Goal: Task Accomplishment & Management: Use online tool/utility

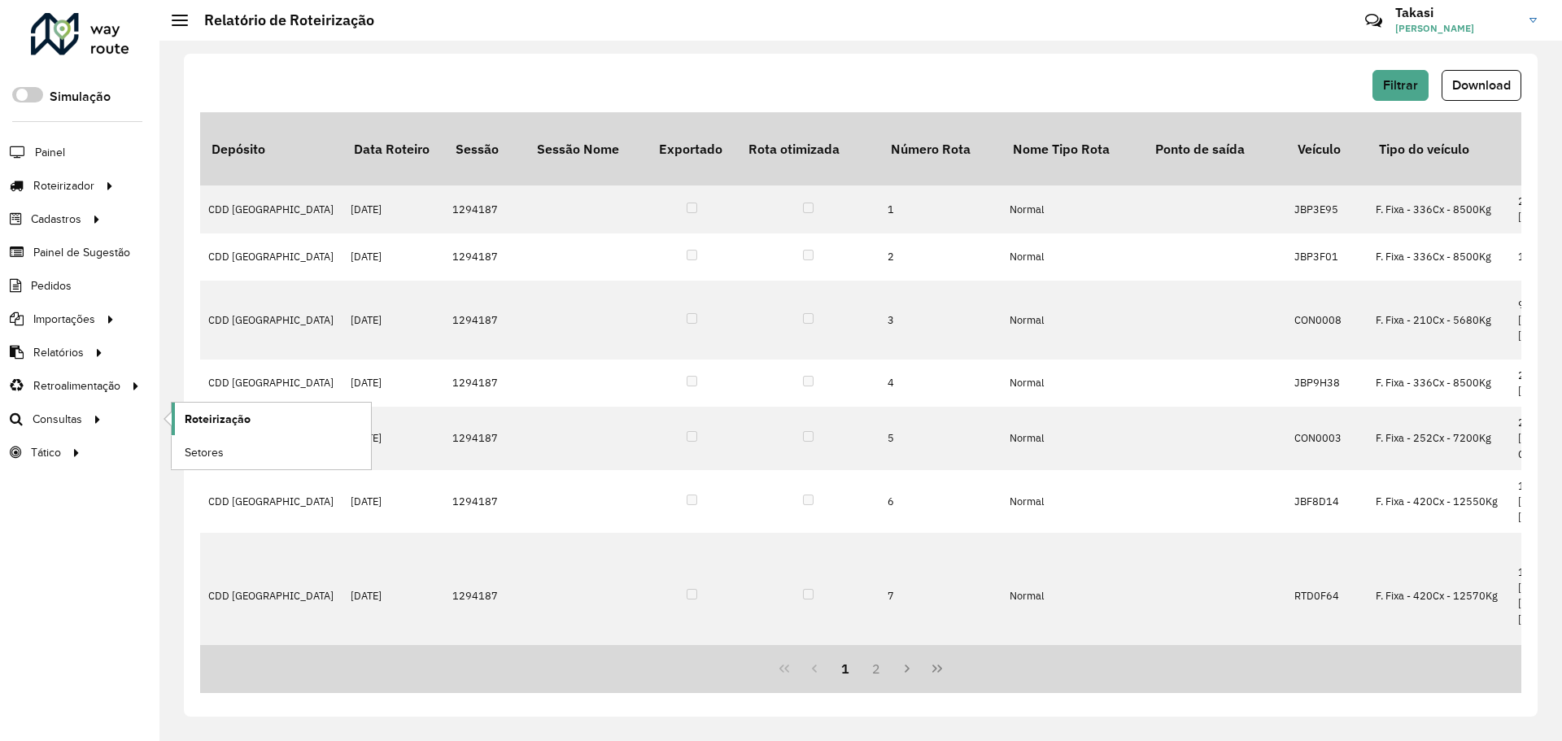
click at [219, 416] on span "Roteirização" at bounding box center [218, 419] width 66 height 17
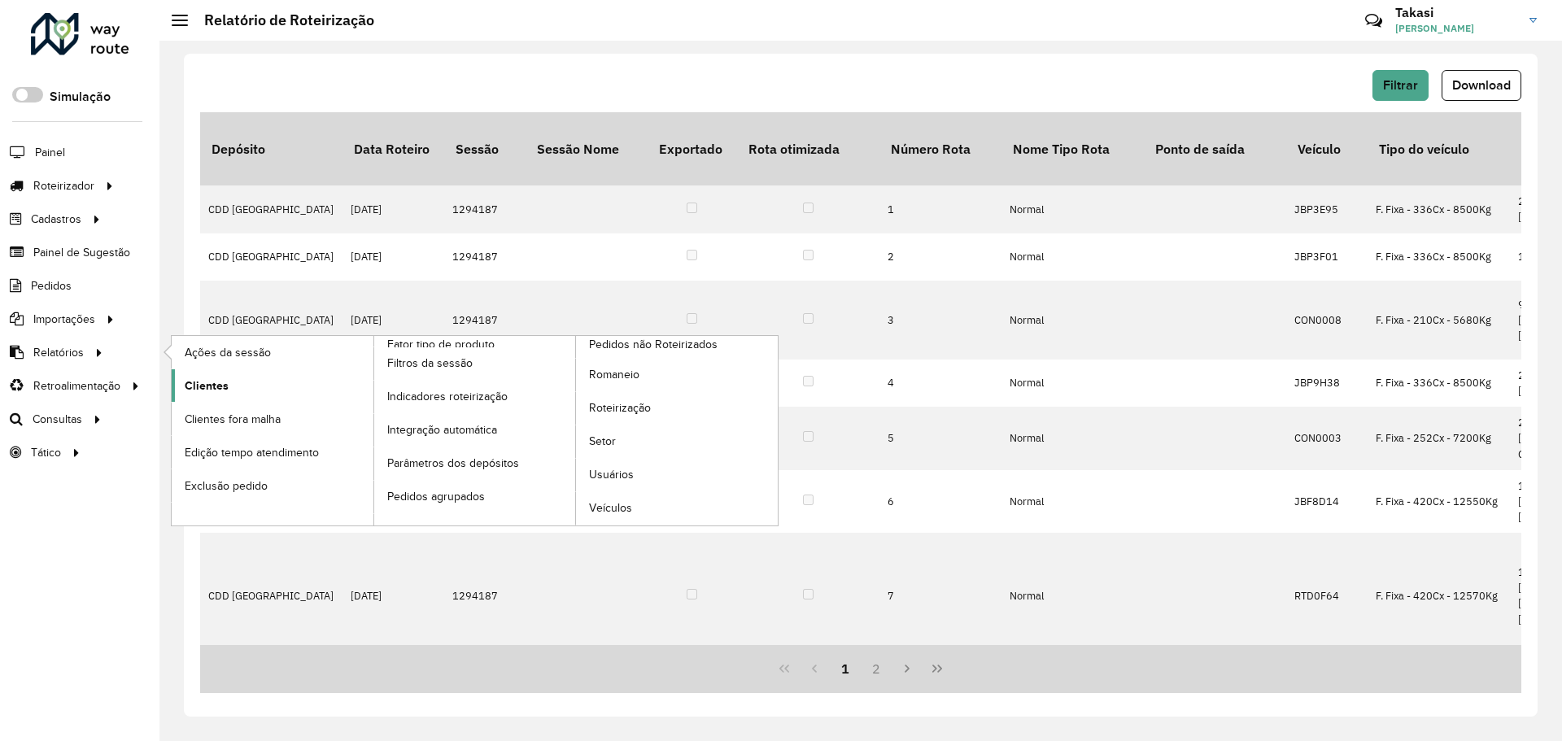
click at [211, 386] on span "Clientes" at bounding box center [207, 385] width 44 height 17
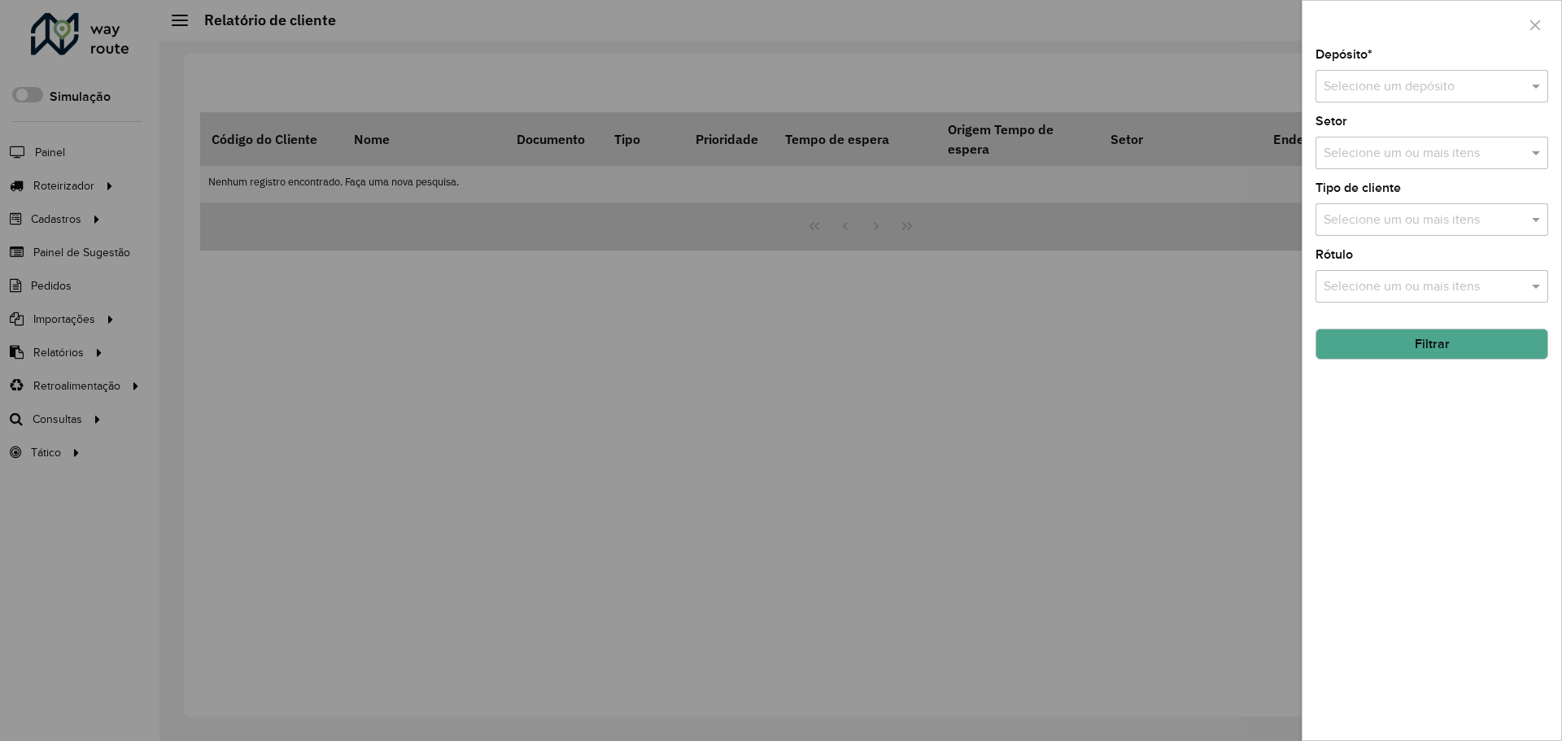
click at [1405, 89] on input "text" at bounding box center [1416, 87] width 184 height 20
click at [1376, 119] on ng-dropdown-panel "CDD [GEOGRAPHIC_DATA]" at bounding box center [1431, 134] width 233 height 46
click at [1376, 131] on span "CDD [GEOGRAPHIC_DATA]" at bounding box center [1402, 133] width 159 height 14
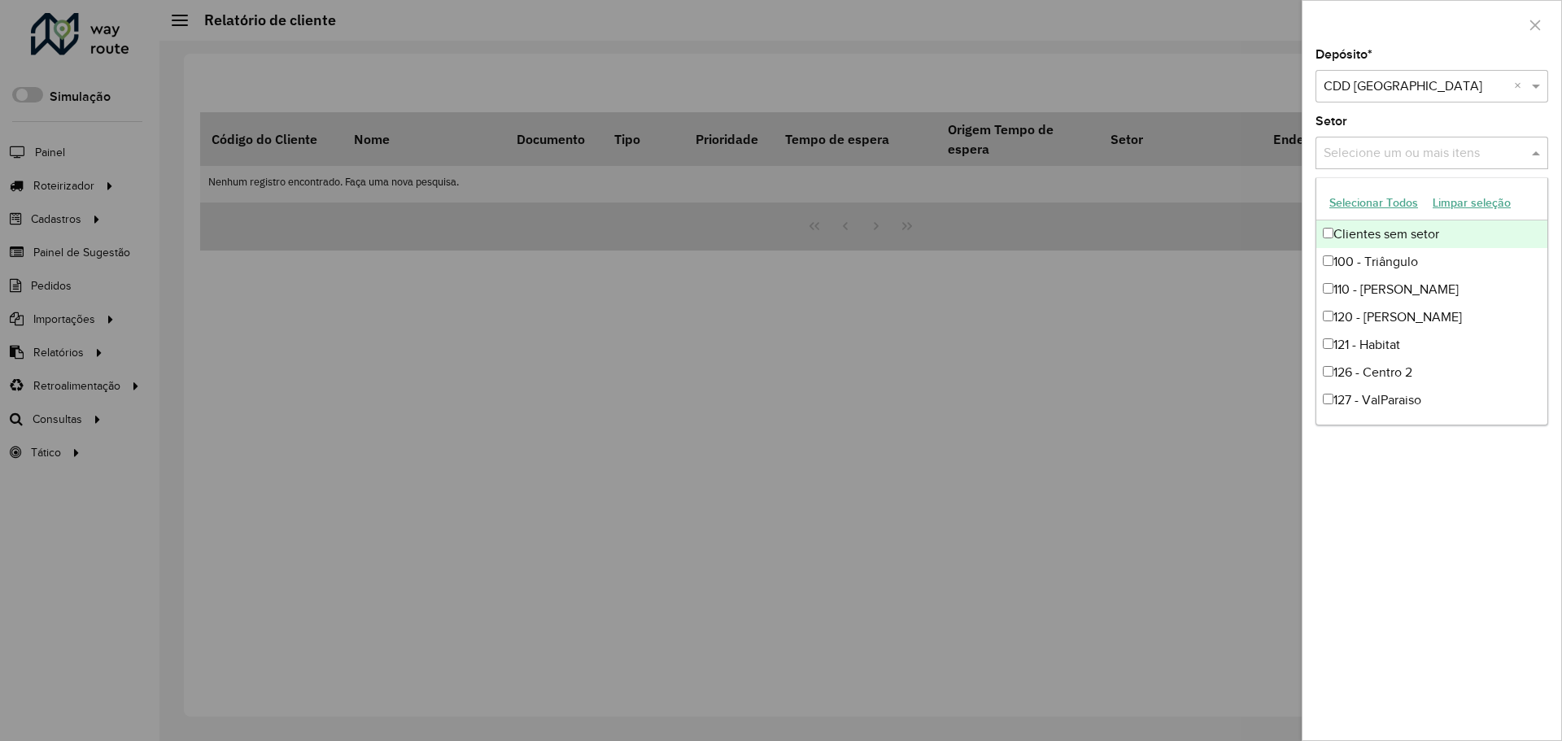
click at [1430, 153] on input "text" at bounding box center [1423, 154] width 208 height 20
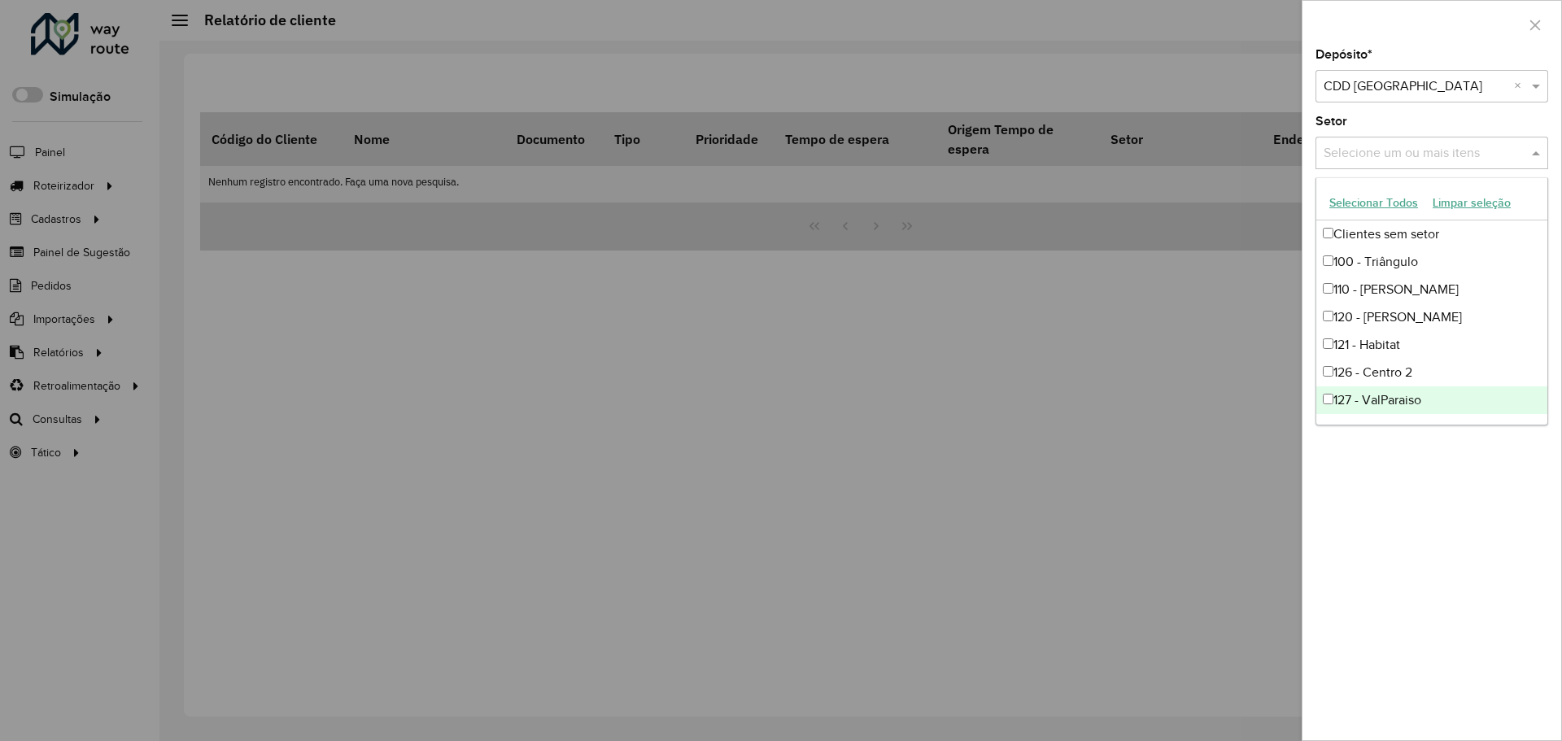
drag, startPoint x: 1388, startPoint y: 588, endPoint x: 1398, endPoint y: 386, distance: 202.8
click at [1389, 587] on div "Depósito * Selecione um depósito × CDD Petropolis × Setor Selecione um ou mais …" at bounding box center [1431, 394] width 259 height 691
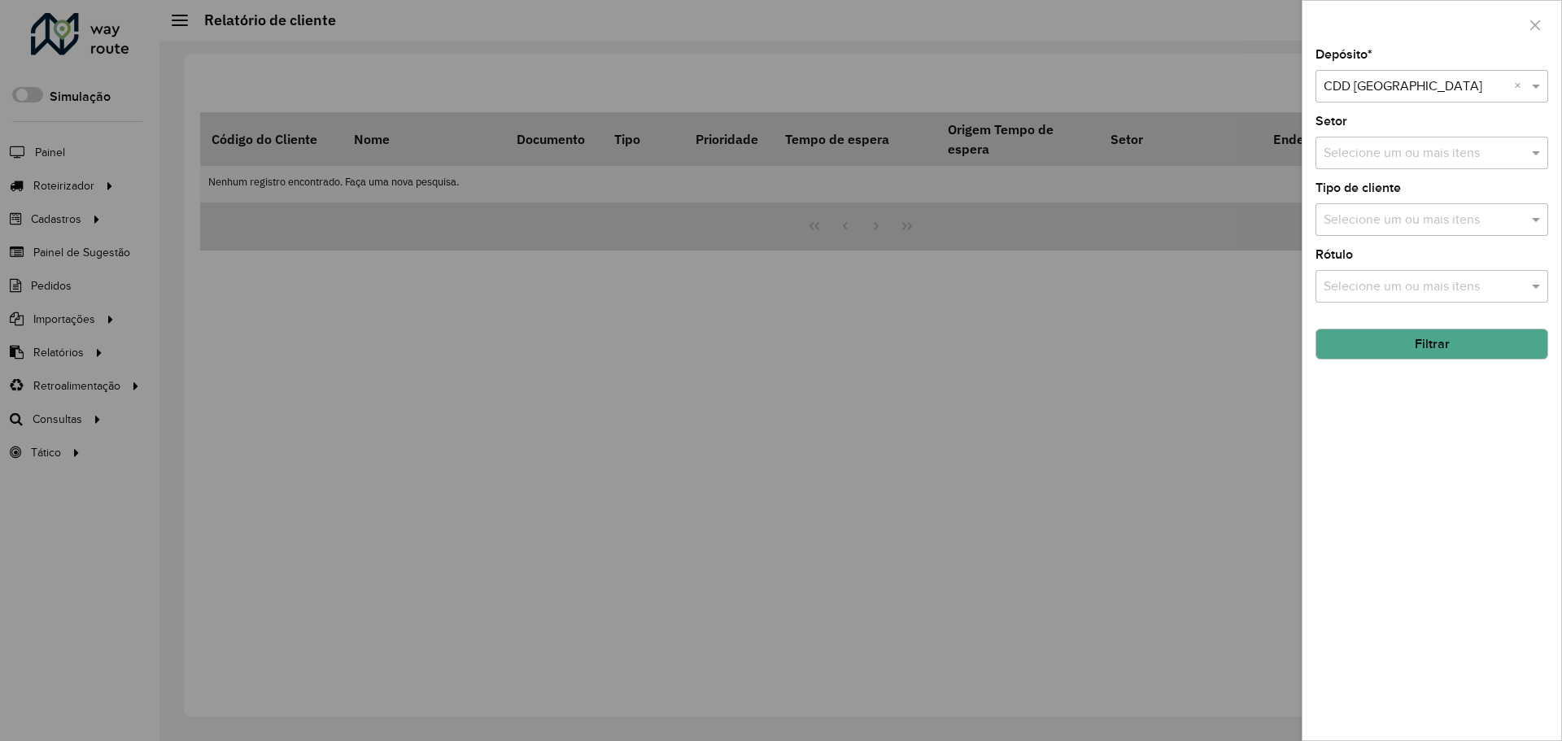
click at [1417, 343] on button "Filtrar" at bounding box center [1431, 344] width 233 height 31
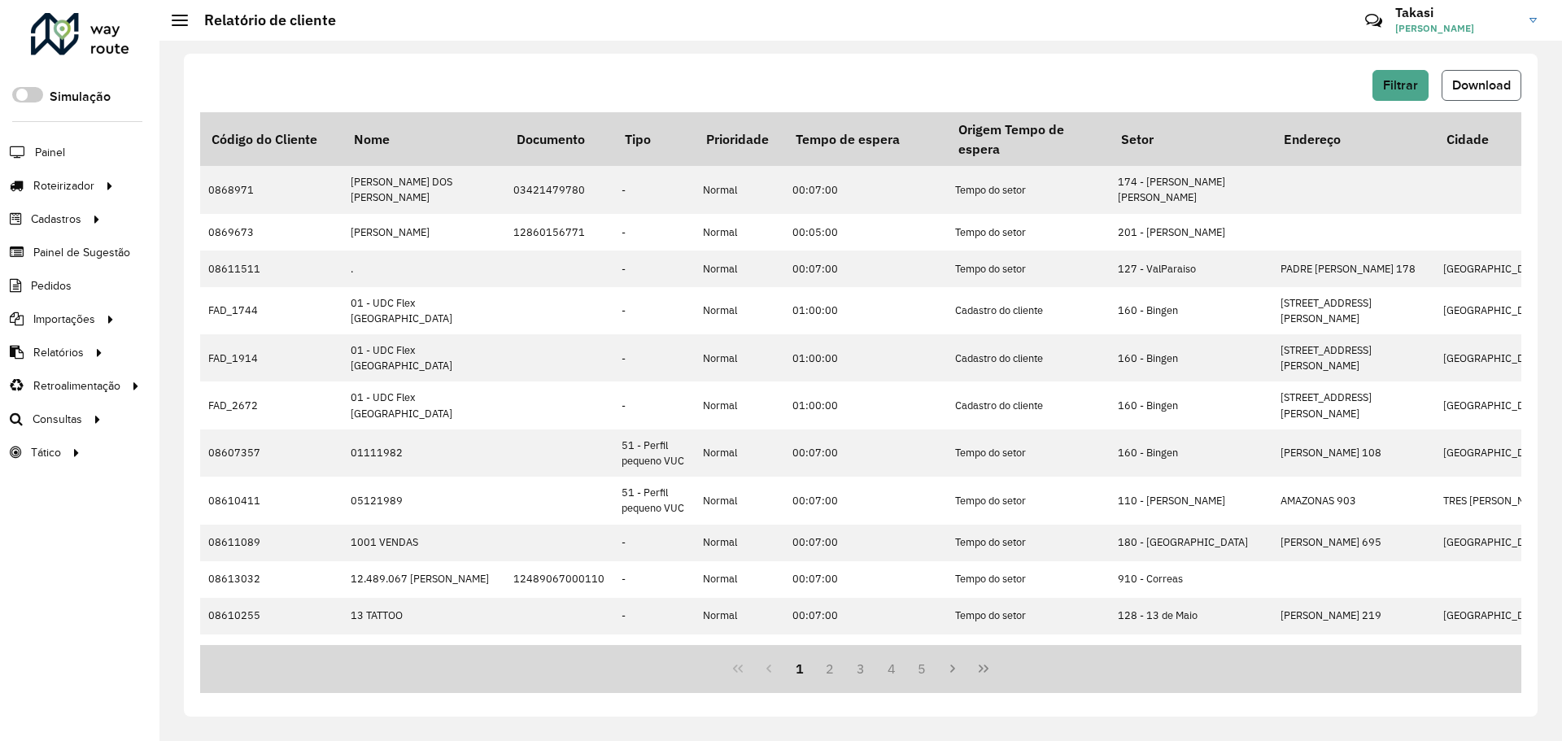
click at [1480, 80] on span "Download" at bounding box center [1481, 85] width 59 height 14
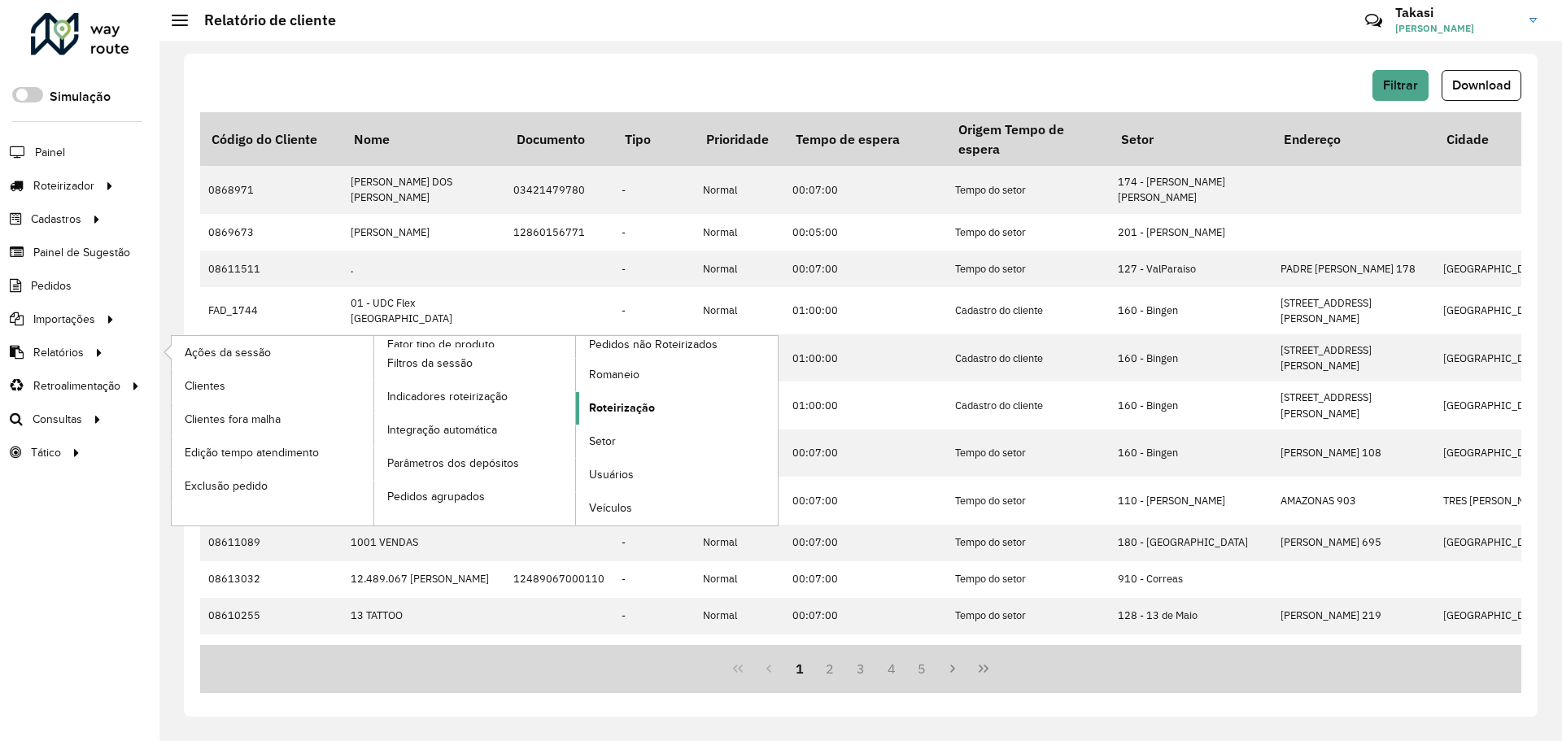
click at [604, 408] on span "Roteirização" at bounding box center [622, 407] width 66 height 17
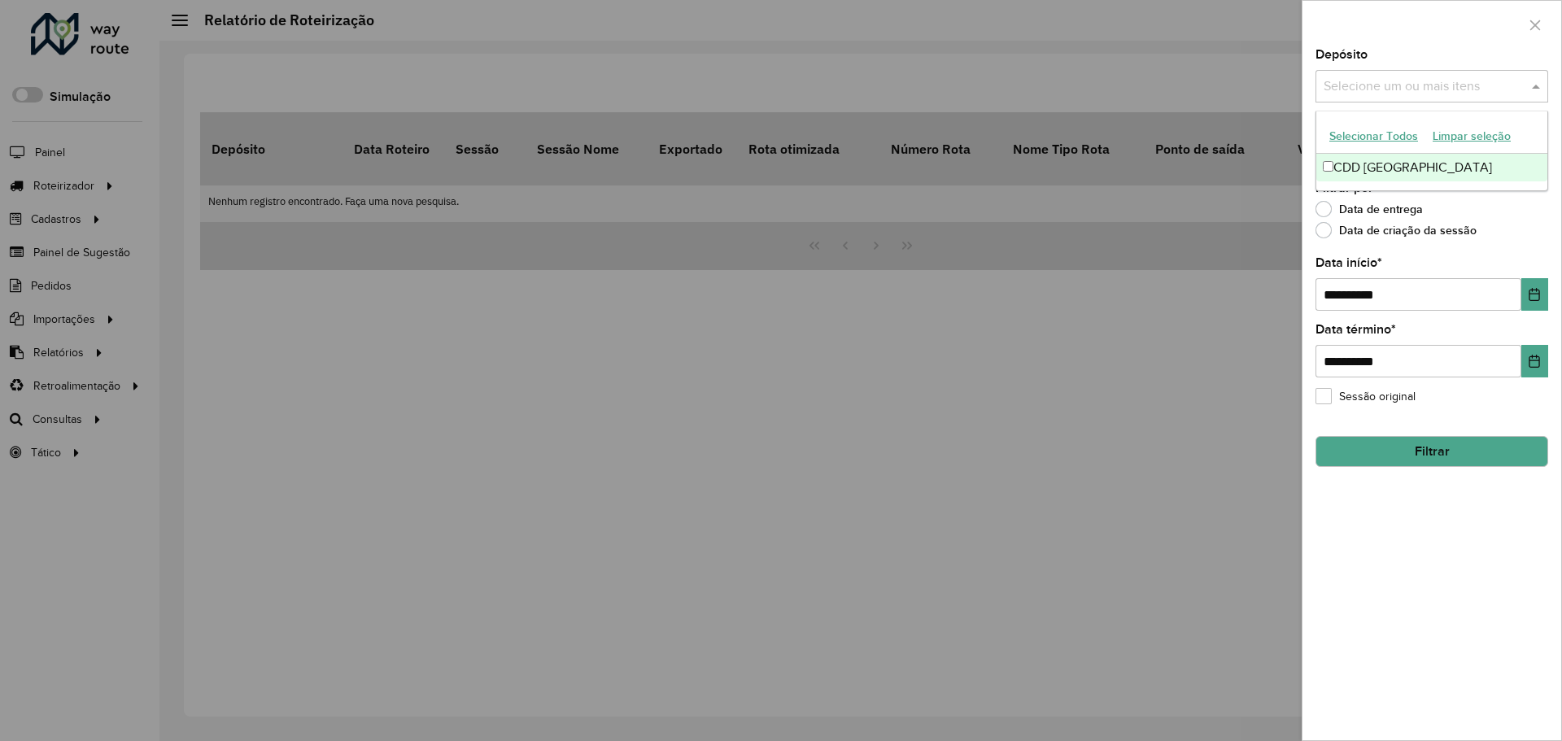
click at [1460, 81] on input "text" at bounding box center [1423, 87] width 208 height 20
click at [1401, 164] on div "CDD [GEOGRAPHIC_DATA]" at bounding box center [1431, 168] width 231 height 28
click at [1501, 220] on div "Data de entrega" at bounding box center [1431, 213] width 233 height 20
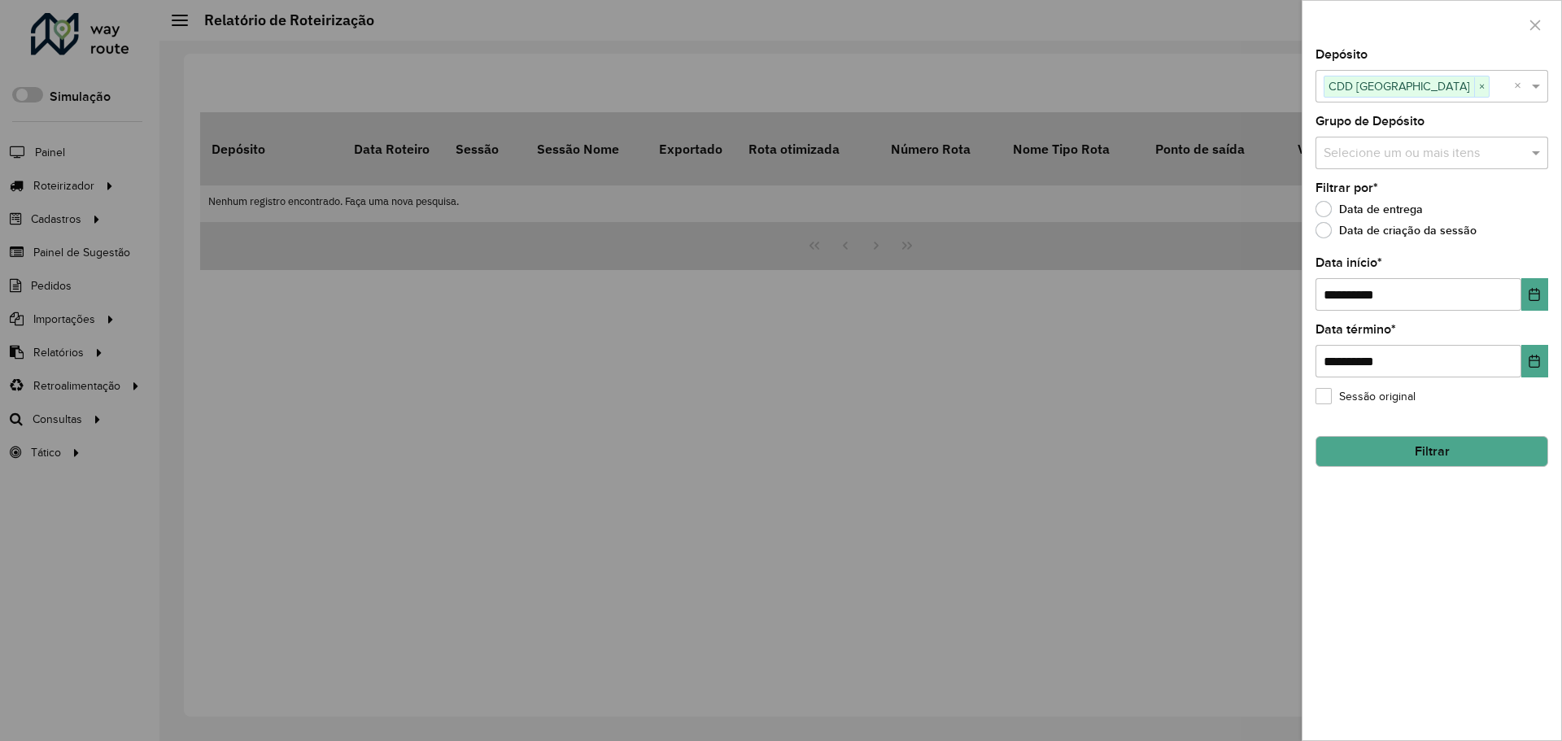
click at [1501, 154] on input "text" at bounding box center [1423, 154] width 208 height 20
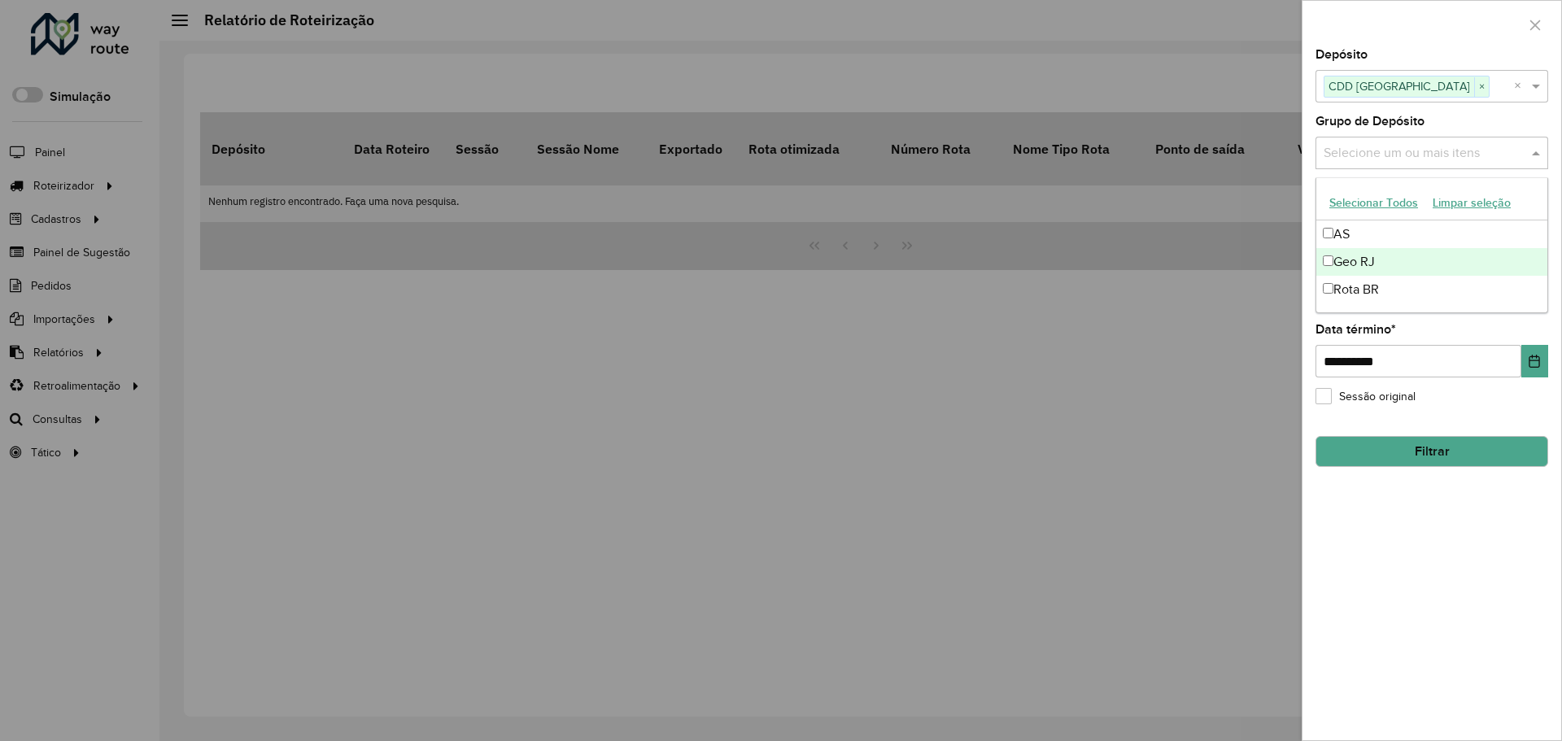
click at [1382, 259] on div "Geo RJ" at bounding box center [1431, 262] width 231 height 28
click at [1389, 528] on div "**********" at bounding box center [1431, 394] width 259 height 691
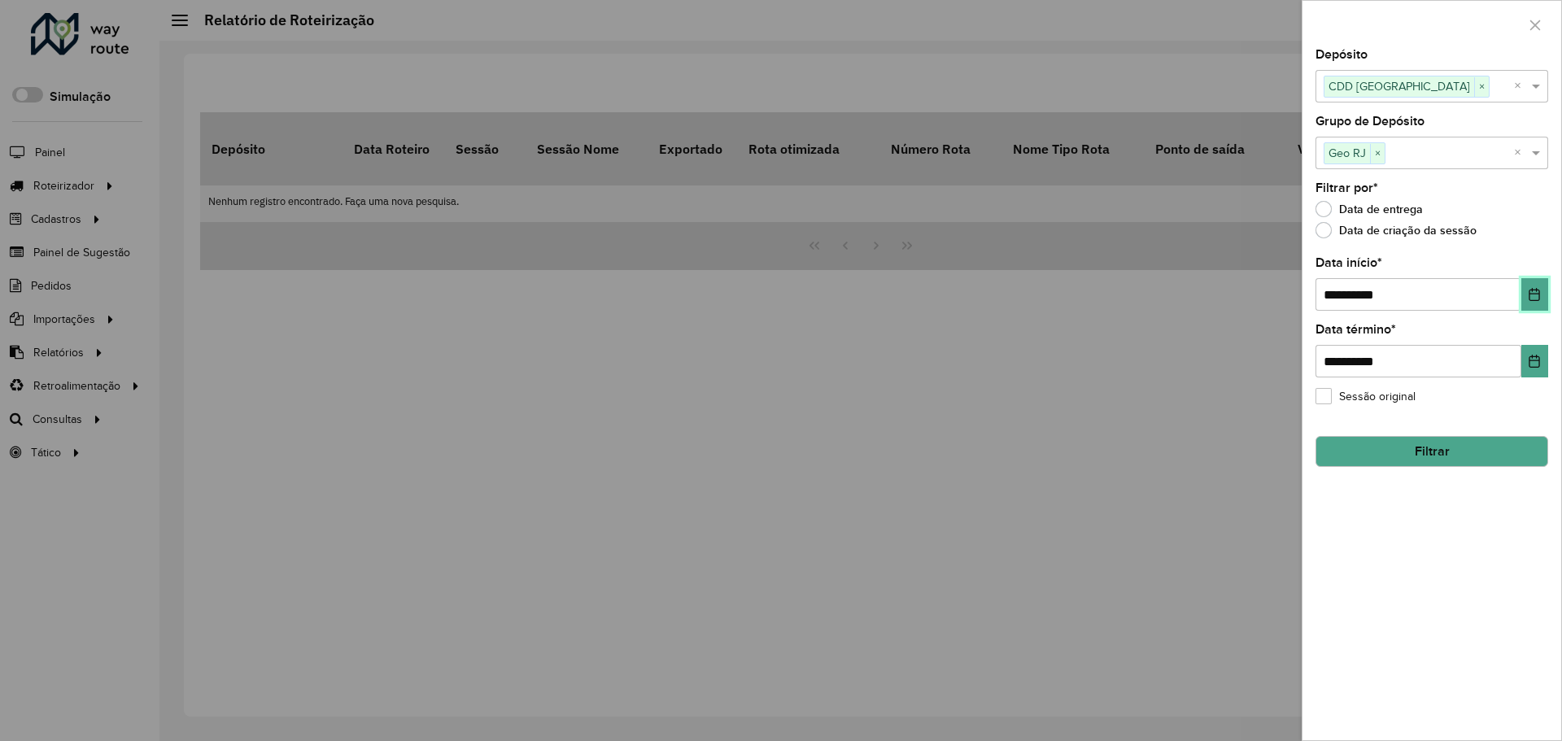
click at [1536, 286] on button "Choose Date" at bounding box center [1534, 294] width 27 height 33
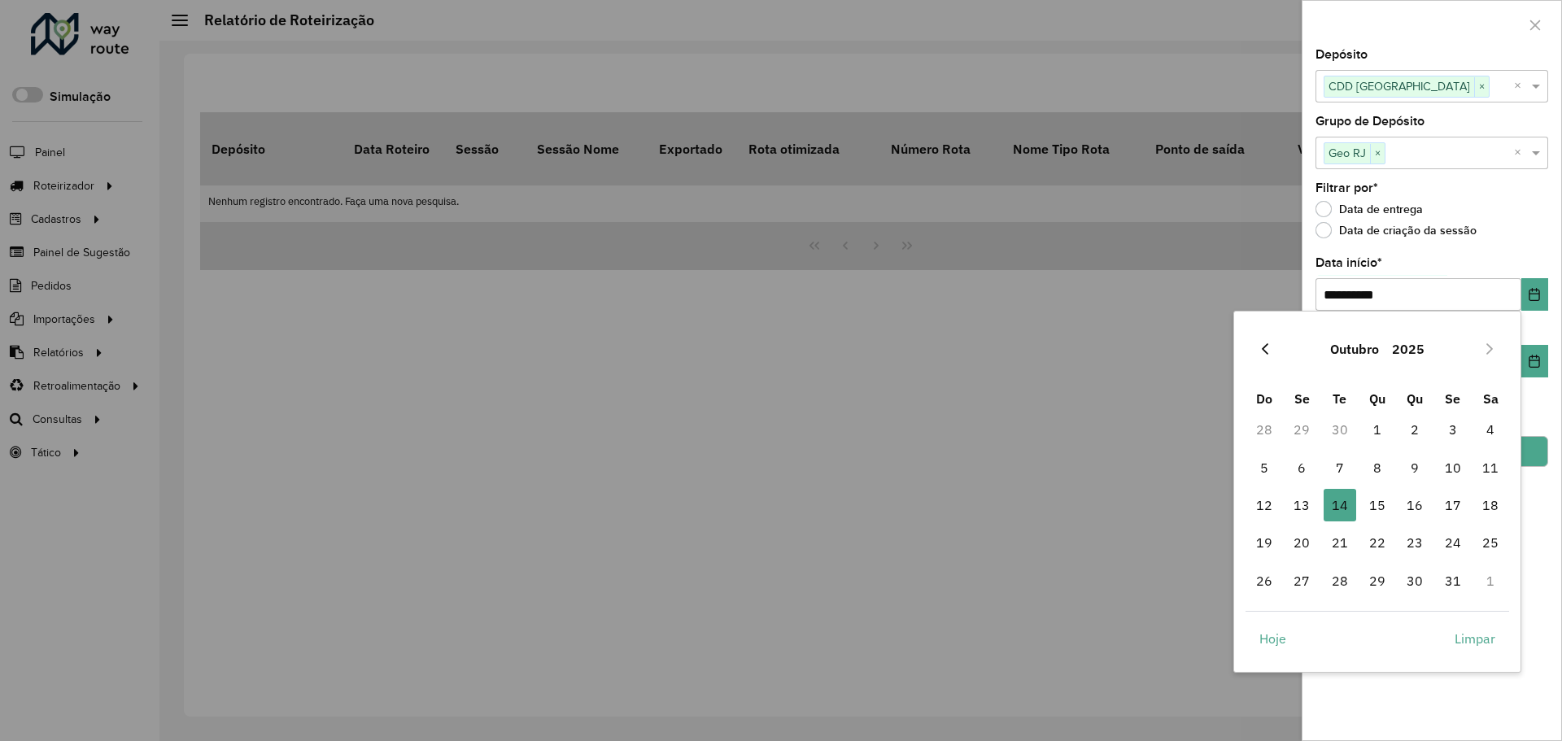
click at [1267, 343] on icon "Previous Month" at bounding box center [1264, 348] width 13 height 13
click at [1347, 427] on span "1" at bounding box center [1340, 429] width 33 height 33
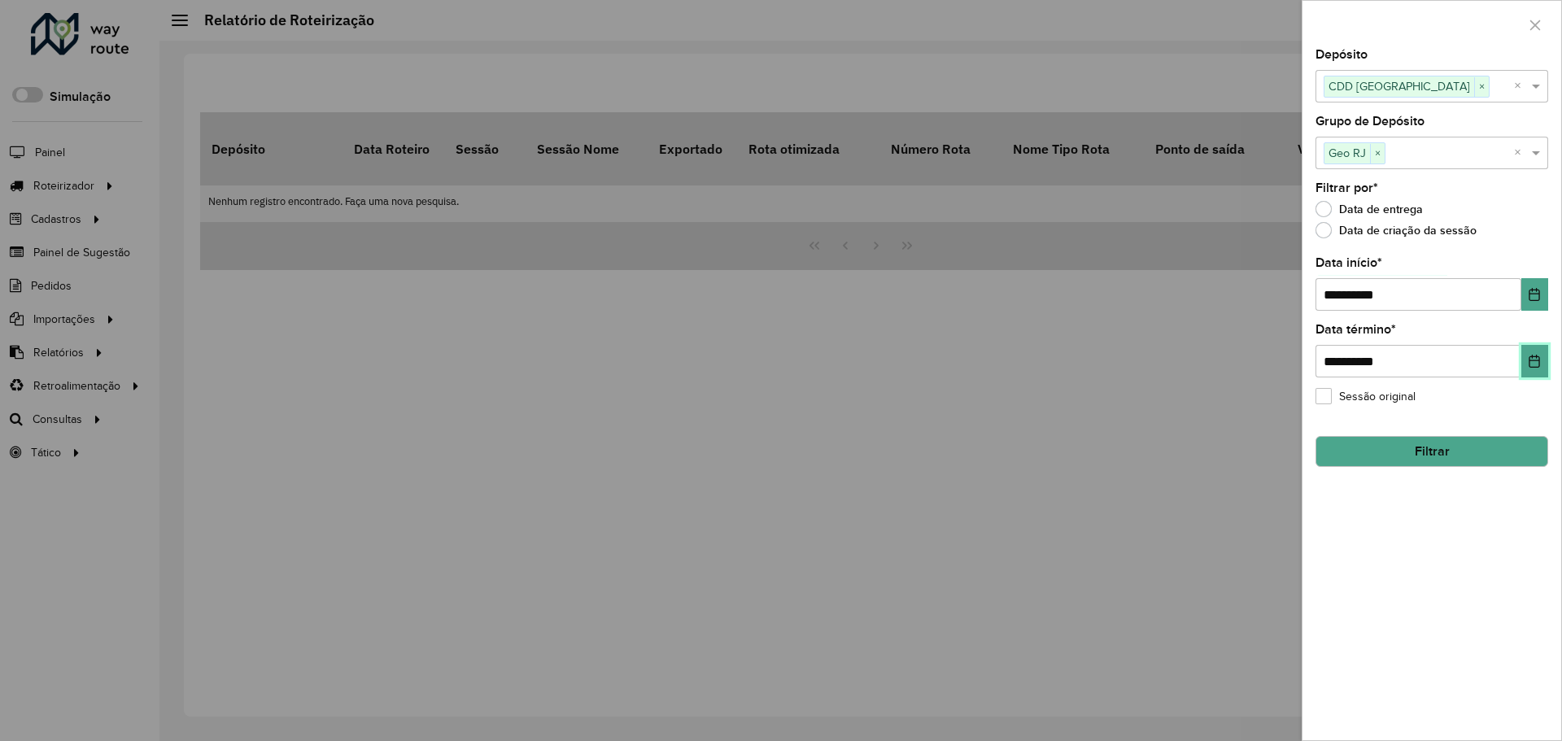
click at [1533, 360] on icon "Choose Date" at bounding box center [1534, 361] width 13 height 13
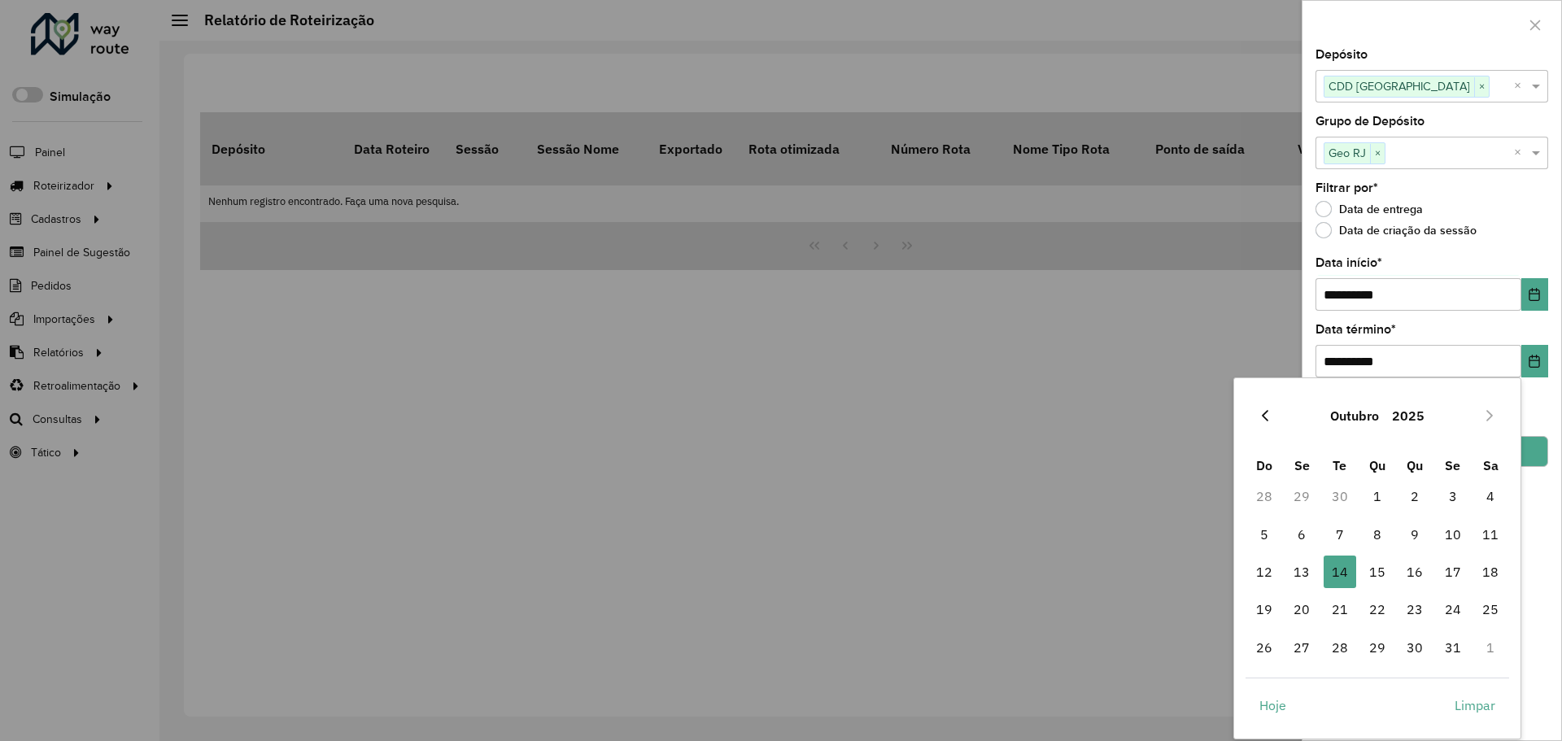
click at [1268, 417] on icon "Previous Month" at bounding box center [1264, 415] width 13 height 13
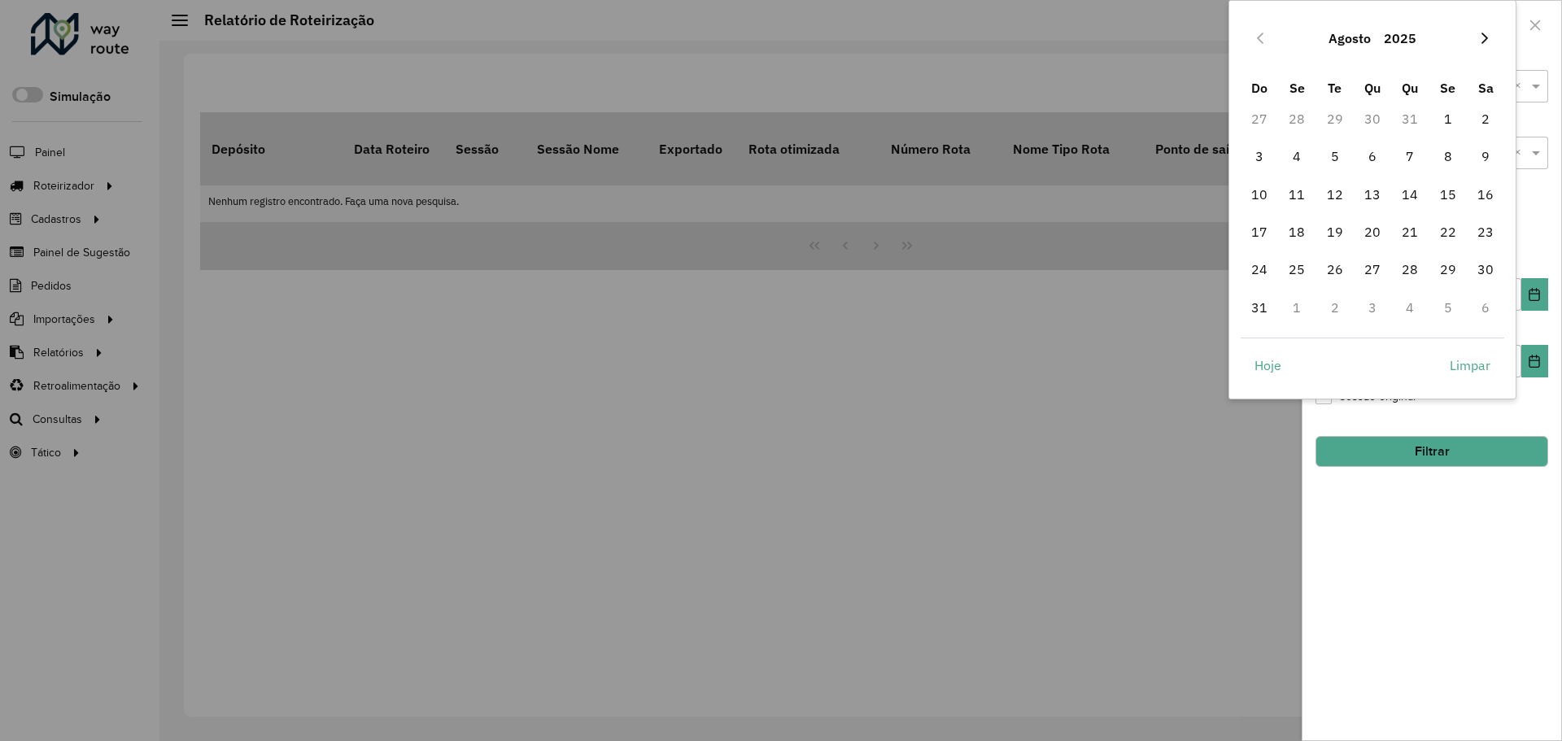
click at [1494, 36] on button "Next Month" at bounding box center [1485, 38] width 26 height 26
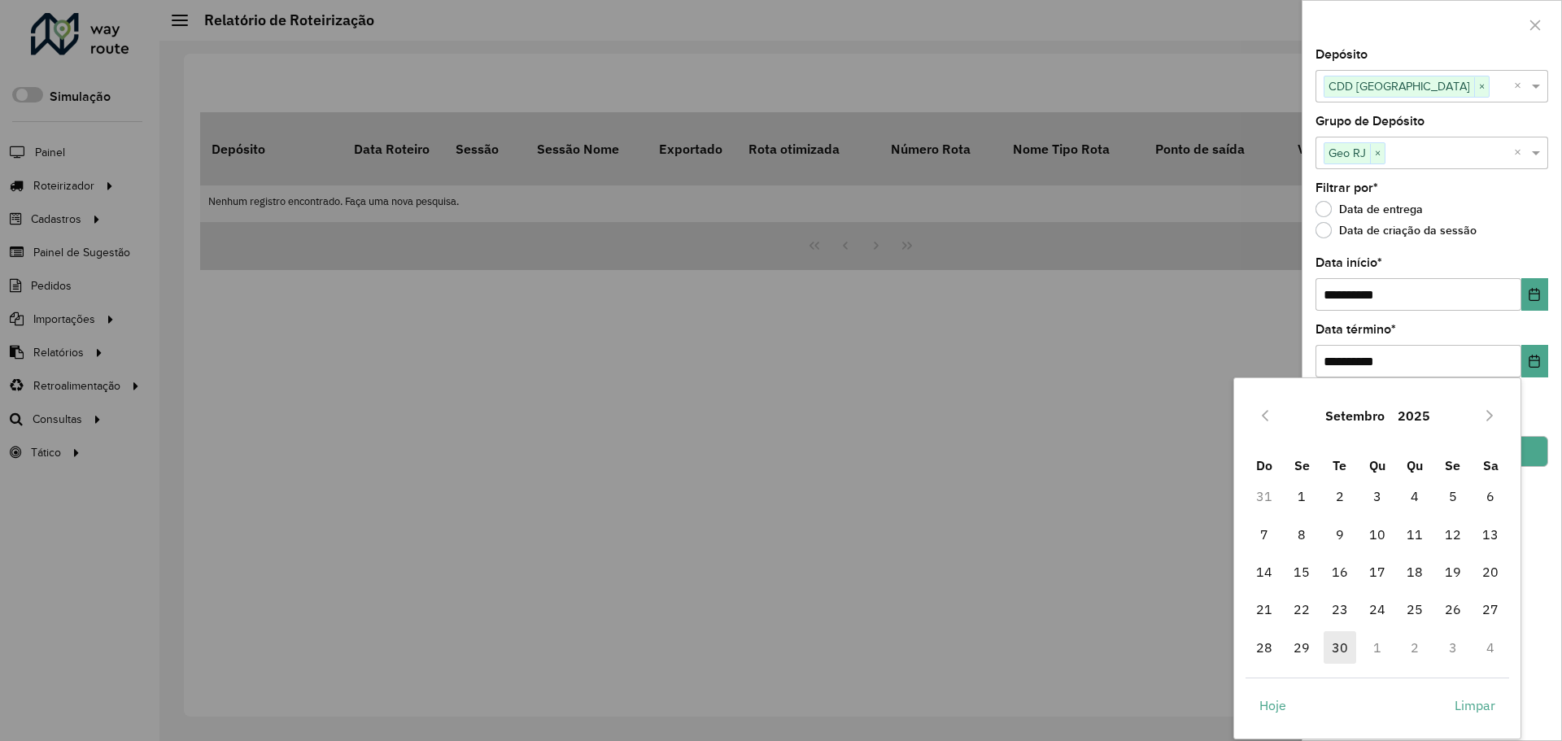
click at [1343, 648] on span "30" at bounding box center [1340, 647] width 33 height 33
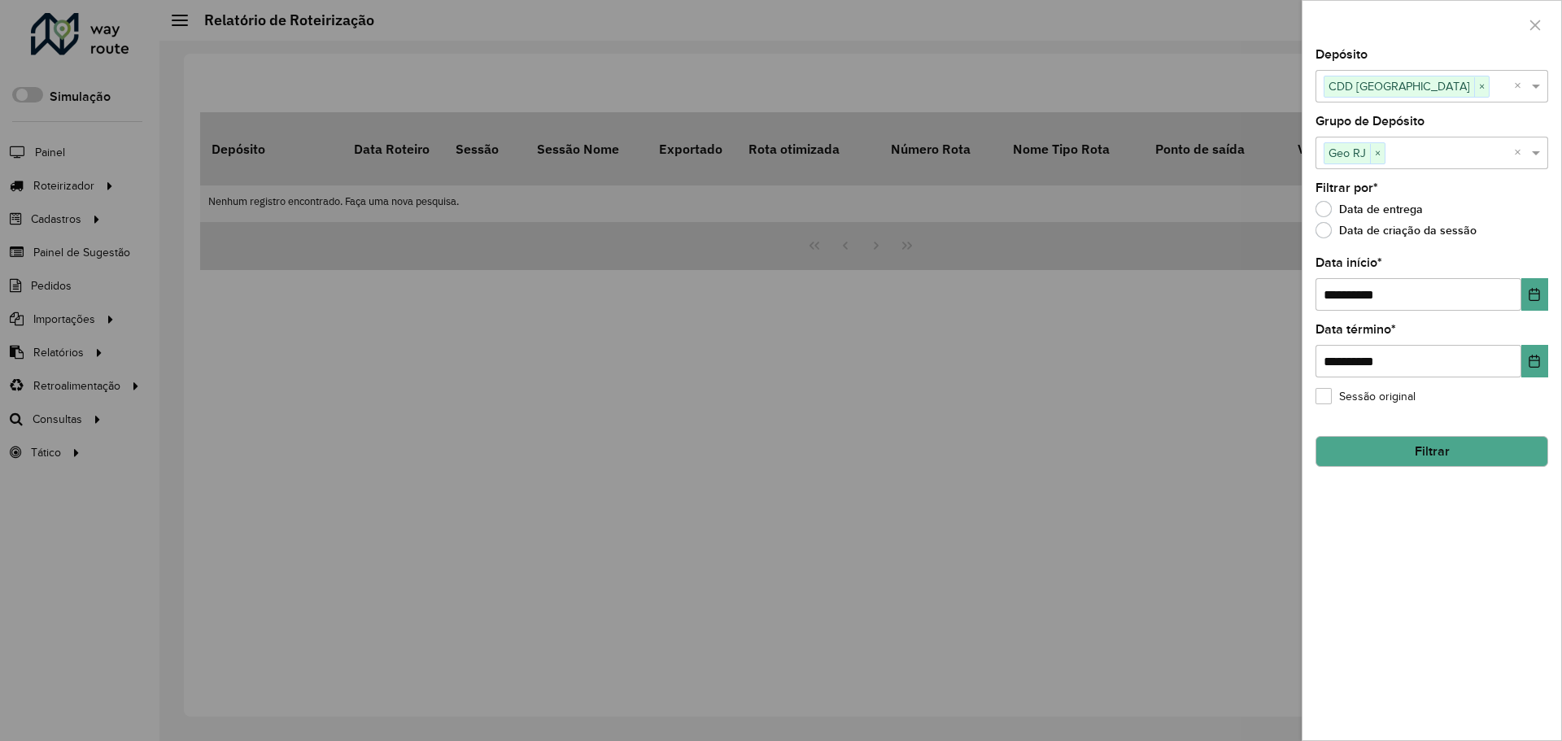
click at [1464, 454] on button "Filtrar" at bounding box center [1431, 451] width 233 height 31
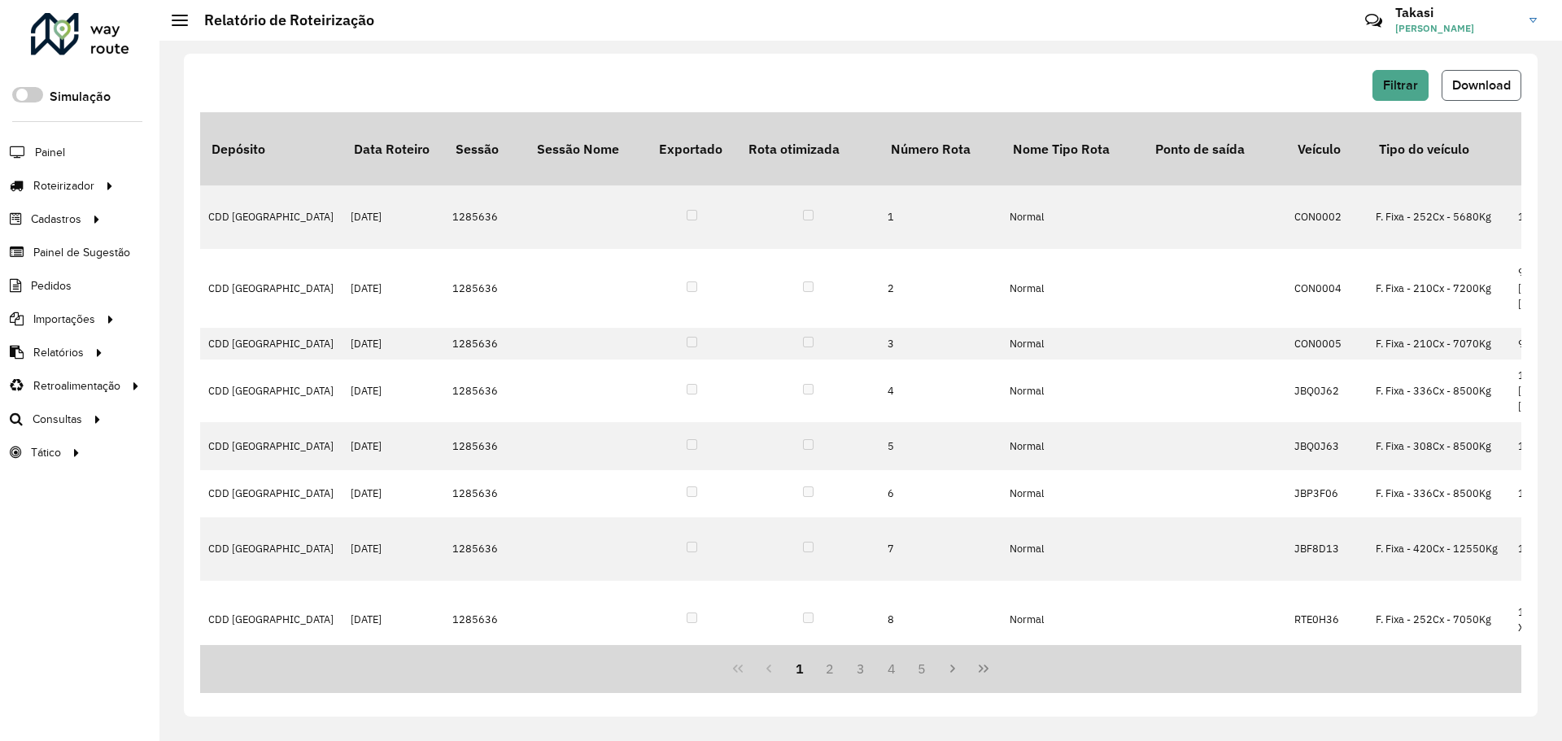
click at [1463, 78] on span "Download" at bounding box center [1481, 85] width 59 height 14
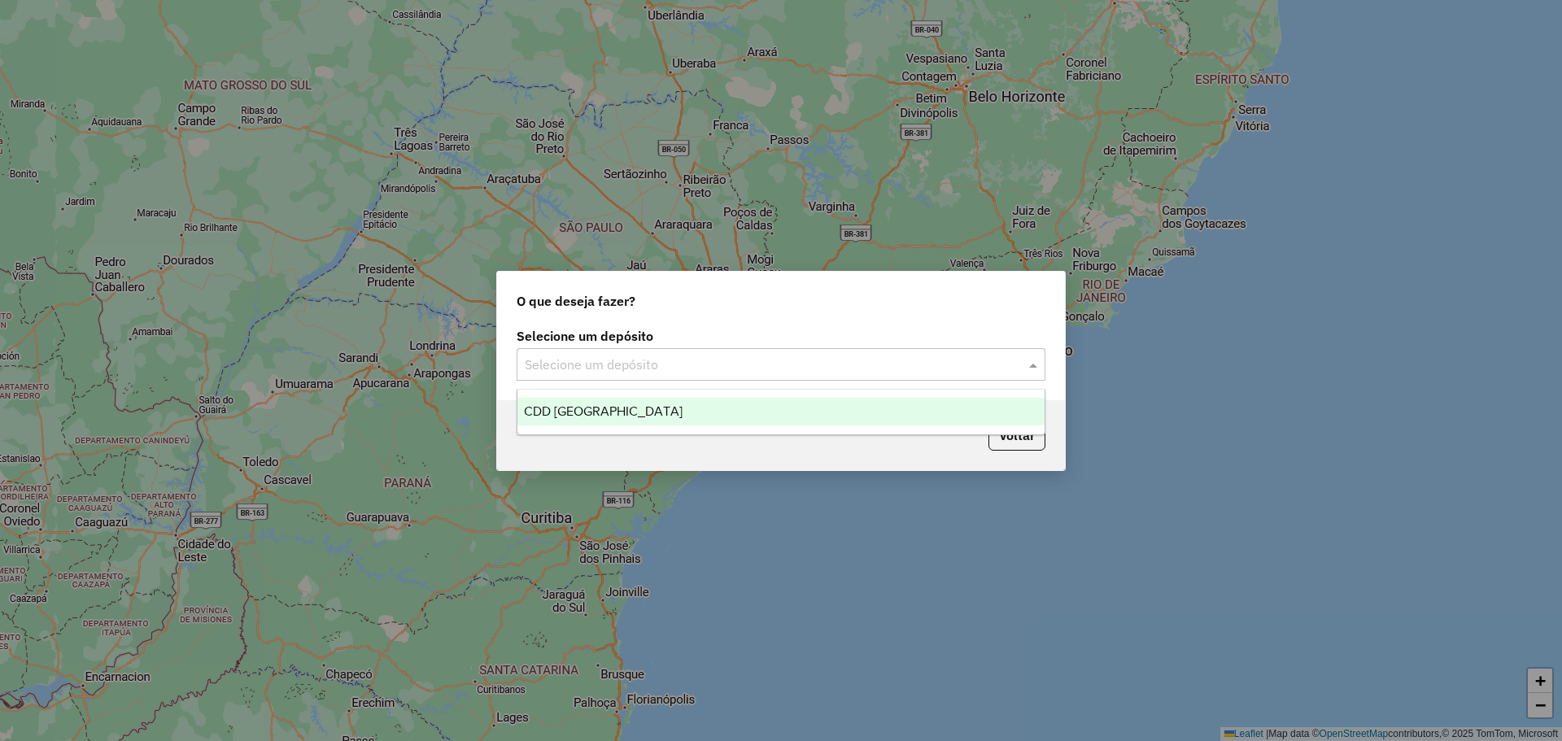
click at [818, 365] on input "text" at bounding box center [765, 365] width 480 height 20
click at [649, 404] on div "CDD [GEOGRAPHIC_DATA]" at bounding box center [780, 412] width 527 height 28
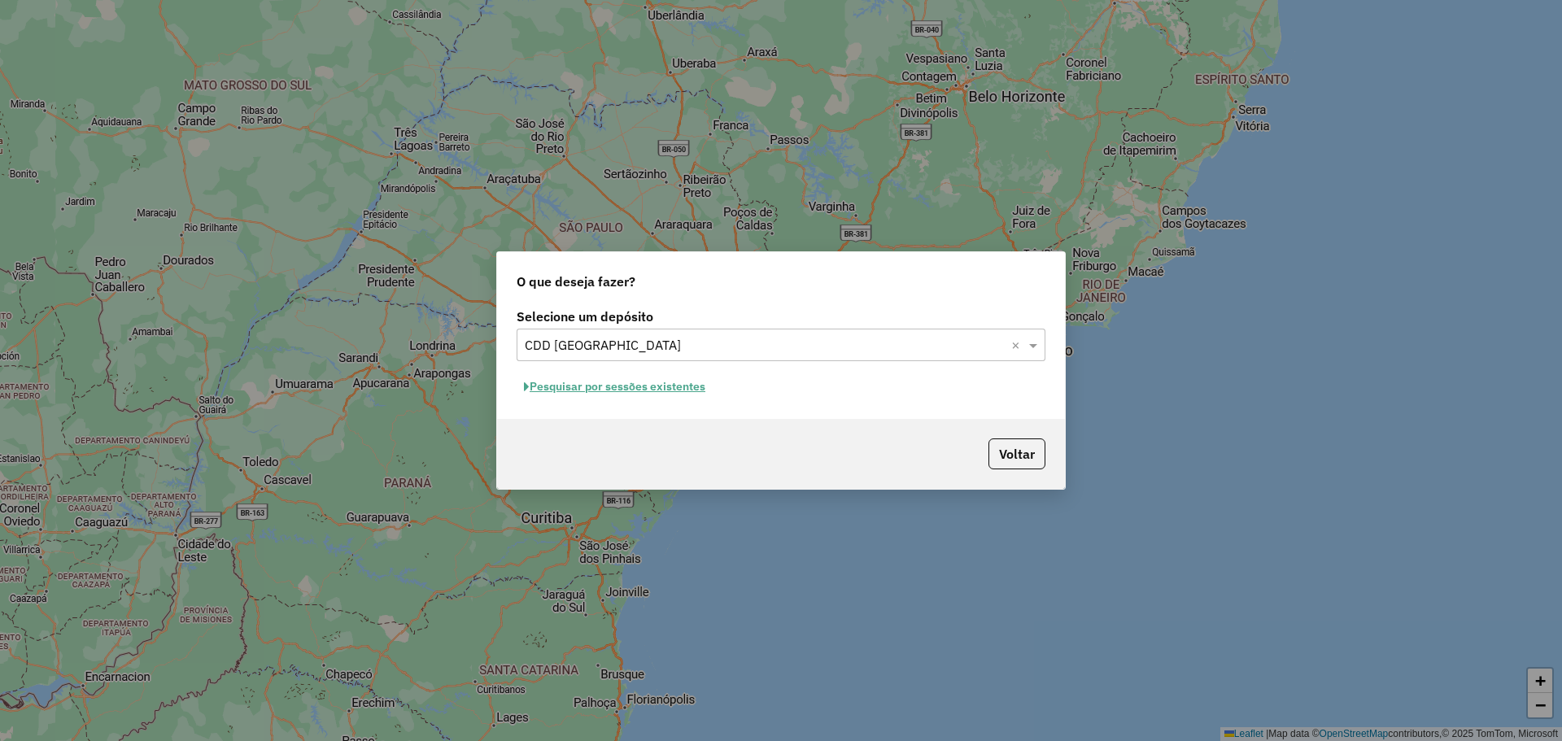
click at [652, 386] on button "Pesquisar por sessões existentes" at bounding box center [615, 386] width 196 height 25
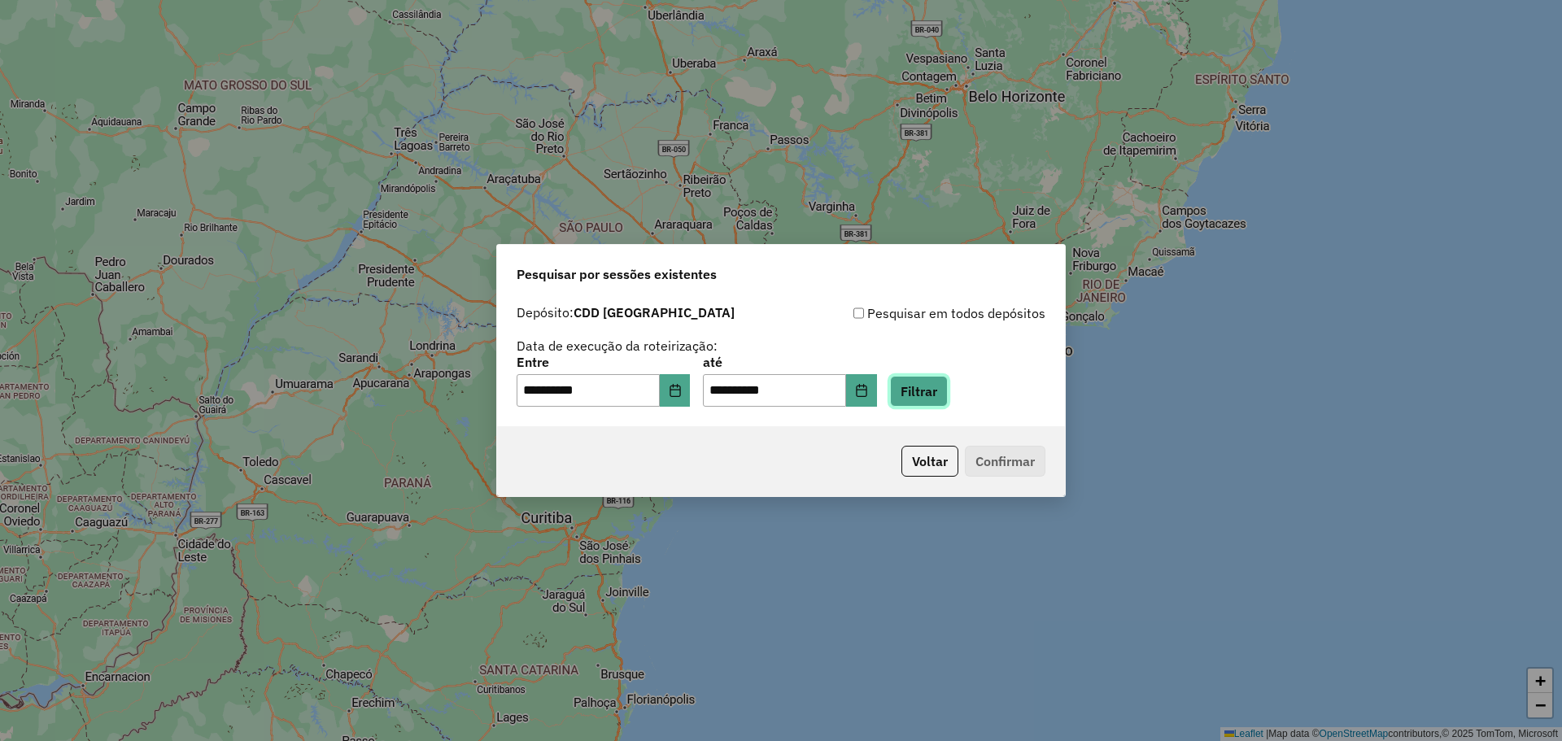
click at [948, 392] on button "Filtrar" at bounding box center [919, 391] width 58 height 31
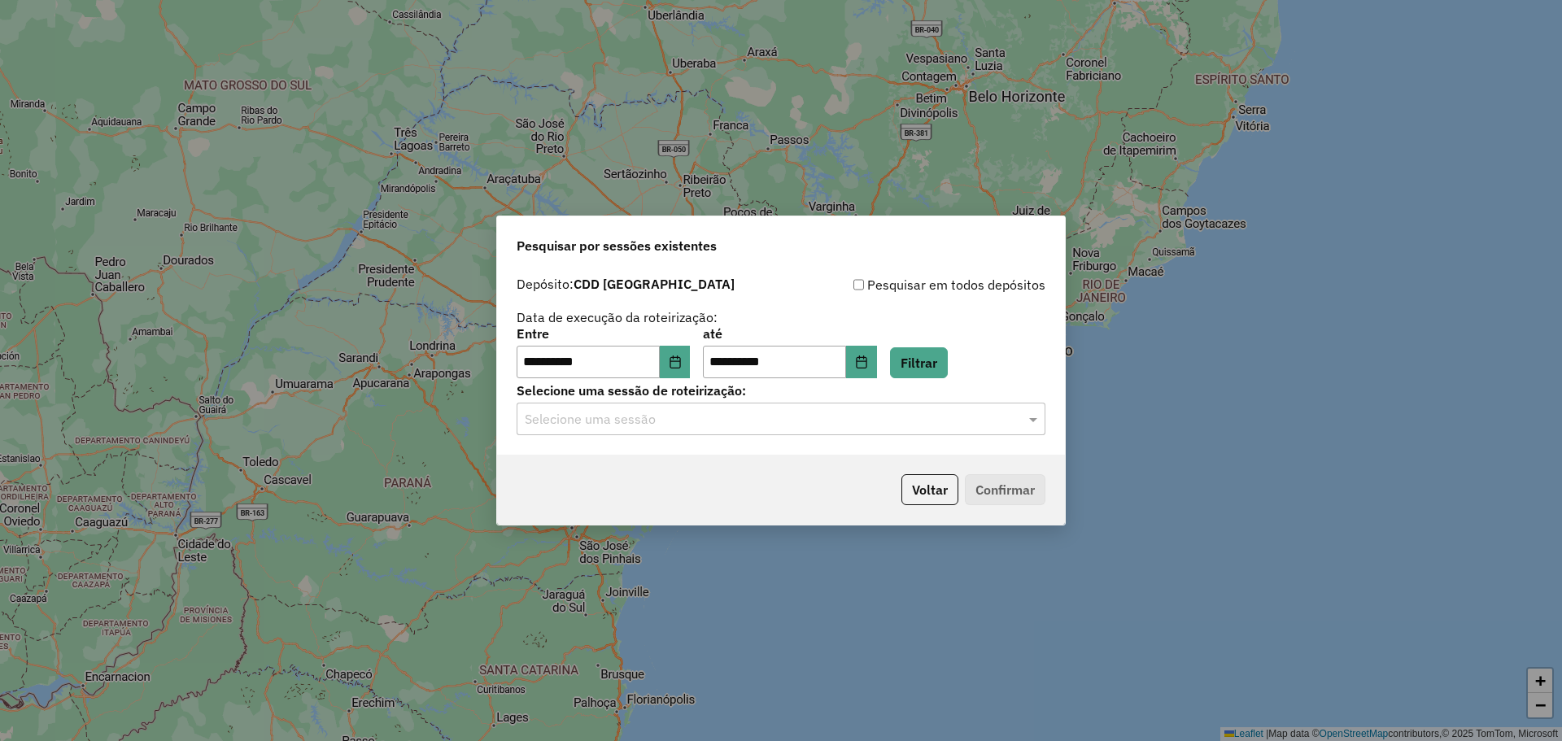
click at [977, 420] on input "text" at bounding box center [765, 420] width 480 height 20
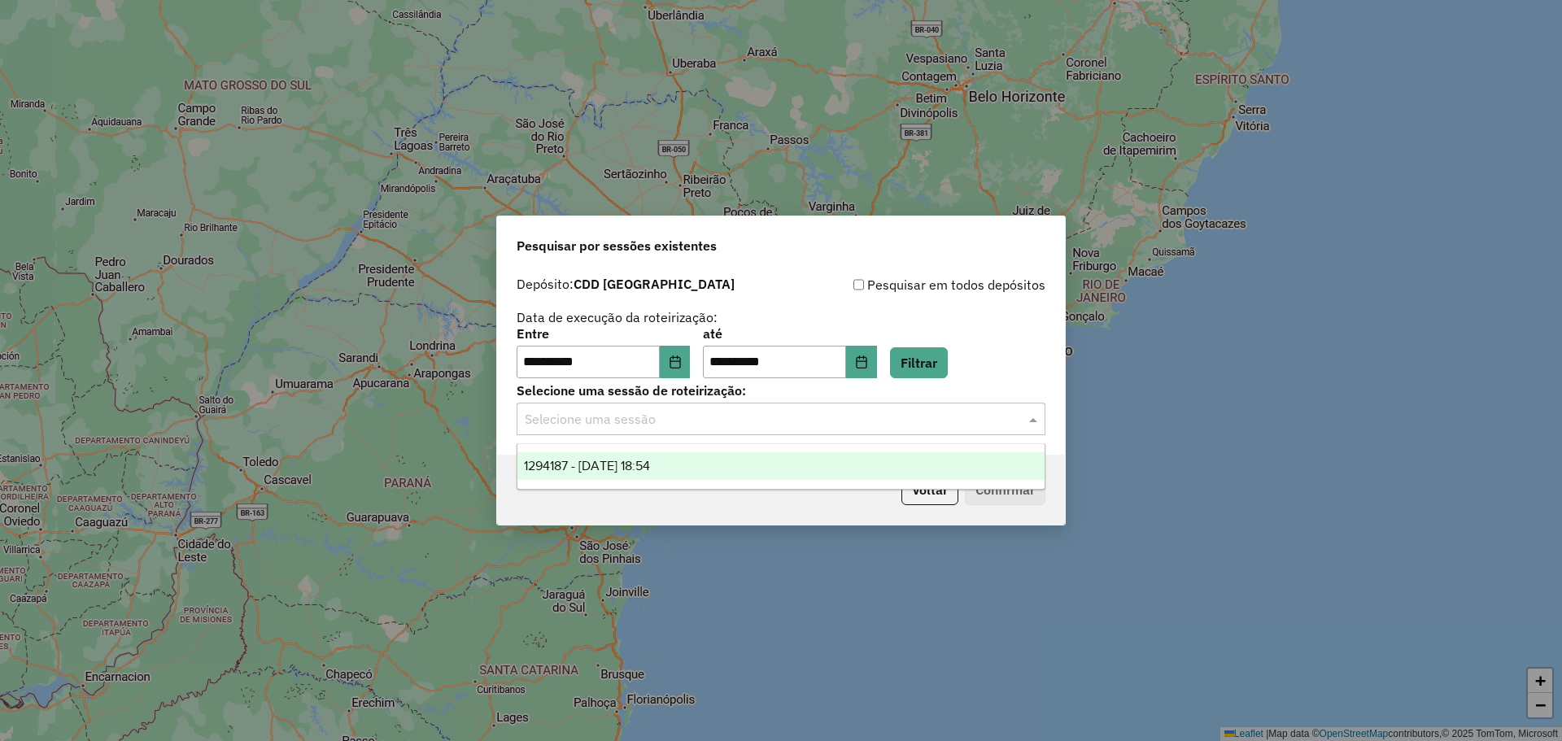
click at [813, 455] on div "1294187 - 14/10/2025 18:54" at bounding box center [780, 466] width 527 height 28
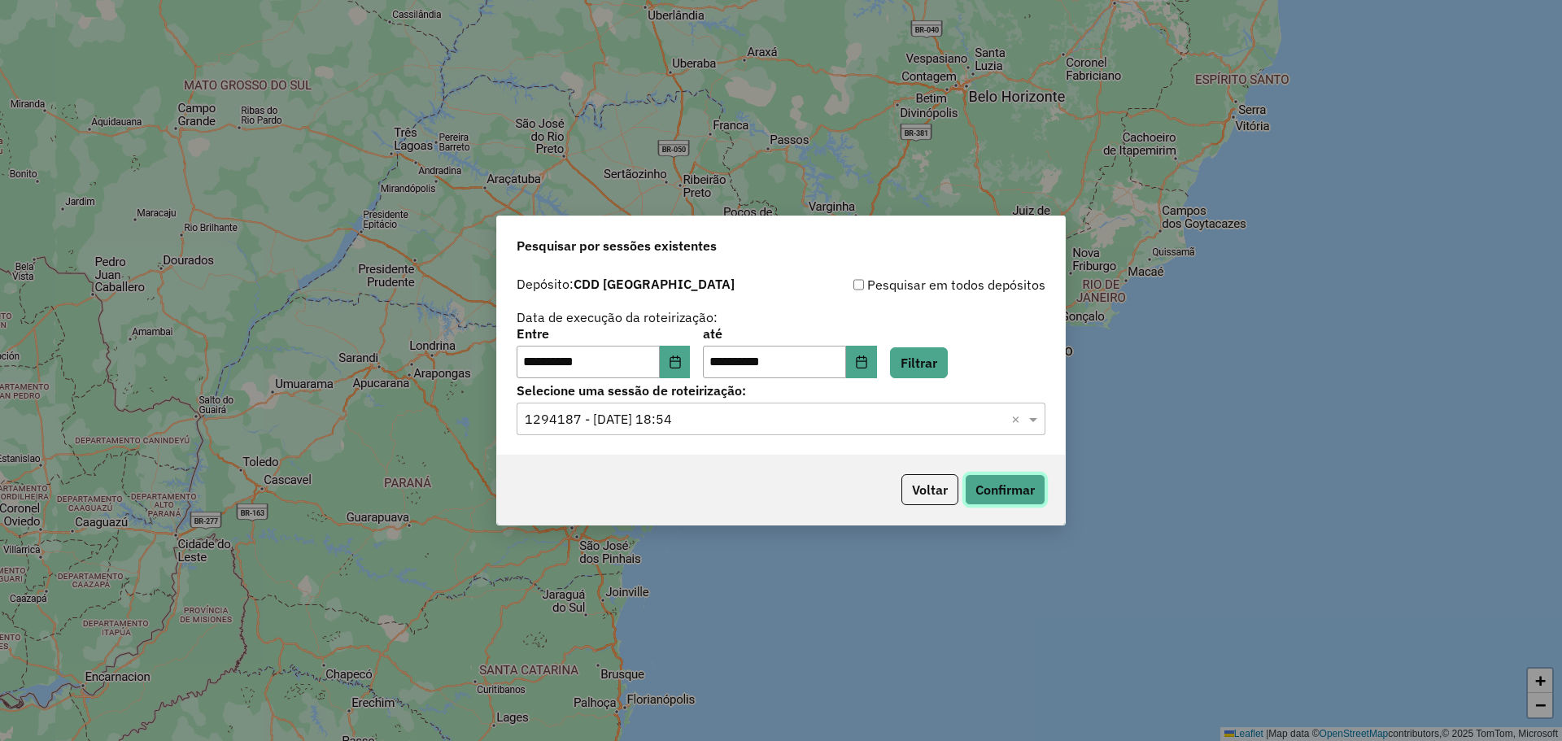
click at [1004, 486] on button "Confirmar" at bounding box center [1005, 489] width 81 height 31
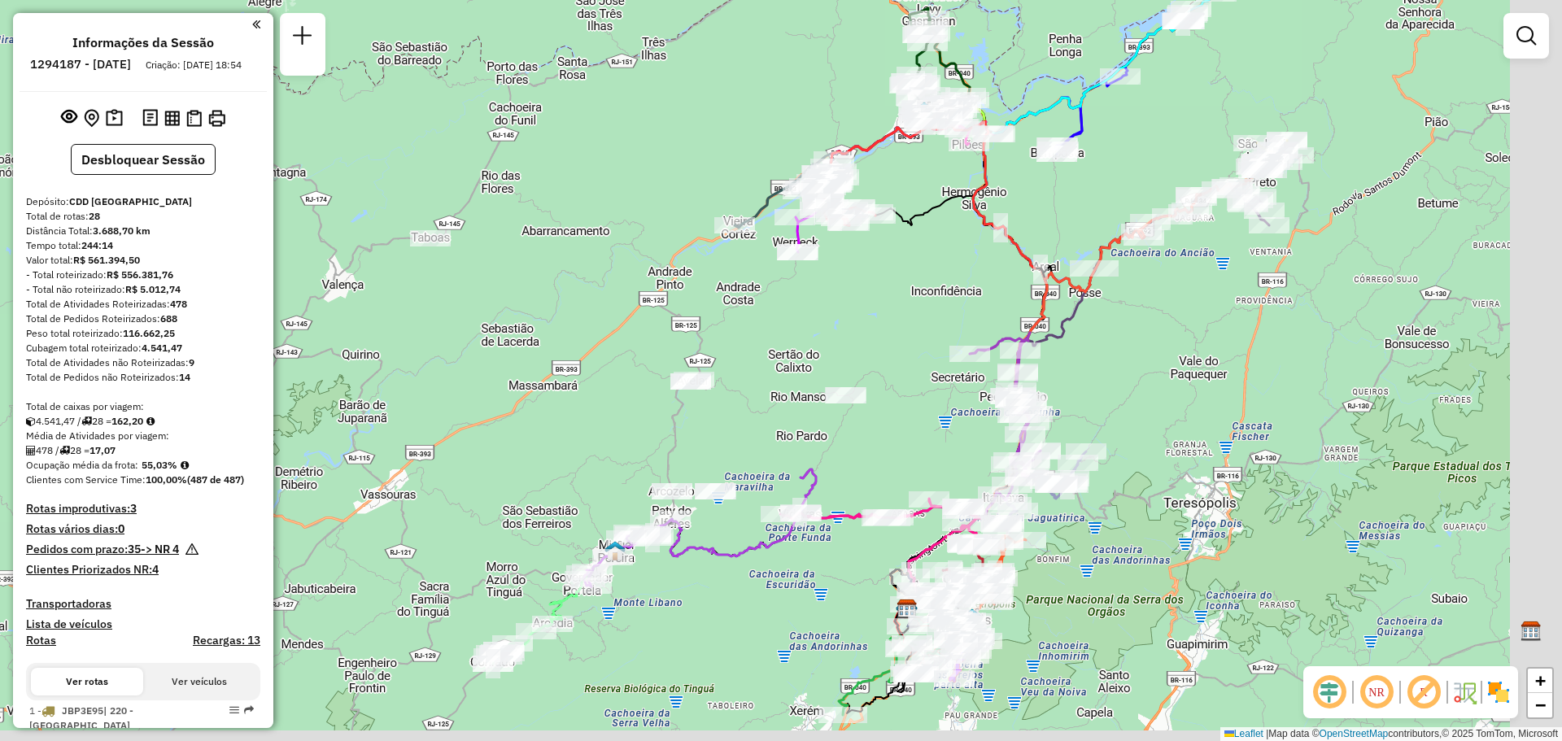
drag, startPoint x: 836, startPoint y: 481, endPoint x: 730, endPoint y: 387, distance: 141.8
click at [730, 387] on div "Janela de atendimento Grade de atendimento Capacidade Transportadoras Veículos …" at bounding box center [781, 370] width 1562 height 741
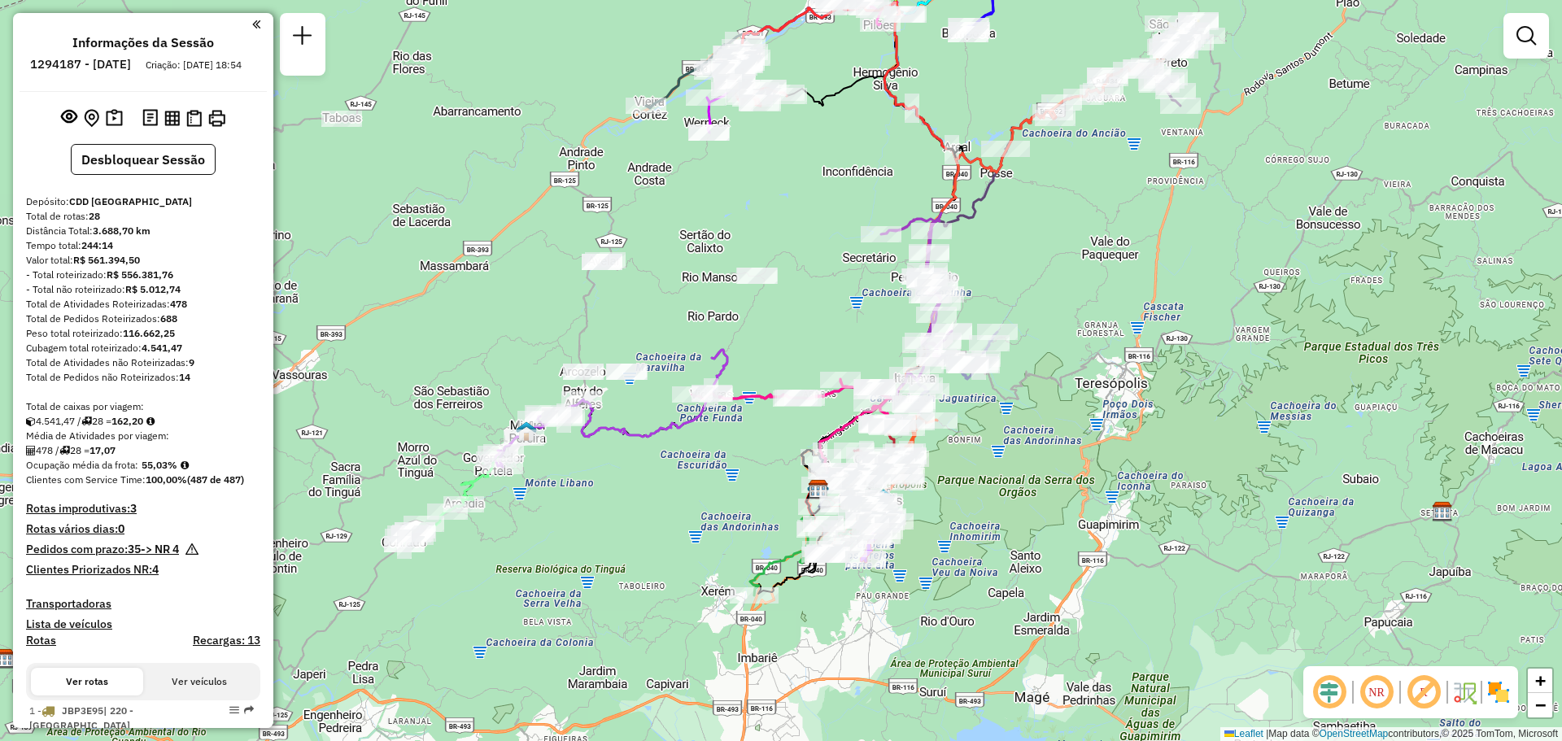
drag, startPoint x: 868, startPoint y: 554, endPoint x: 739, endPoint y: 442, distance: 171.3
click at [739, 442] on div "Janela de atendimento Grade de atendimento Capacidade Transportadoras Veículos …" at bounding box center [781, 370] width 1562 height 741
select select "**********"
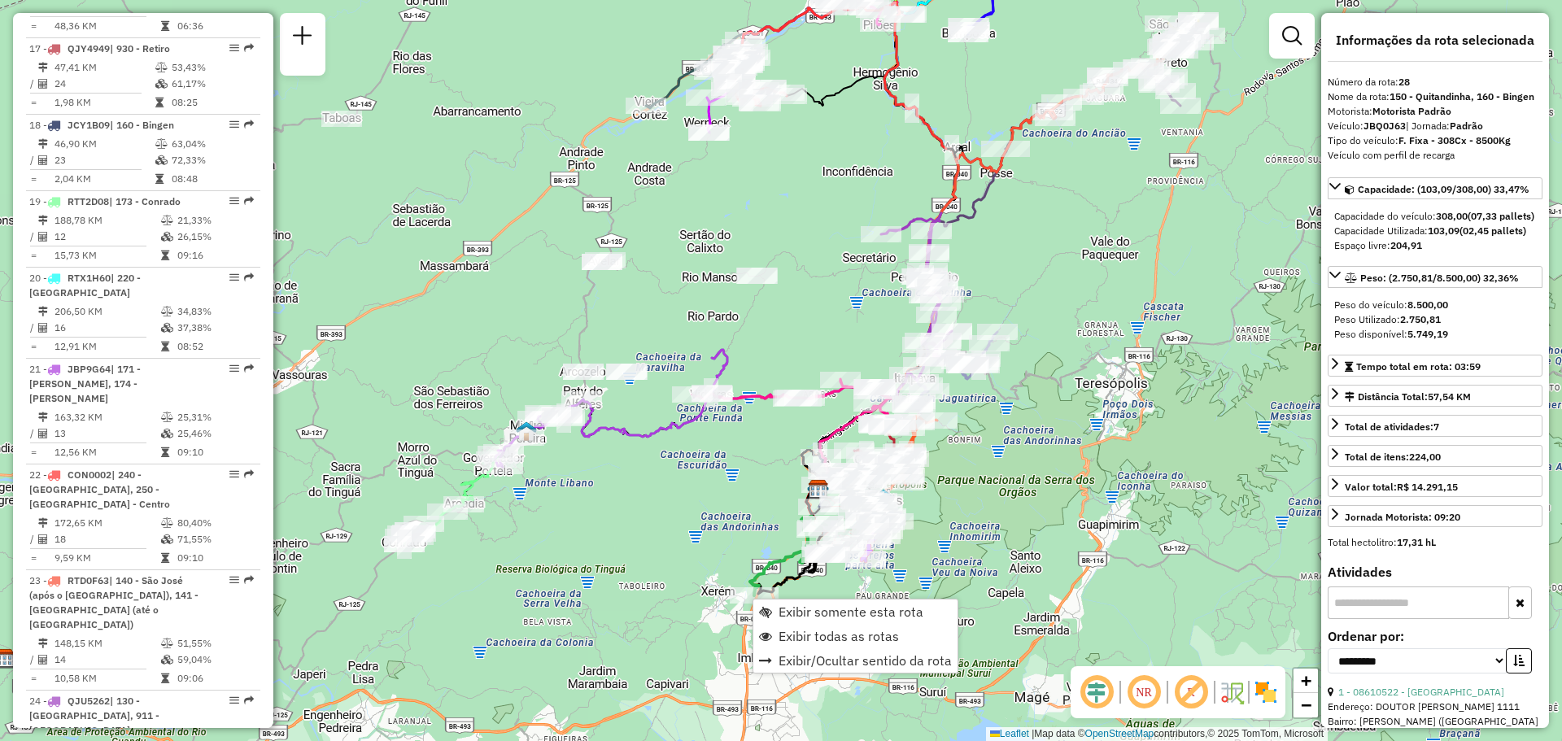
scroll to position [2689, 0]
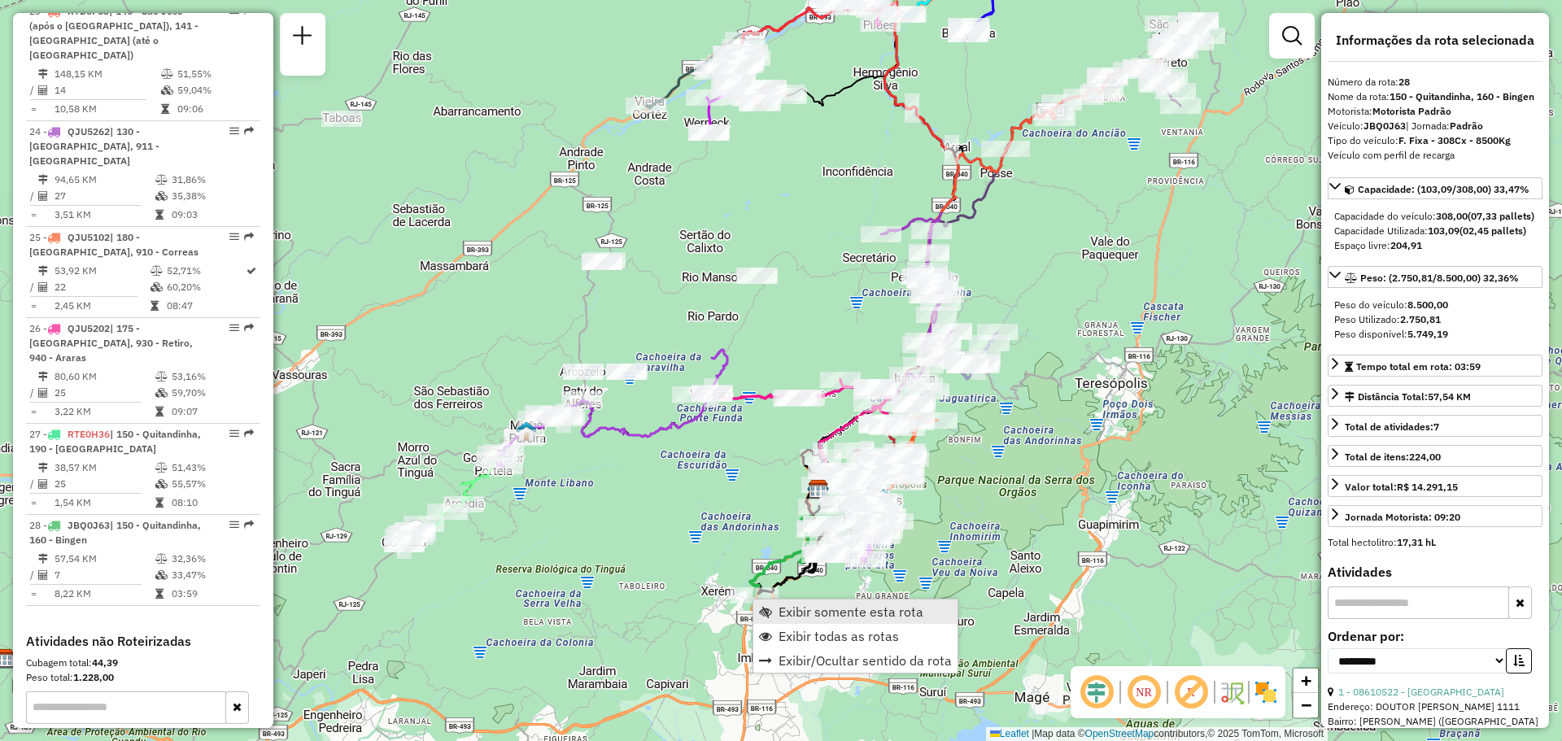
click at [777, 613] on link "Exibir somente esta rota" at bounding box center [855, 612] width 204 height 24
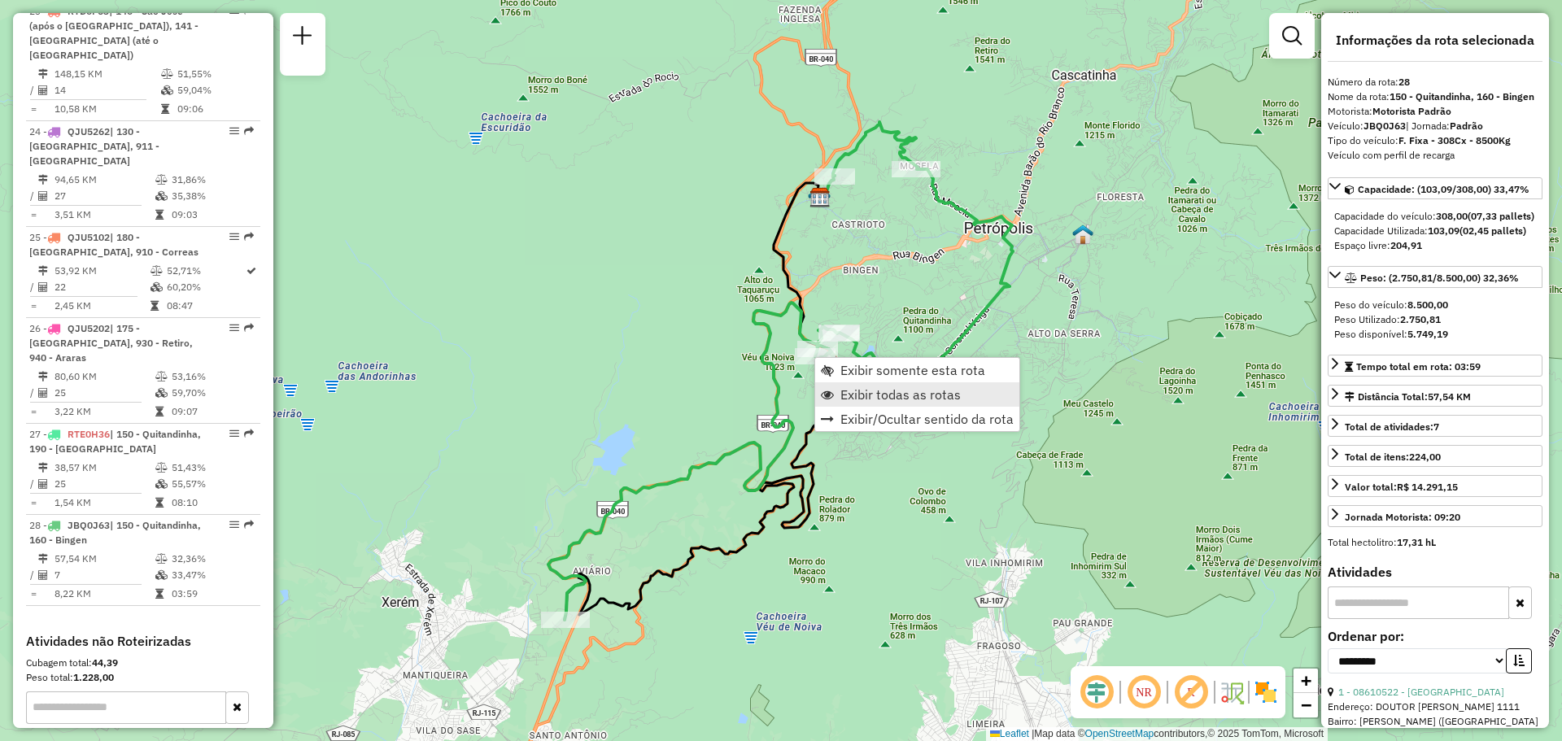
click at [885, 400] on span "Exibir todas as rotas" at bounding box center [900, 394] width 120 height 13
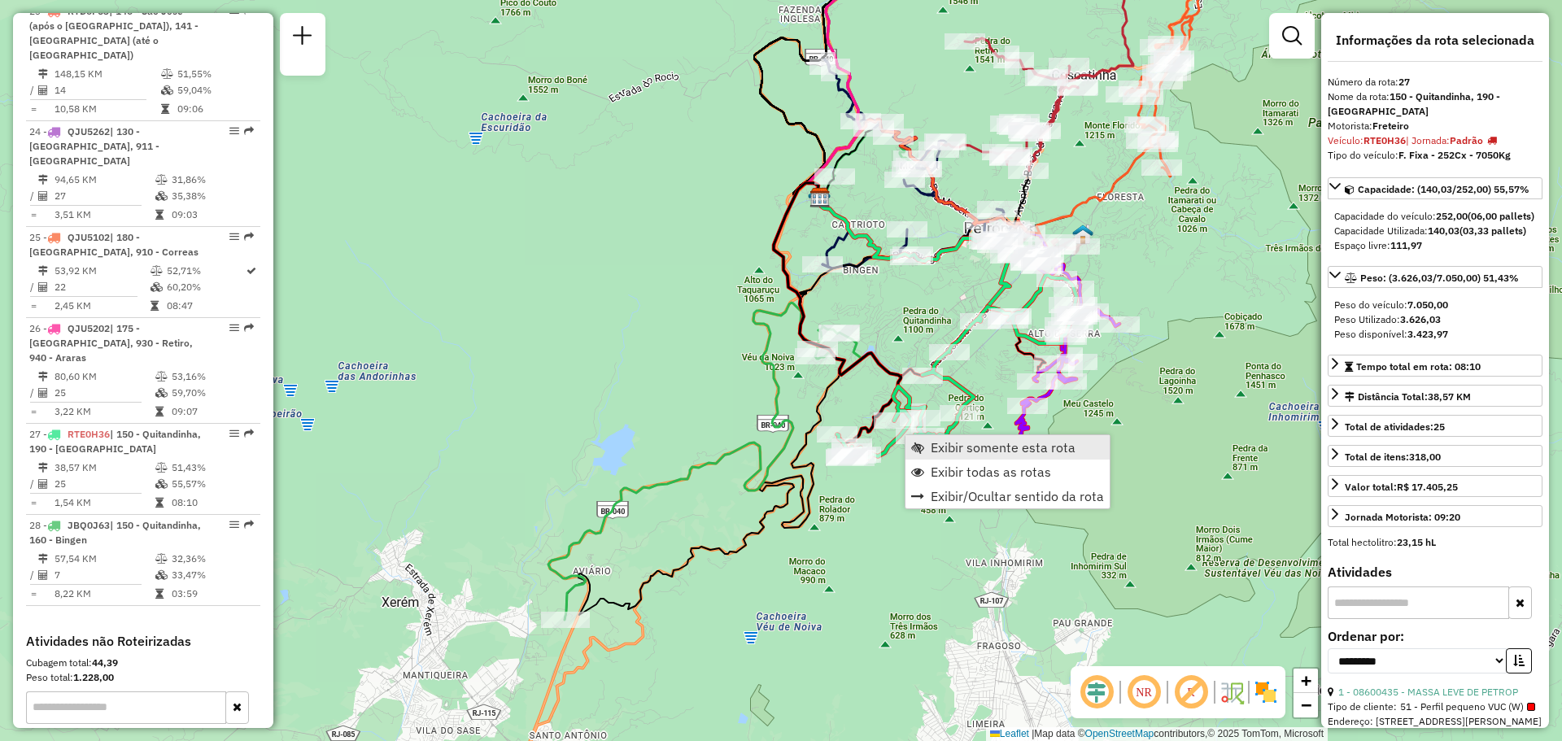
click at [933, 445] on span "Exibir somente esta rota" at bounding box center [1003, 447] width 145 height 13
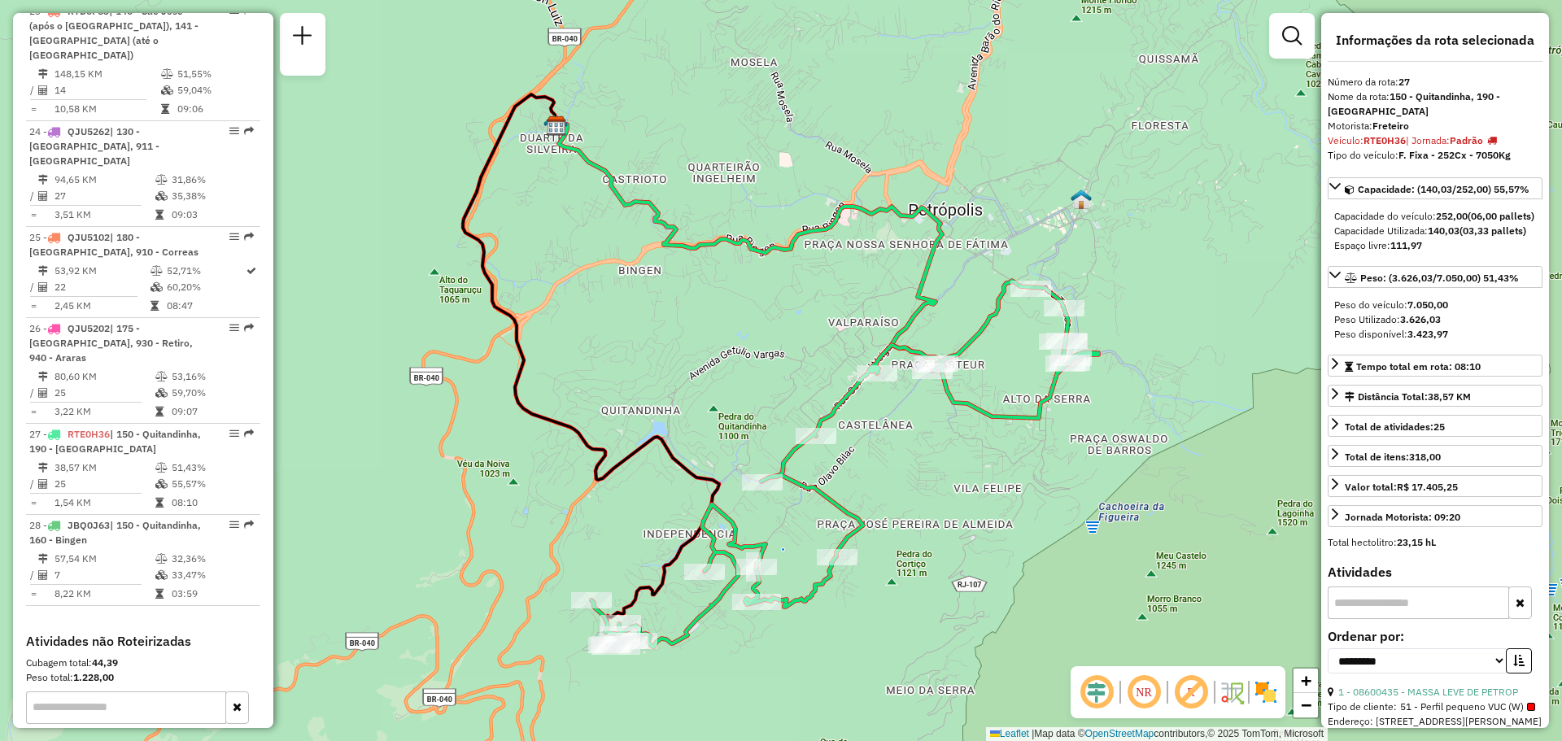
click at [1266, 700] on img at bounding box center [1266, 692] width 26 height 26
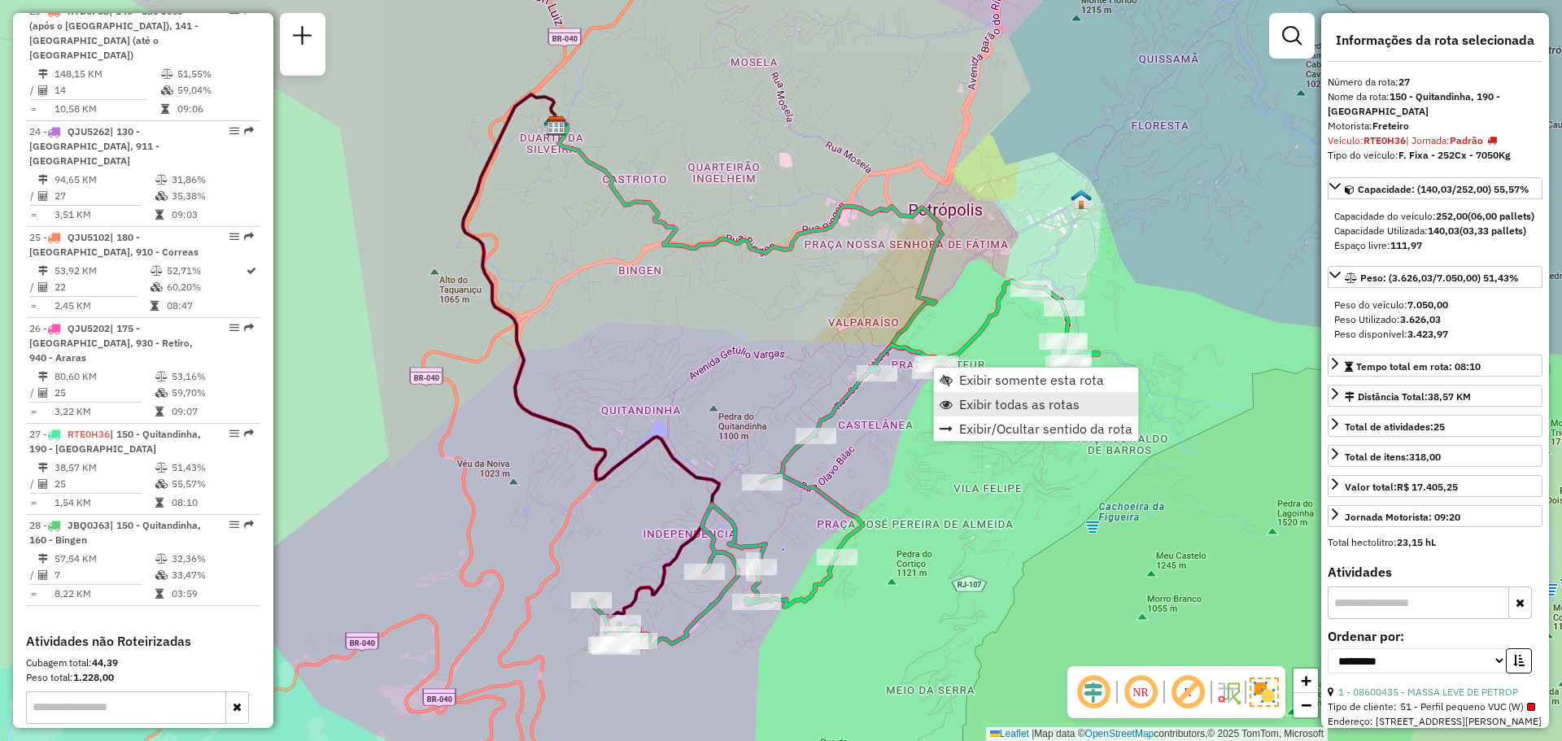
click at [980, 408] on span "Exibir todas as rotas" at bounding box center [1019, 404] width 120 height 13
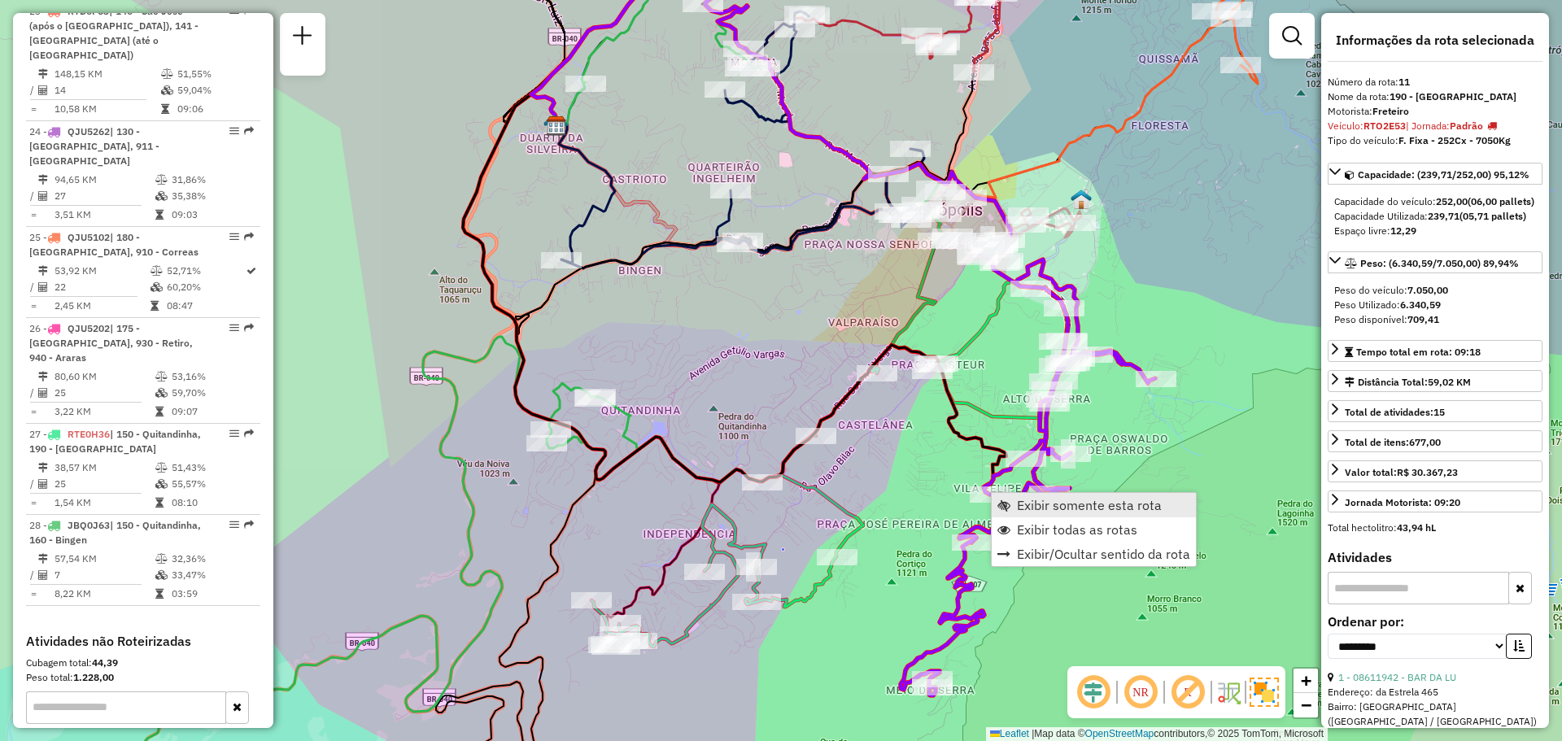
scroll to position [1555, 0]
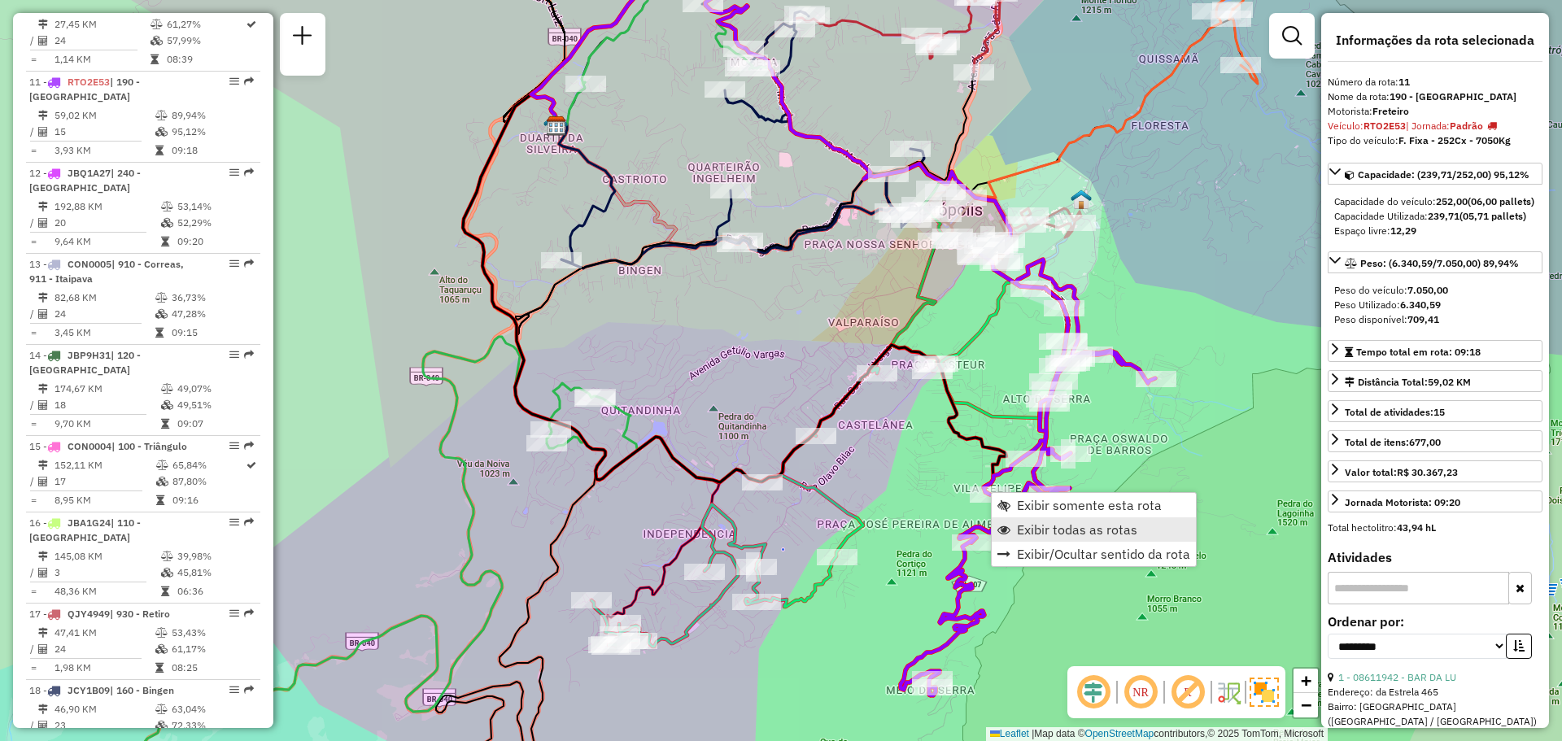
click at [1026, 527] on span "Exibir todas as rotas" at bounding box center [1077, 529] width 120 height 13
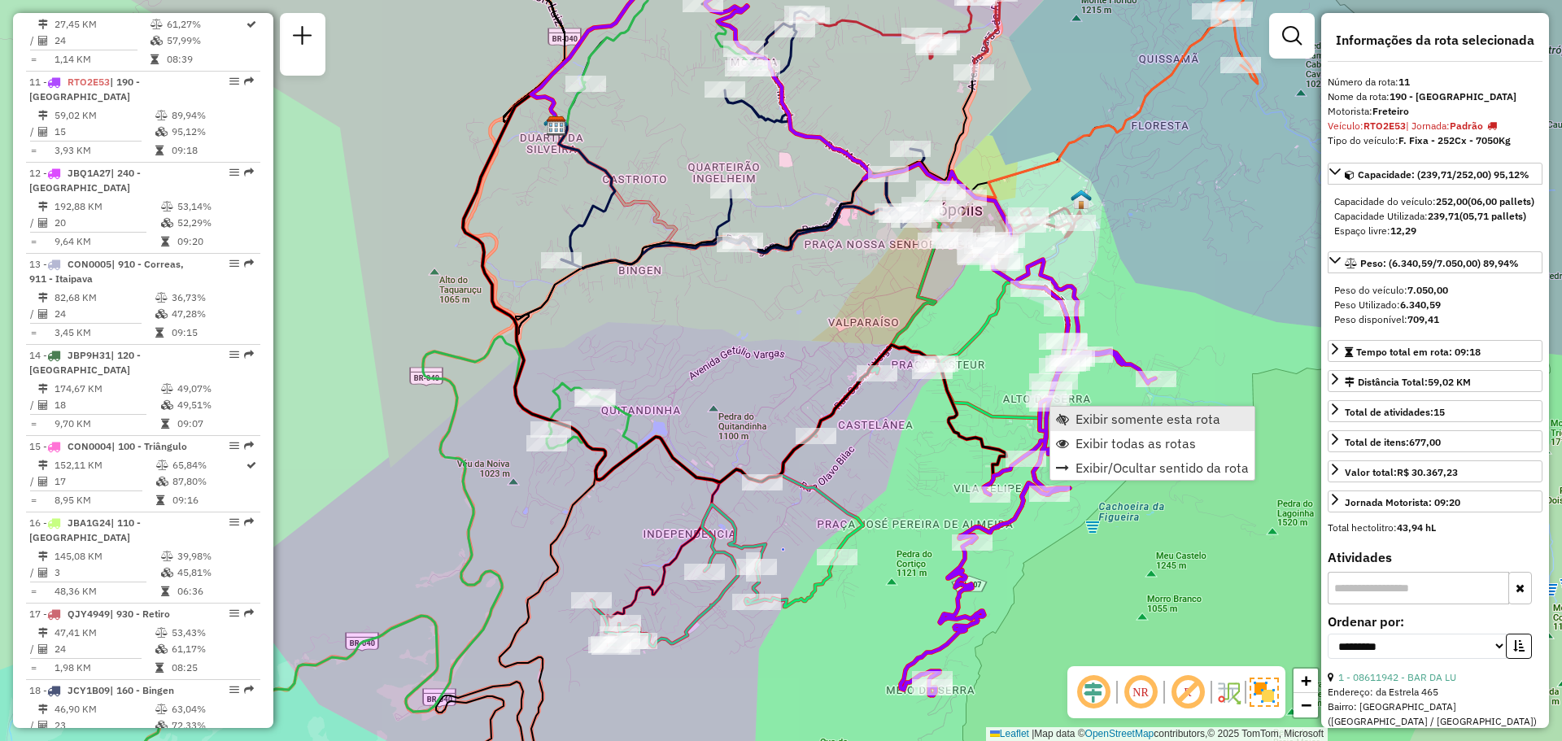
click at [1064, 417] on span "Exibir somente esta rota" at bounding box center [1062, 418] width 13 height 13
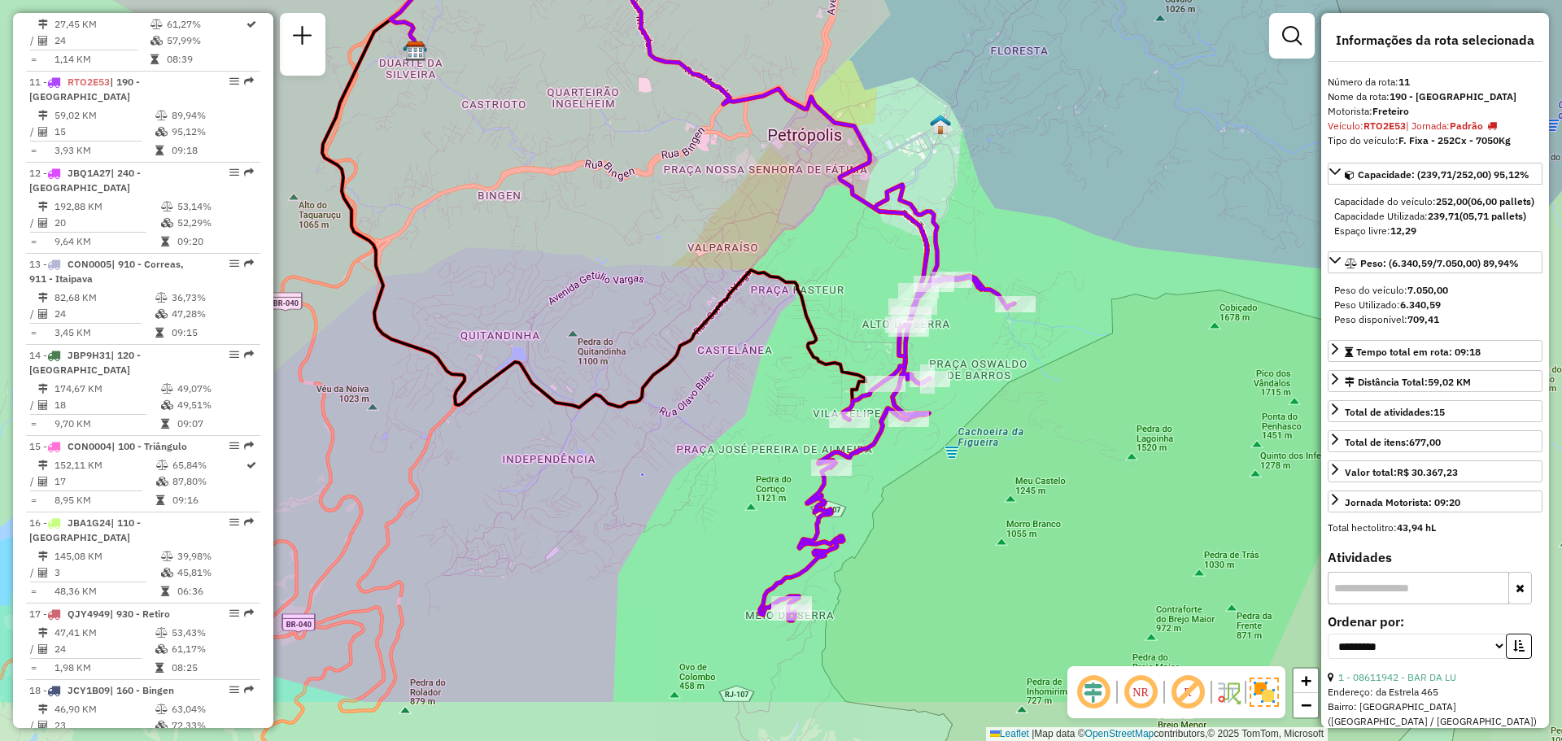
drag, startPoint x: 1097, startPoint y: 465, endPoint x: 985, endPoint y: 351, distance: 159.3
click at [985, 351] on div "Janela de atendimento Grade de atendimento Capacidade Transportadoras Veículos …" at bounding box center [781, 370] width 1562 height 741
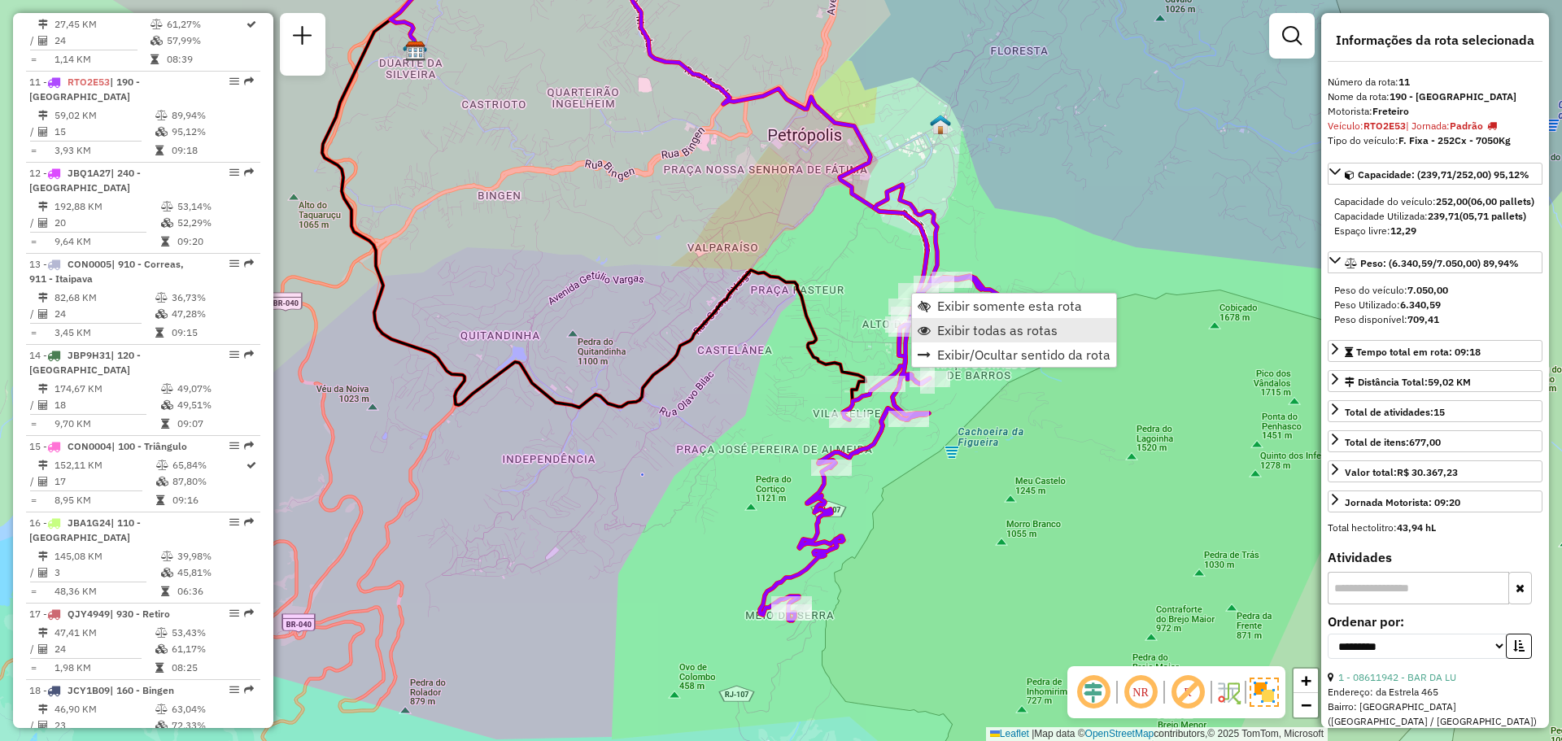
click at [971, 339] on link "Exibir todas as rotas" at bounding box center [1014, 330] width 204 height 24
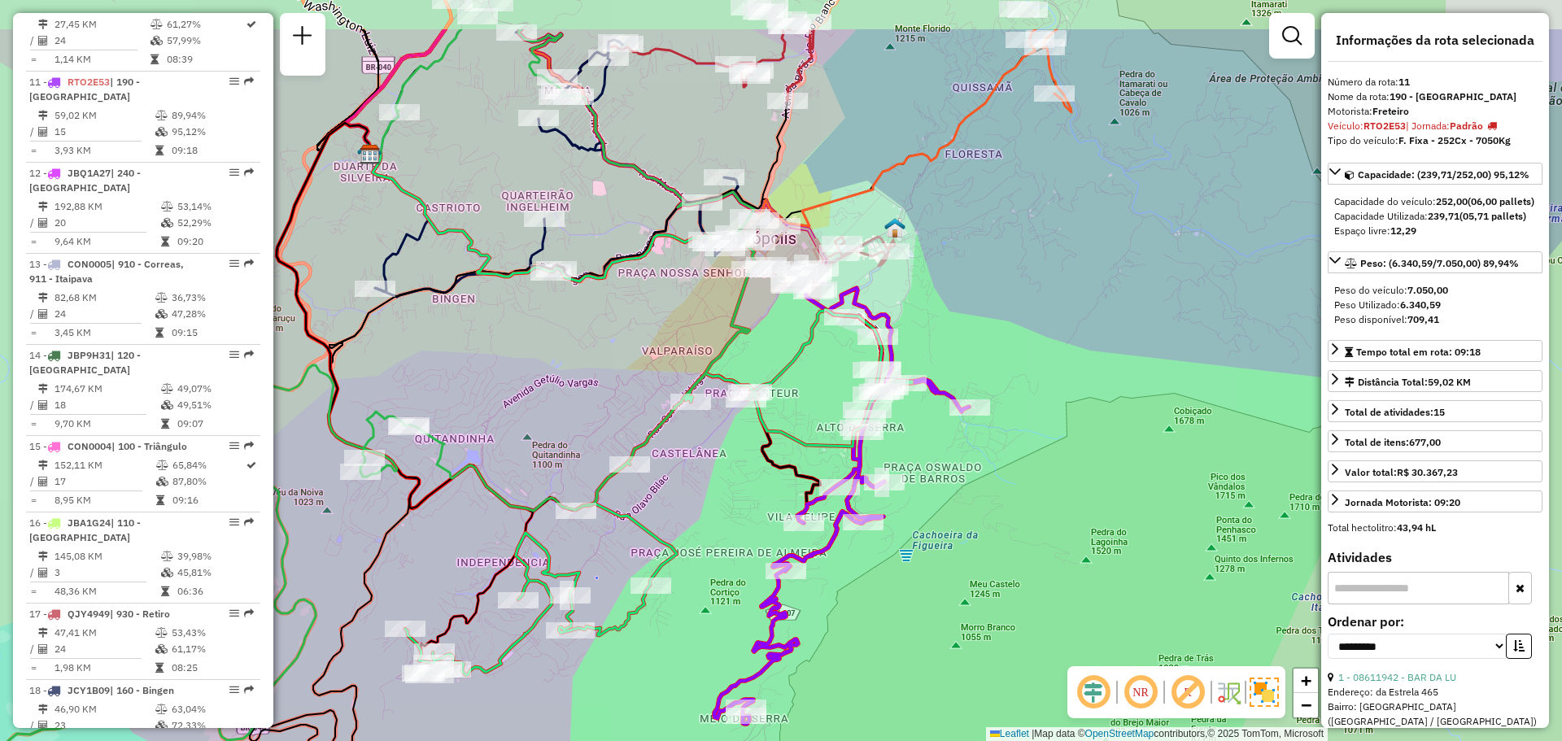
drag, startPoint x: 1033, startPoint y: 359, endPoint x: 983, endPoint y: 472, distance: 123.8
click at [984, 470] on div "Janela de atendimento Grade de atendimento Capacidade Transportadoras Veículos …" at bounding box center [781, 370] width 1562 height 741
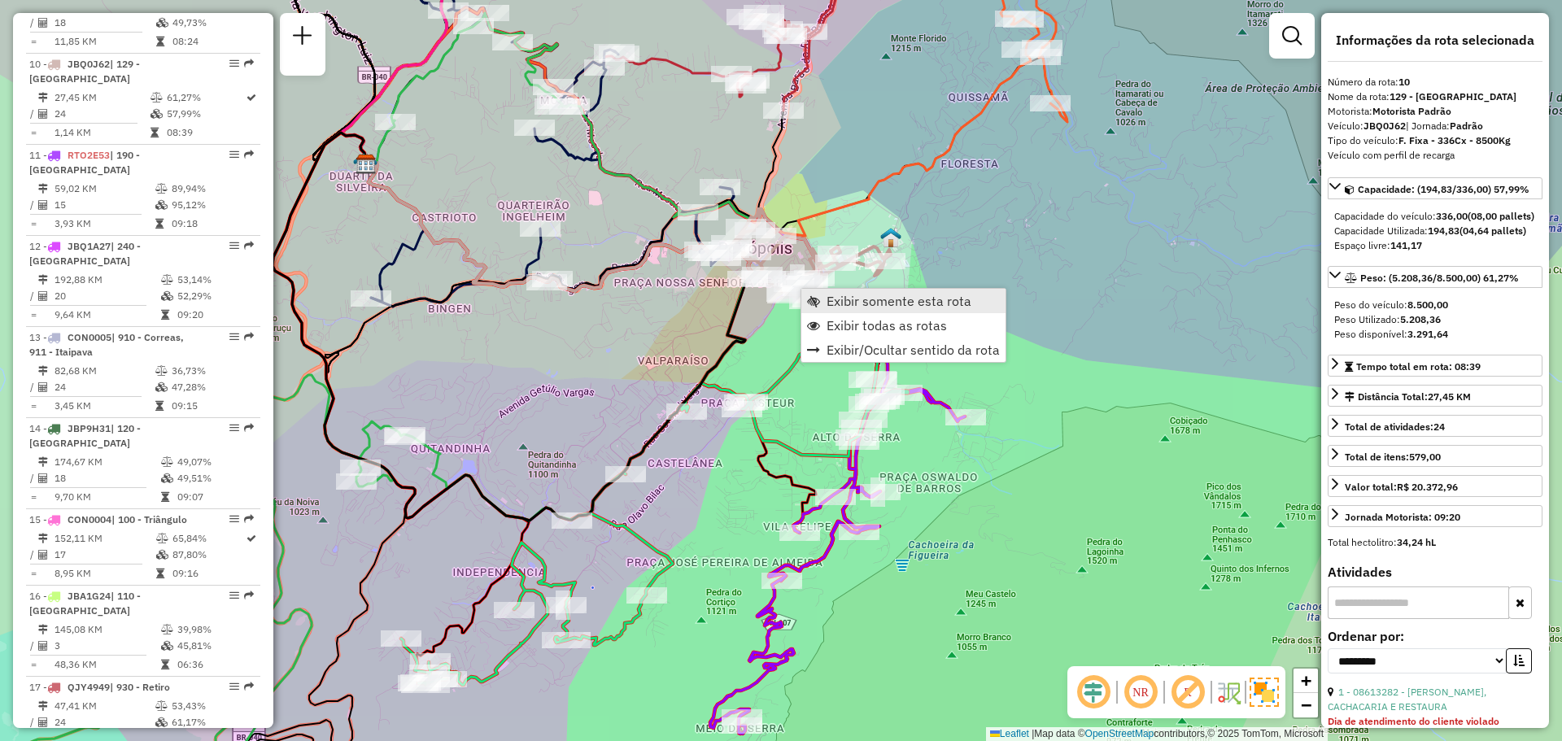
scroll to position [1463, 0]
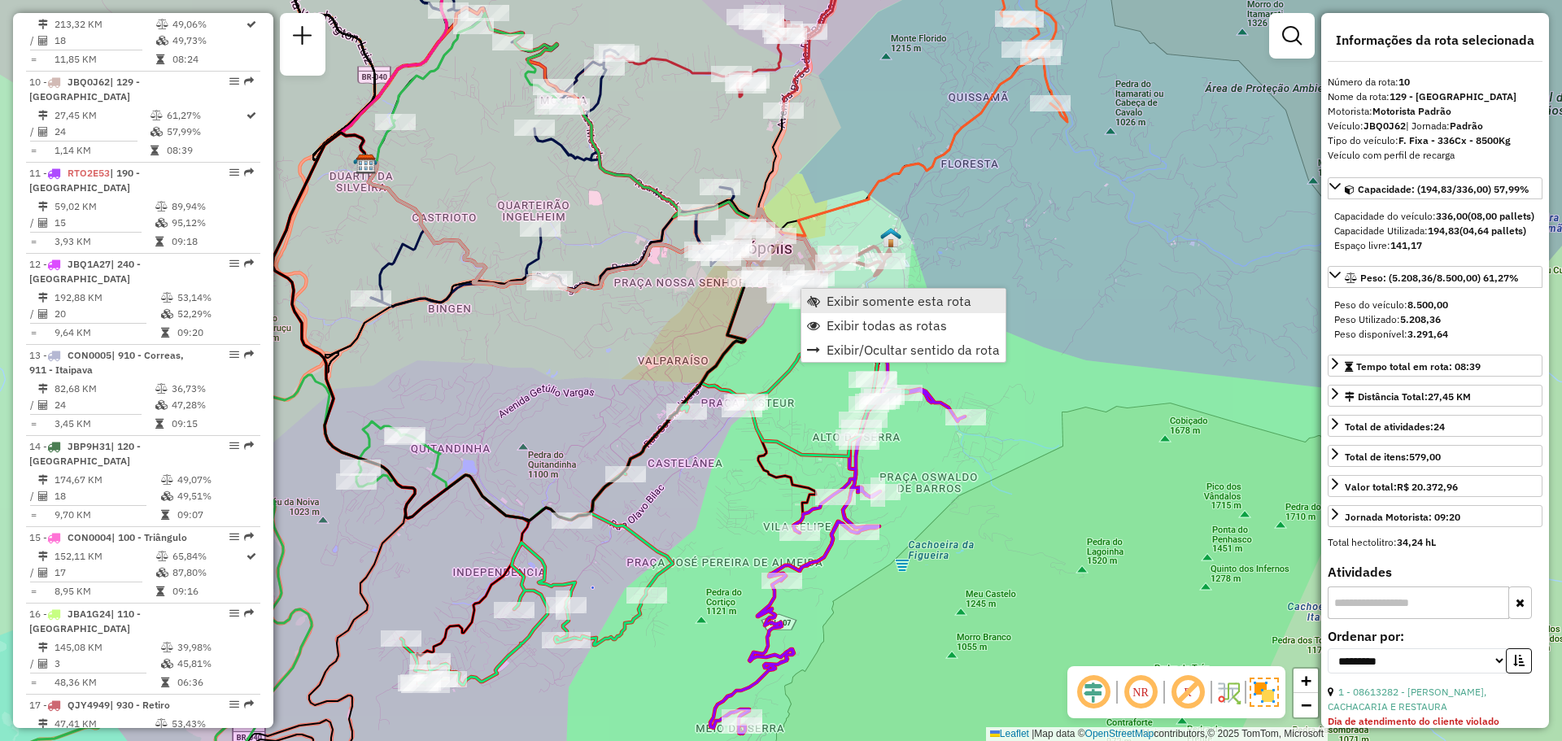
click at [822, 301] on link "Exibir somente esta rota" at bounding box center [903, 301] width 204 height 24
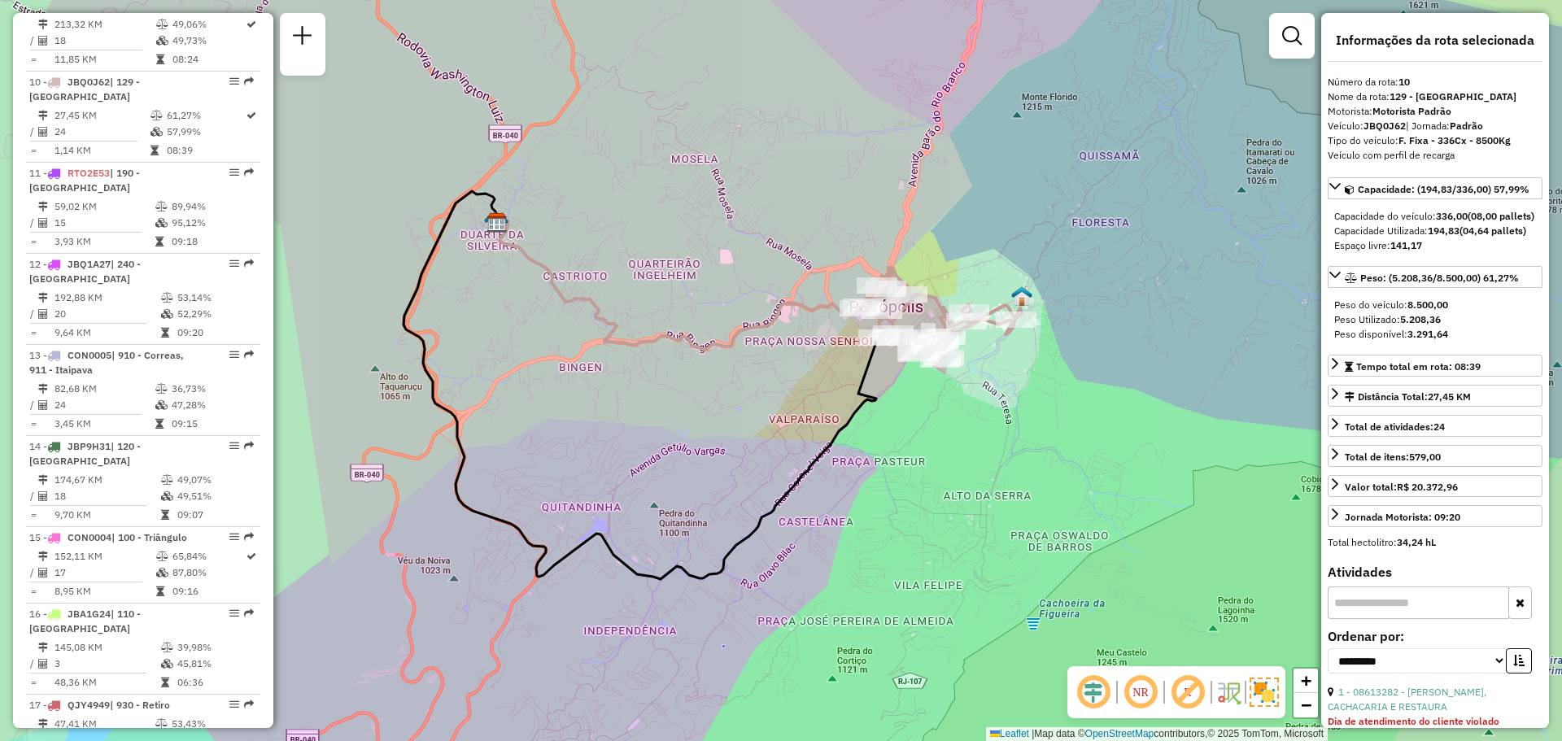
drag, startPoint x: 823, startPoint y: 361, endPoint x: 707, endPoint y: 386, distance: 119.0
click at [707, 386] on div "Janela de atendimento Grade de atendimento Capacidade Transportadoras Veículos …" at bounding box center [781, 370] width 1562 height 741
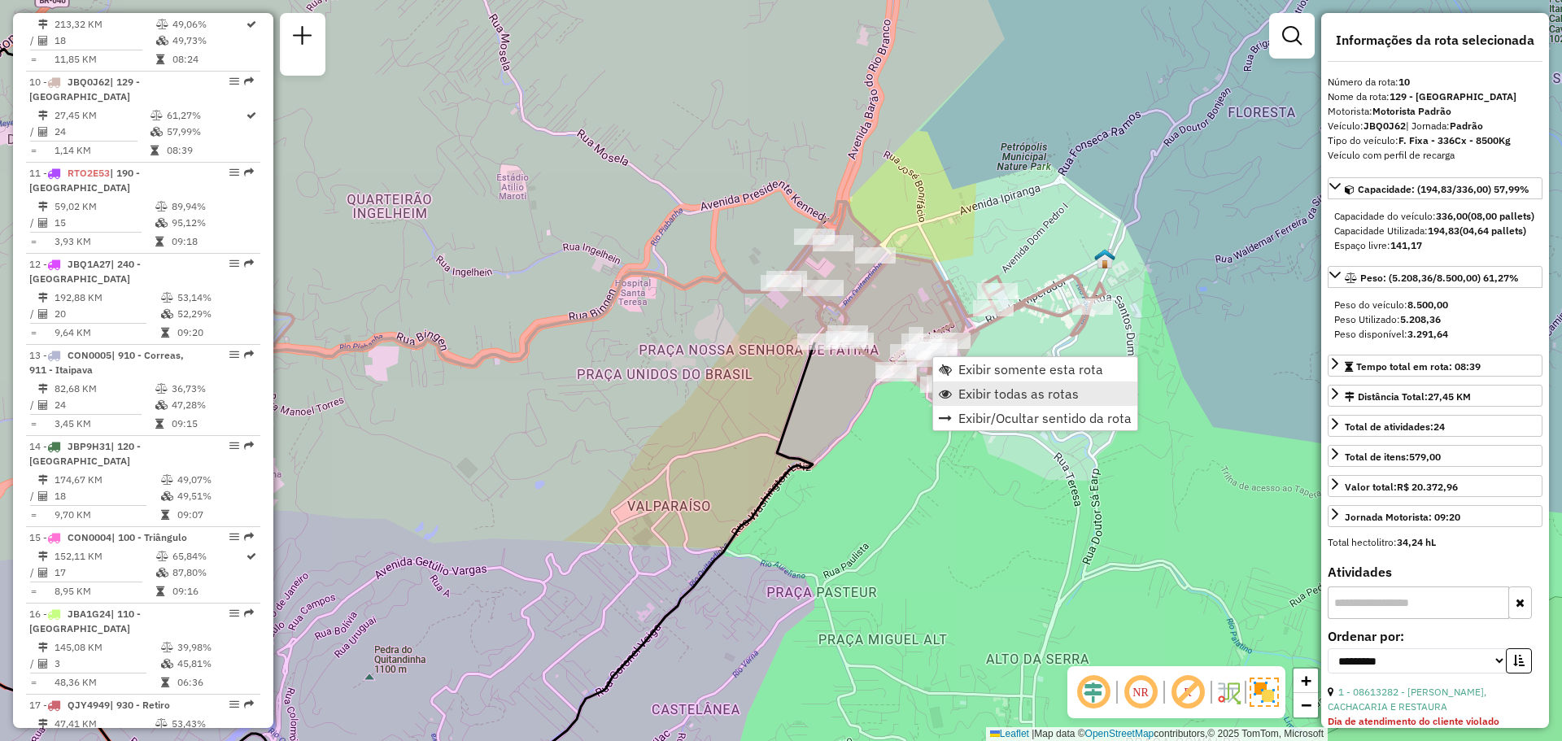
click at [964, 390] on span "Exibir todas as rotas" at bounding box center [1018, 393] width 120 height 13
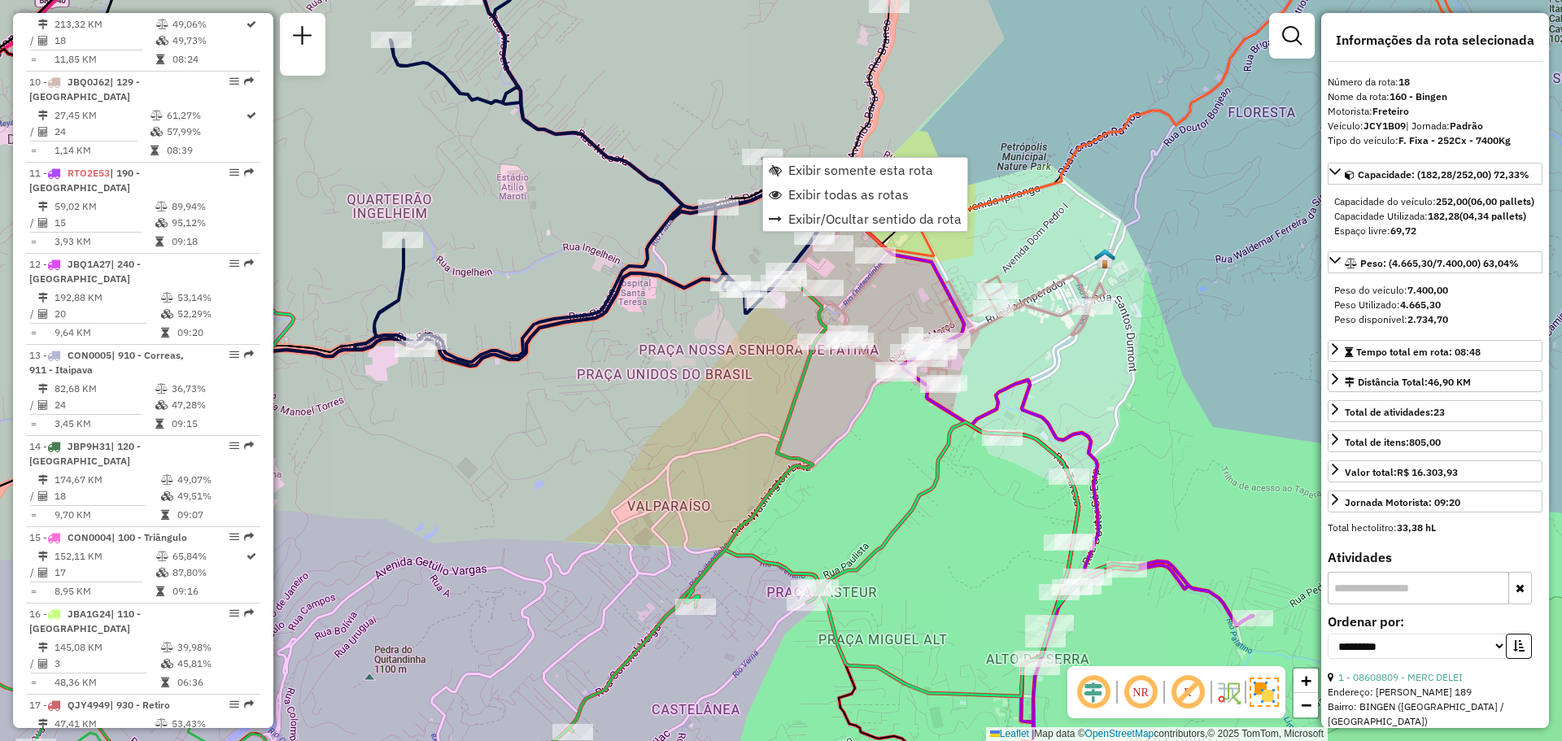
scroll to position [2148, 0]
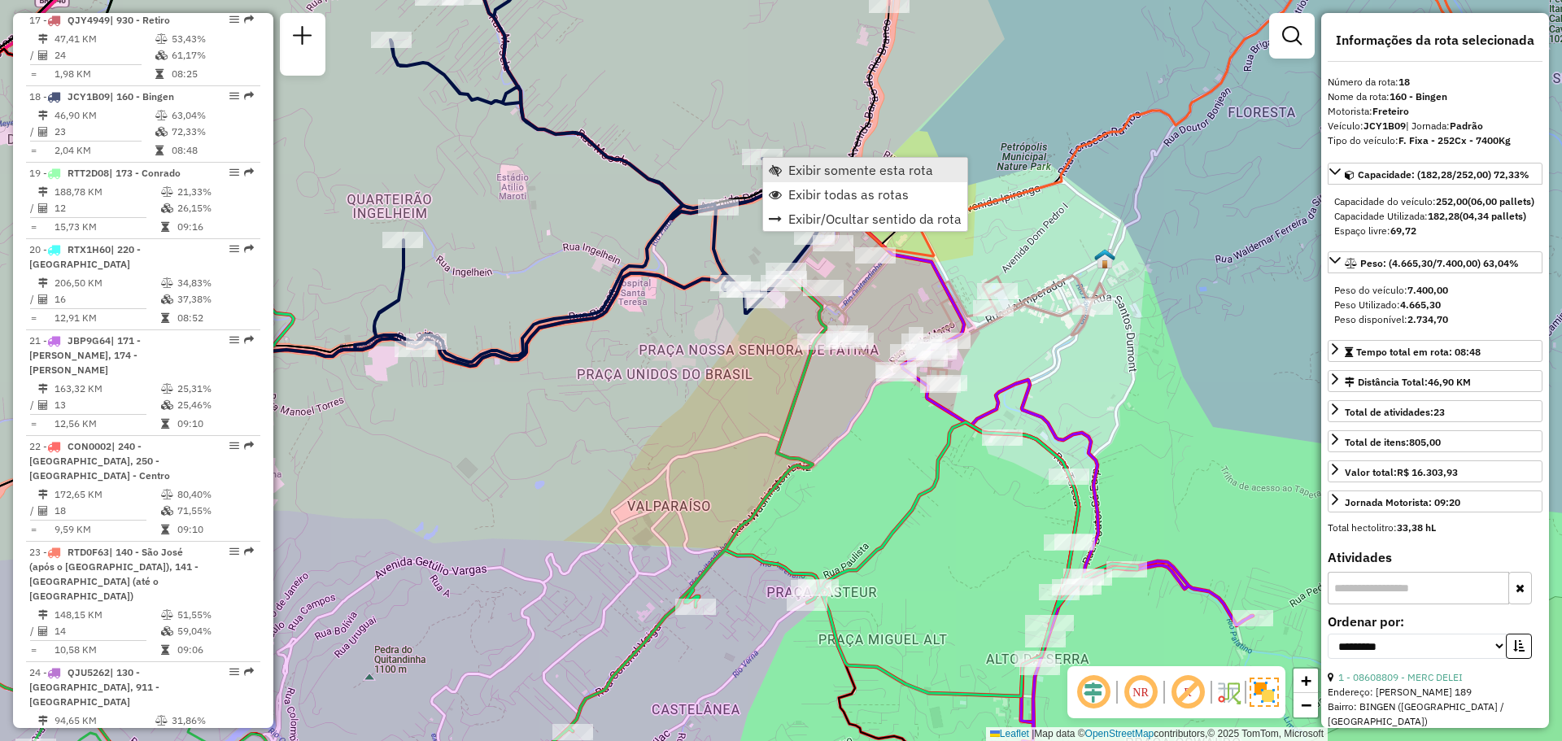
click at [860, 172] on span "Exibir somente esta rota" at bounding box center [860, 170] width 145 height 13
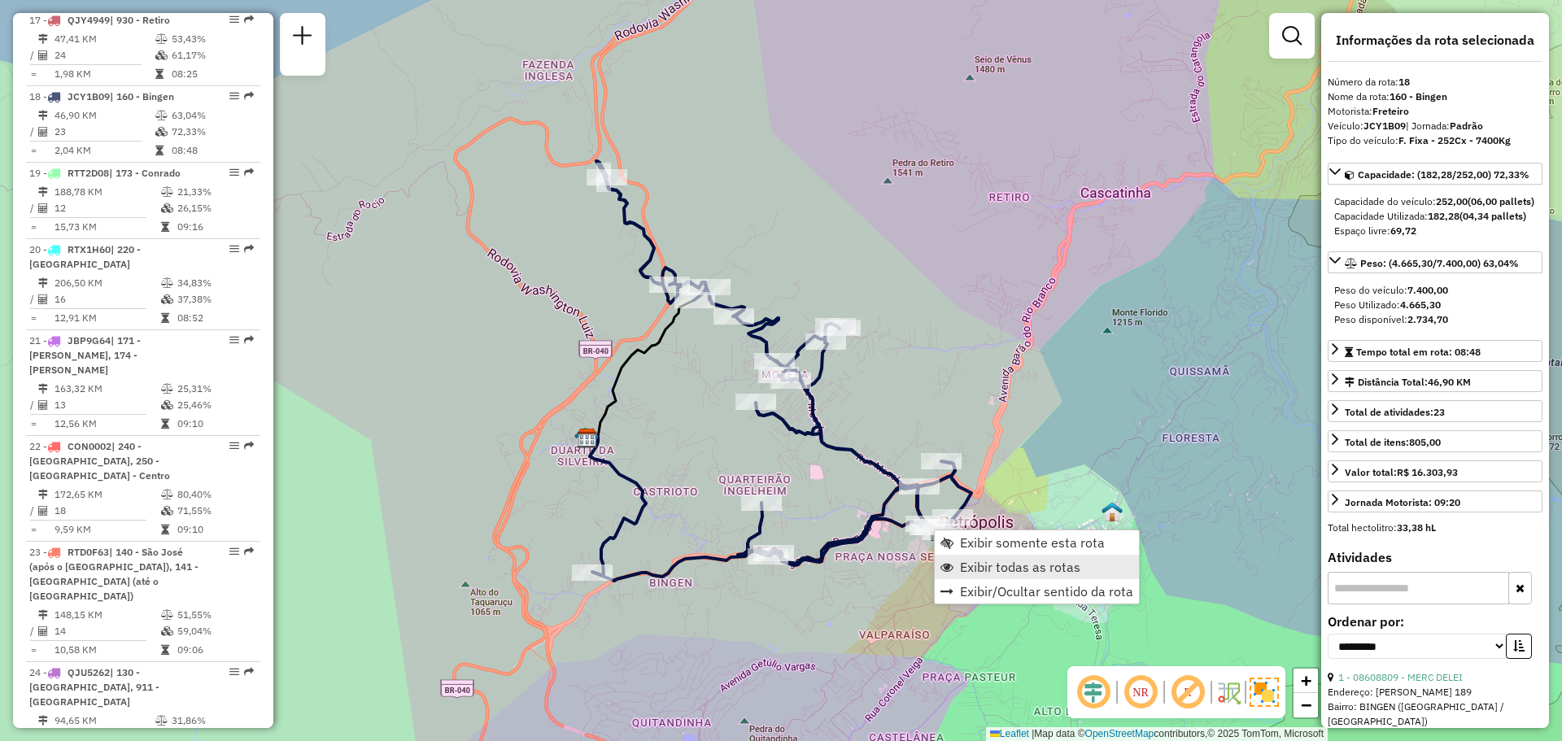
click at [969, 560] on span "Exibir todas as rotas" at bounding box center [1020, 566] width 120 height 13
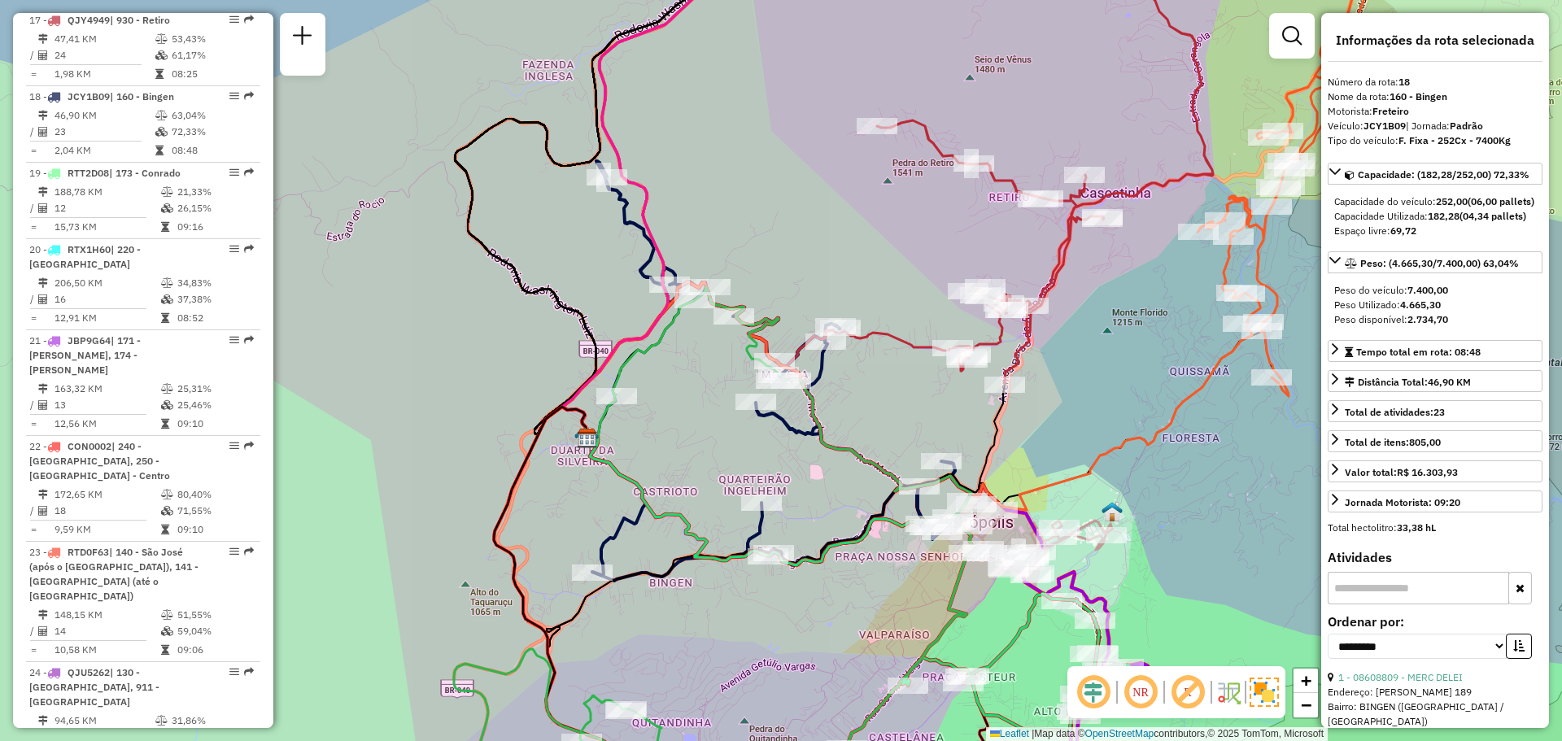
drag, startPoint x: 863, startPoint y: 626, endPoint x: 900, endPoint y: 314, distance: 314.5
click at [905, 303] on div "Janela de atendimento Grade de atendimento Capacidade Transportadoras Veículos …" at bounding box center [781, 370] width 1562 height 741
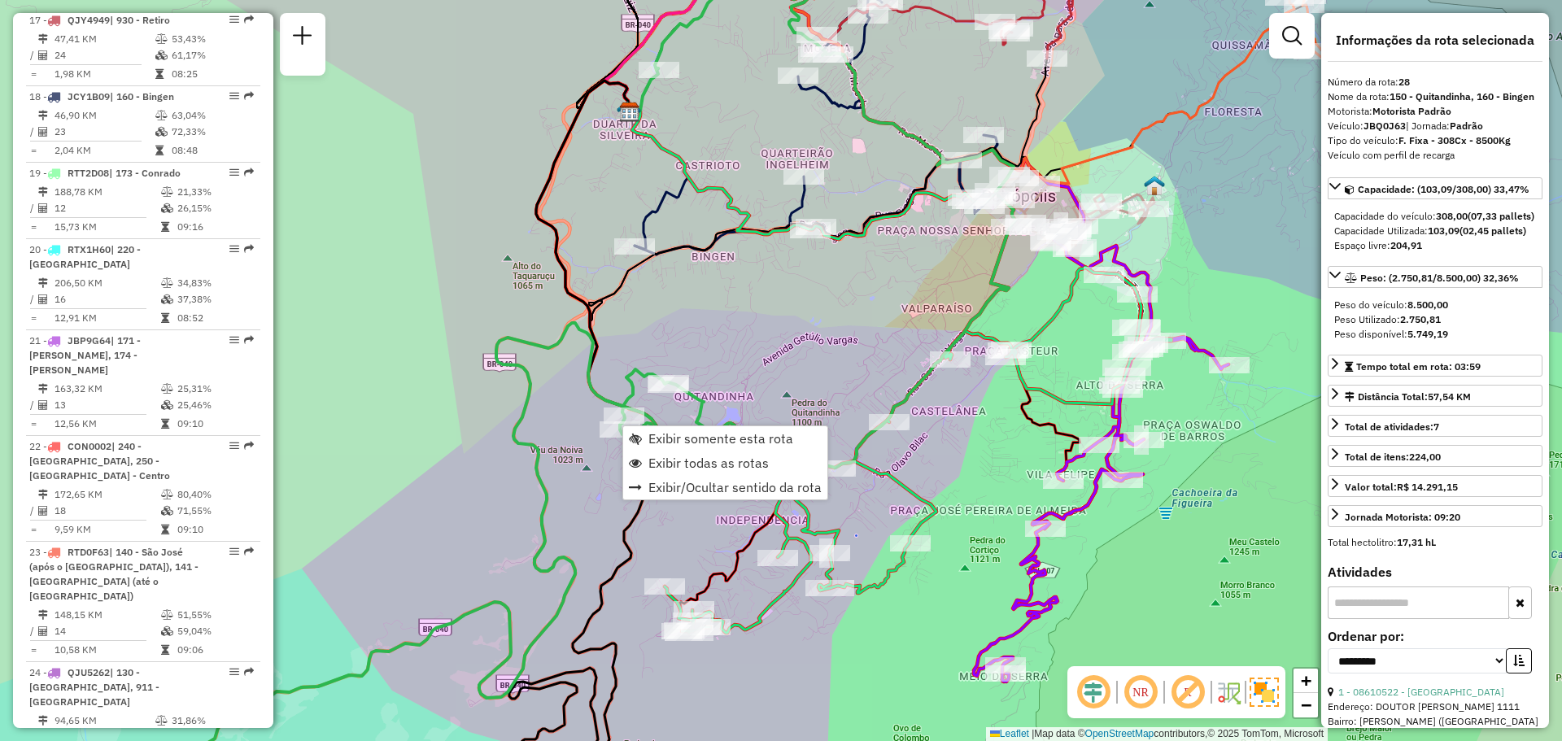
scroll to position [2689, 0]
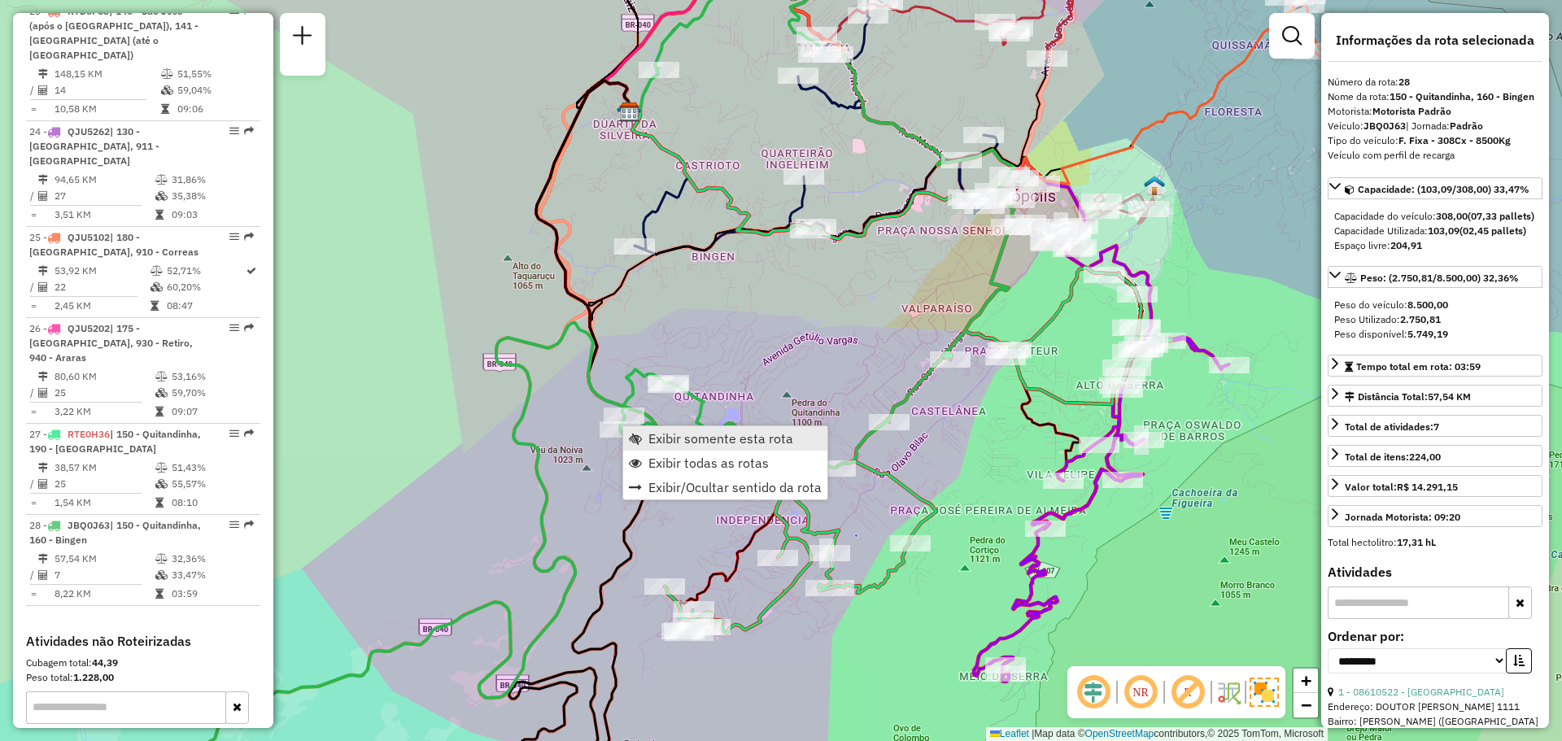
click at [643, 440] on link "Exibir somente esta rota" at bounding box center [725, 438] width 204 height 24
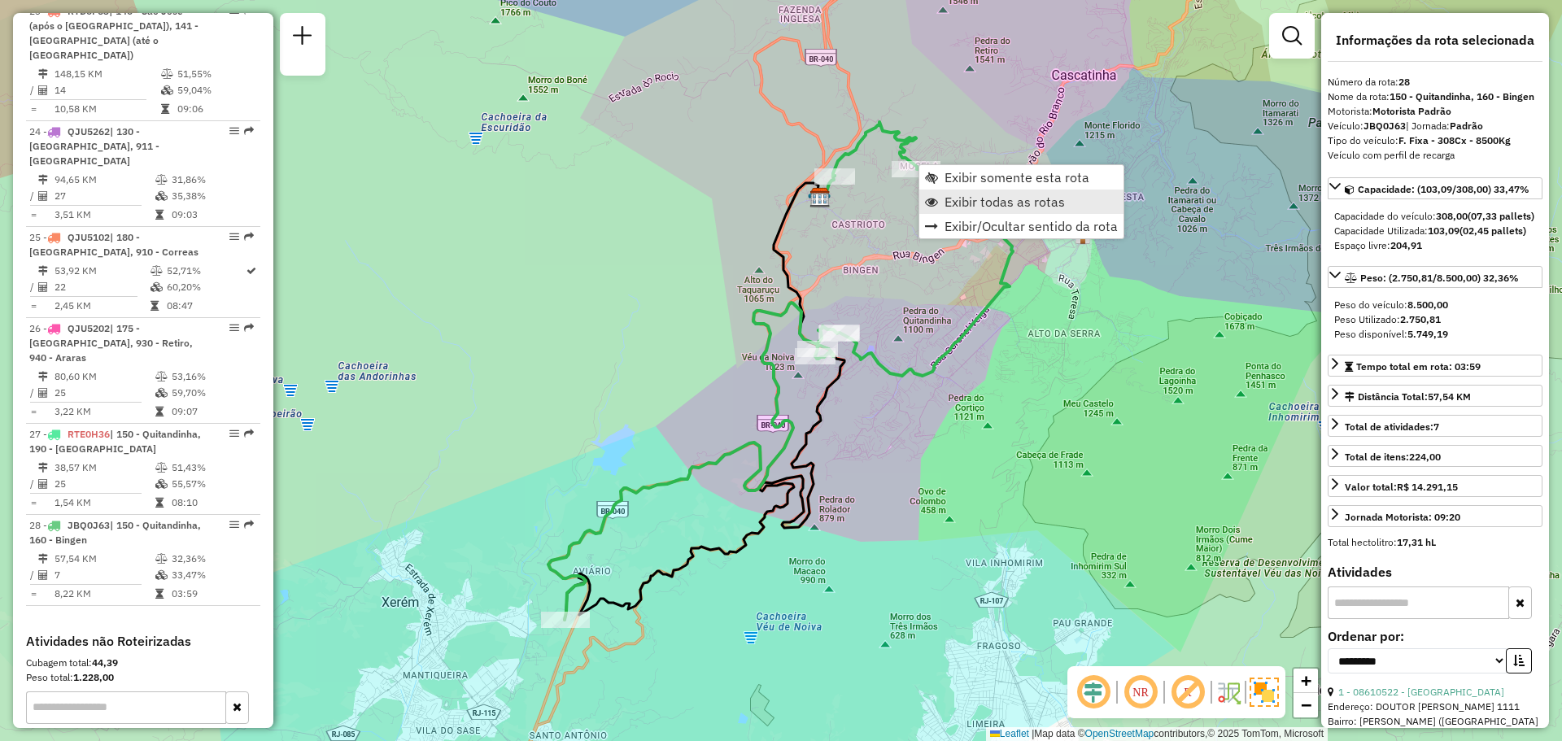
click at [984, 206] on span "Exibir todas as rotas" at bounding box center [1004, 201] width 120 height 13
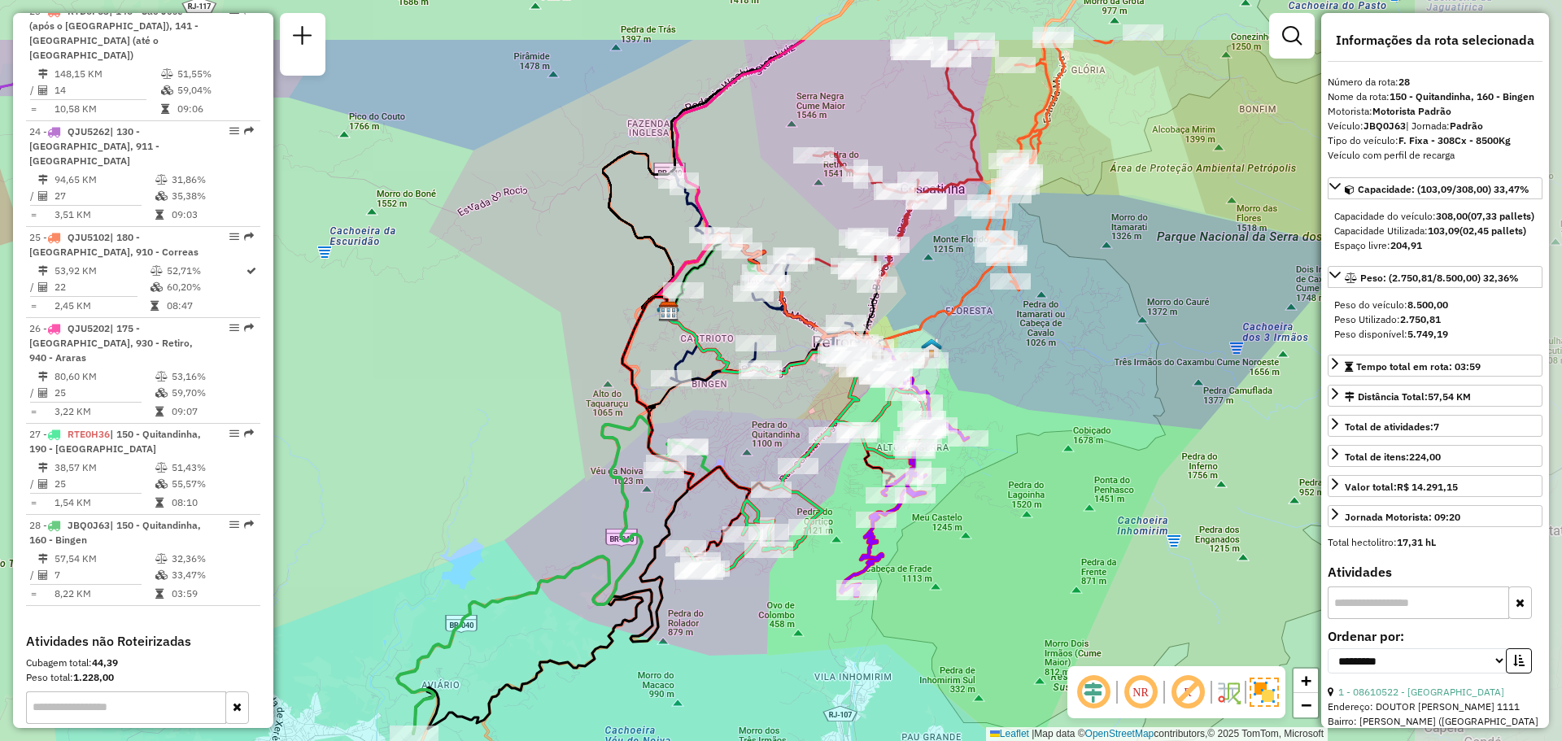
drag, startPoint x: 1062, startPoint y: 223, endPoint x: 889, endPoint y: 329, distance: 203.4
click at [902, 342] on icon at bounding box center [828, 290] width 345 height 114
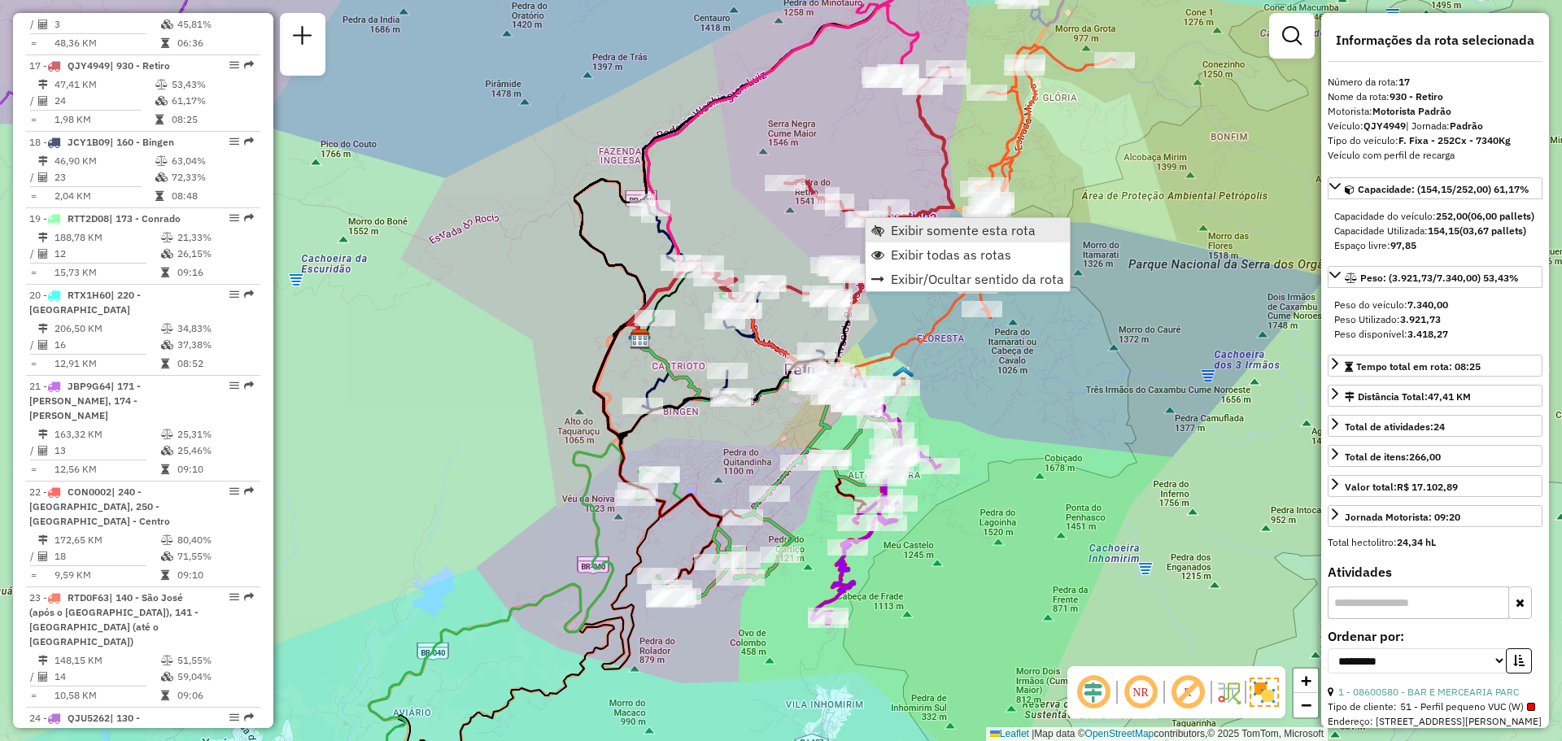
scroll to position [2072, 0]
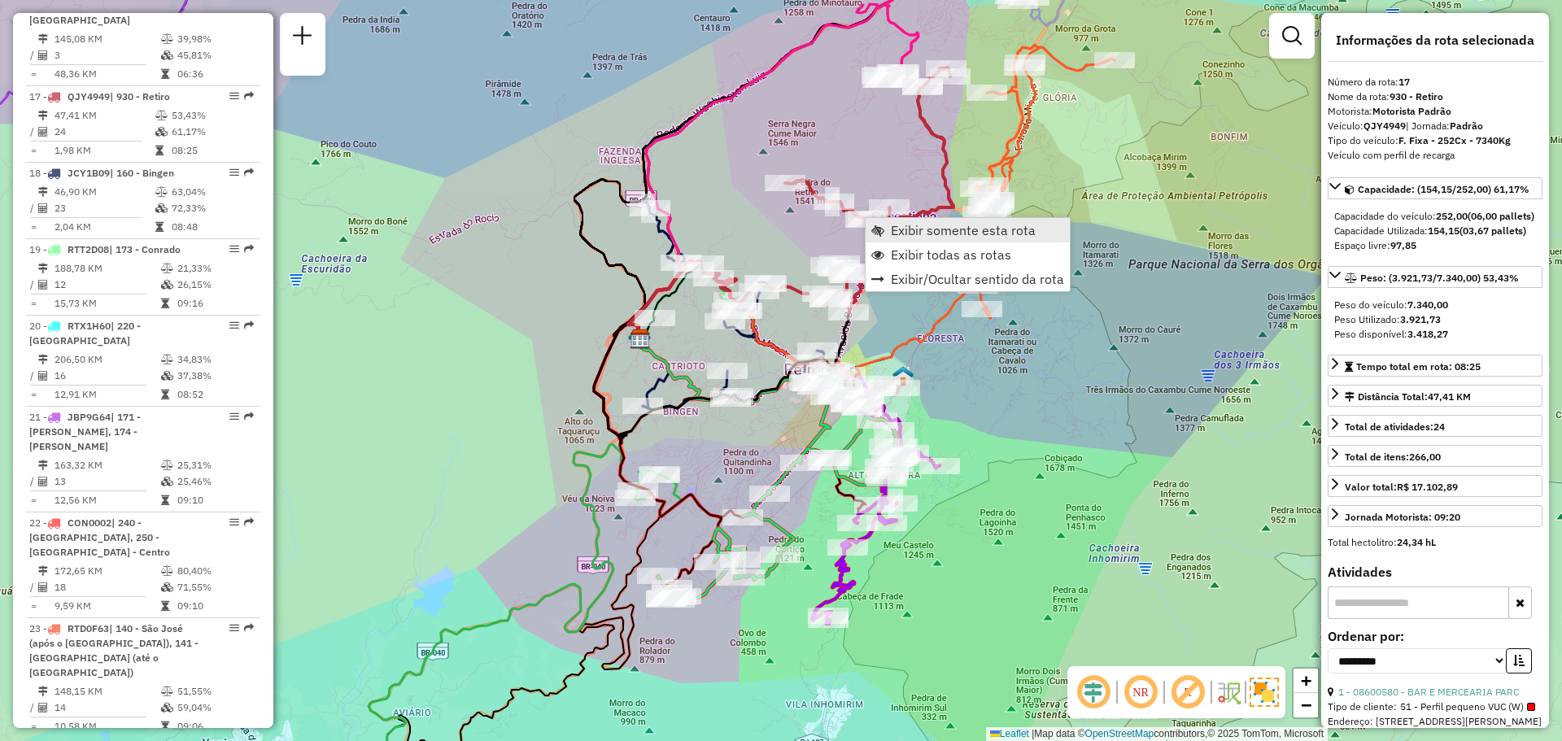
click at [908, 241] on link "Exibir somente esta rota" at bounding box center [968, 230] width 204 height 24
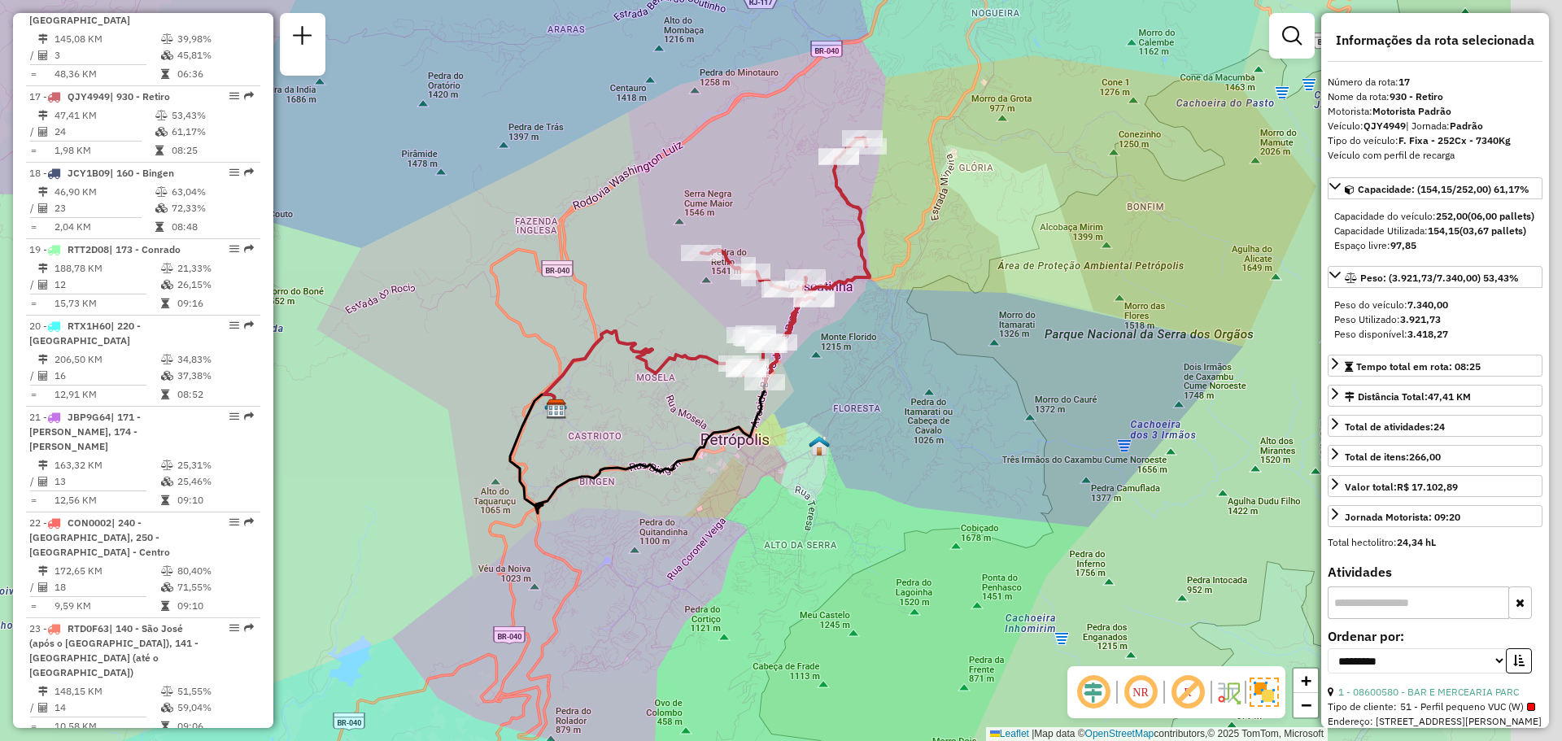
click at [825, 208] on div "Janela de atendimento Grade de atendimento Capacidade Transportadoras Veículos …" at bounding box center [781, 370] width 1562 height 741
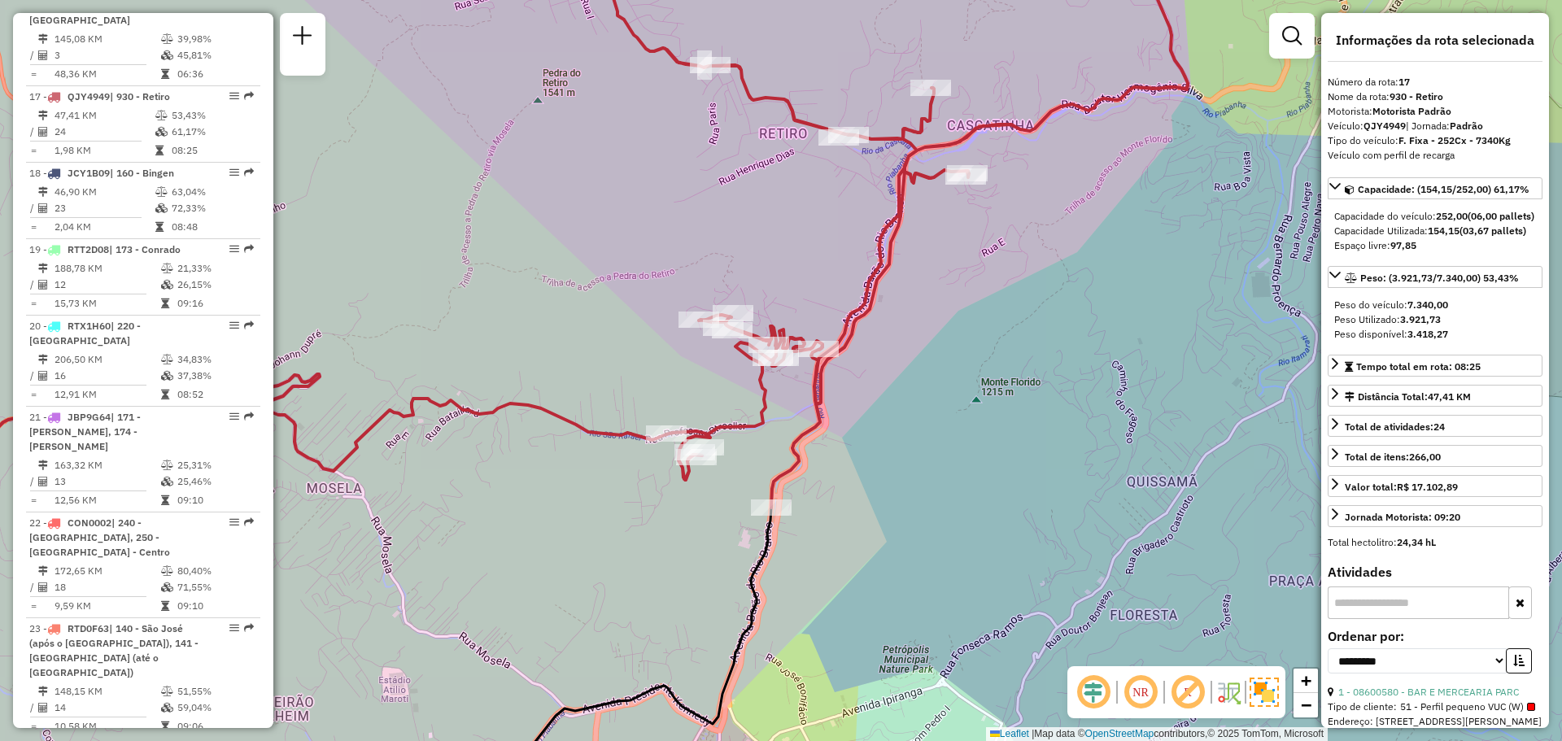
drag, startPoint x: 1047, startPoint y: 418, endPoint x: 879, endPoint y: 539, distance: 206.3
click at [879, 539] on div "Janela de atendimento Grade de atendimento Capacidade Transportadoras Veículos …" at bounding box center [781, 370] width 1562 height 741
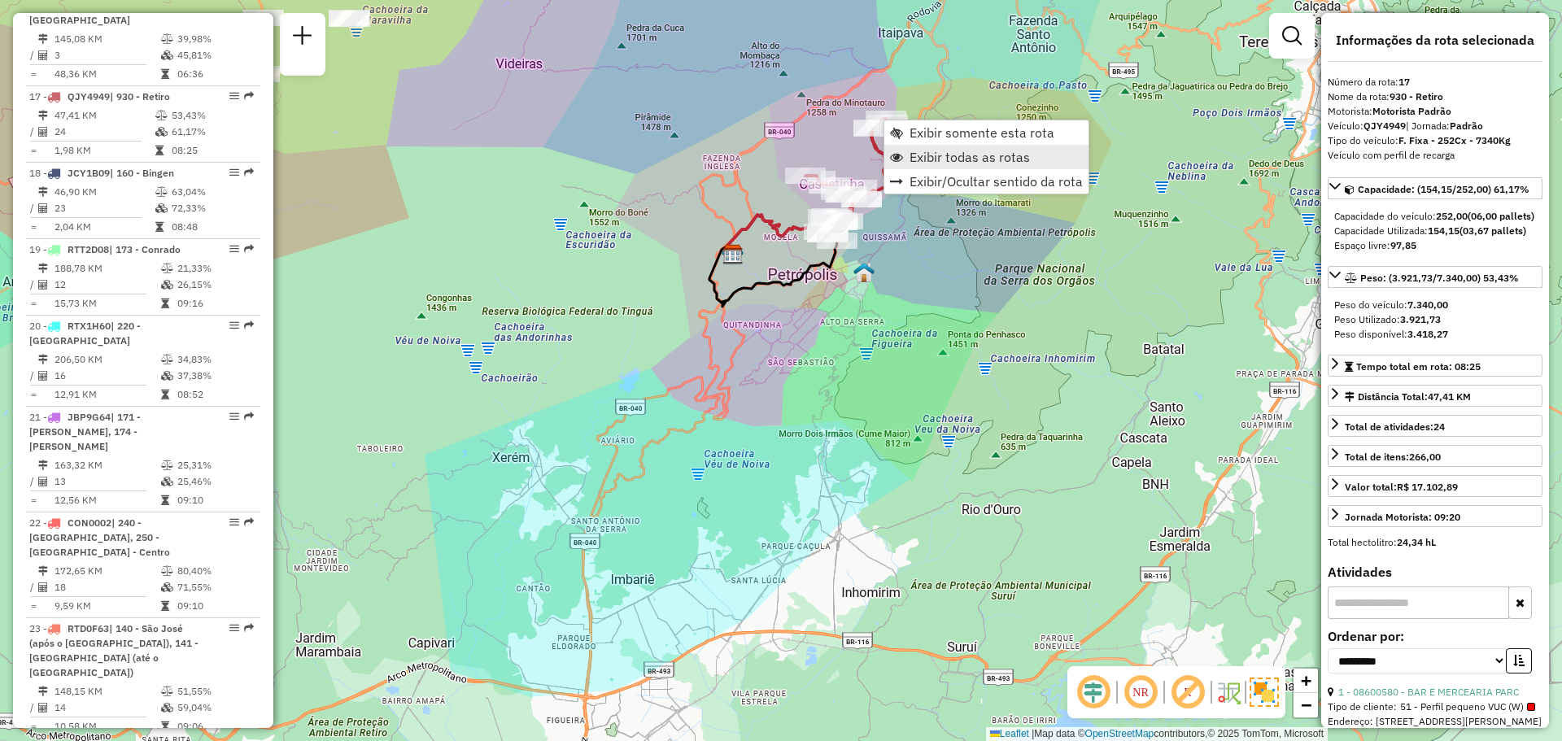
click at [935, 153] on span "Exibir todas as rotas" at bounding box center [969, 156] width 120 height 13
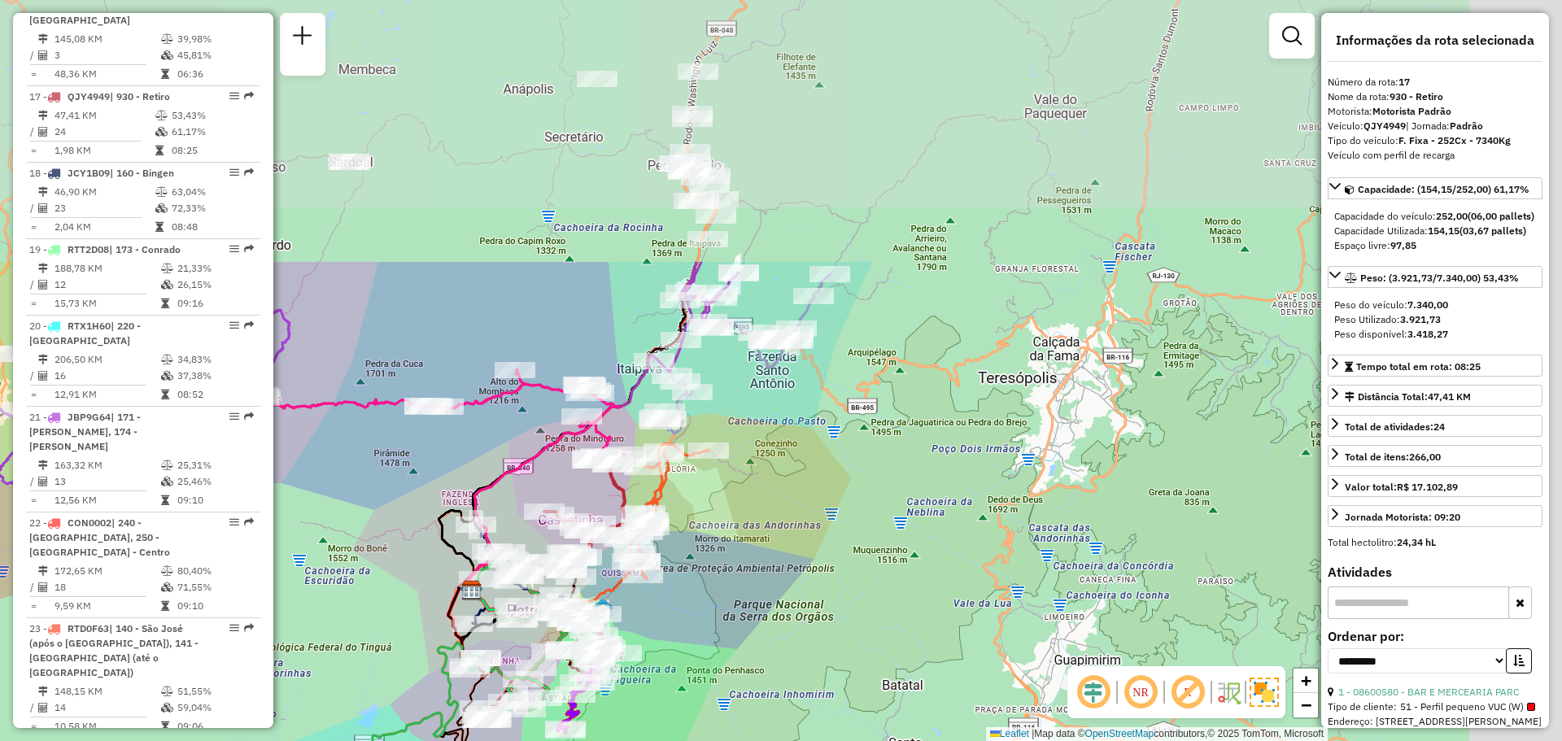
drag, startPoint x: 1055, startPoint y: 142, endPoint x: 794, endPoint y: 478, distance: 425.5
click at [794, 478] on div "Janela de atendimento Grade de atendimento Capacidade Transportadoras Veículos …" at bounding box center [781, 370] width 1562 height 741
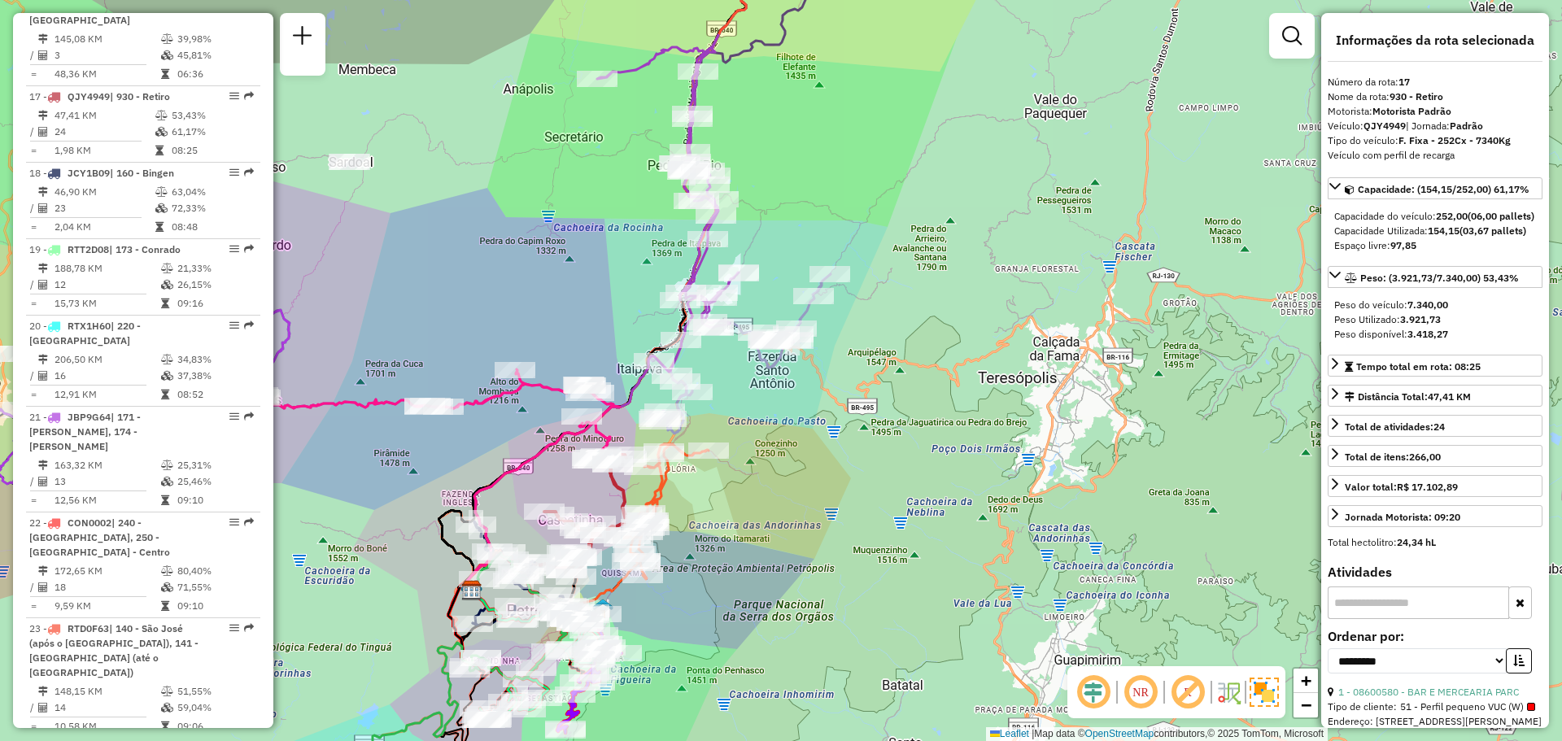
drag, startPoint x: 854, startPoint y: 409, endPoint x: 948, endPoint y: 328, distance: 124.0
click at [981, 333] on div "Janela de atendimento Grade de atendimento Capacidade Transportadoras Veículos …" at bounding box center [781, 370] width 1562 height 741
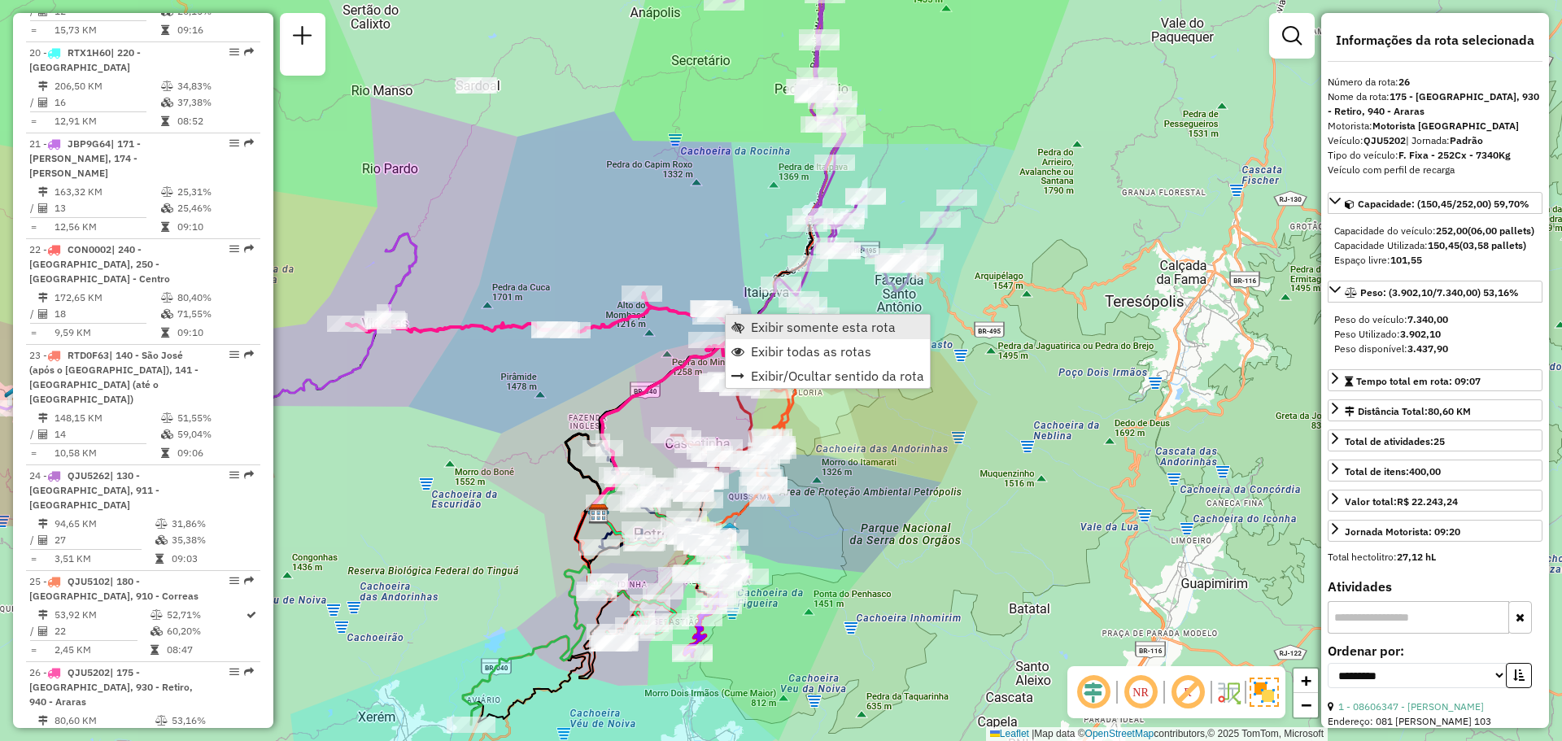
scroll to position [2689, 0]
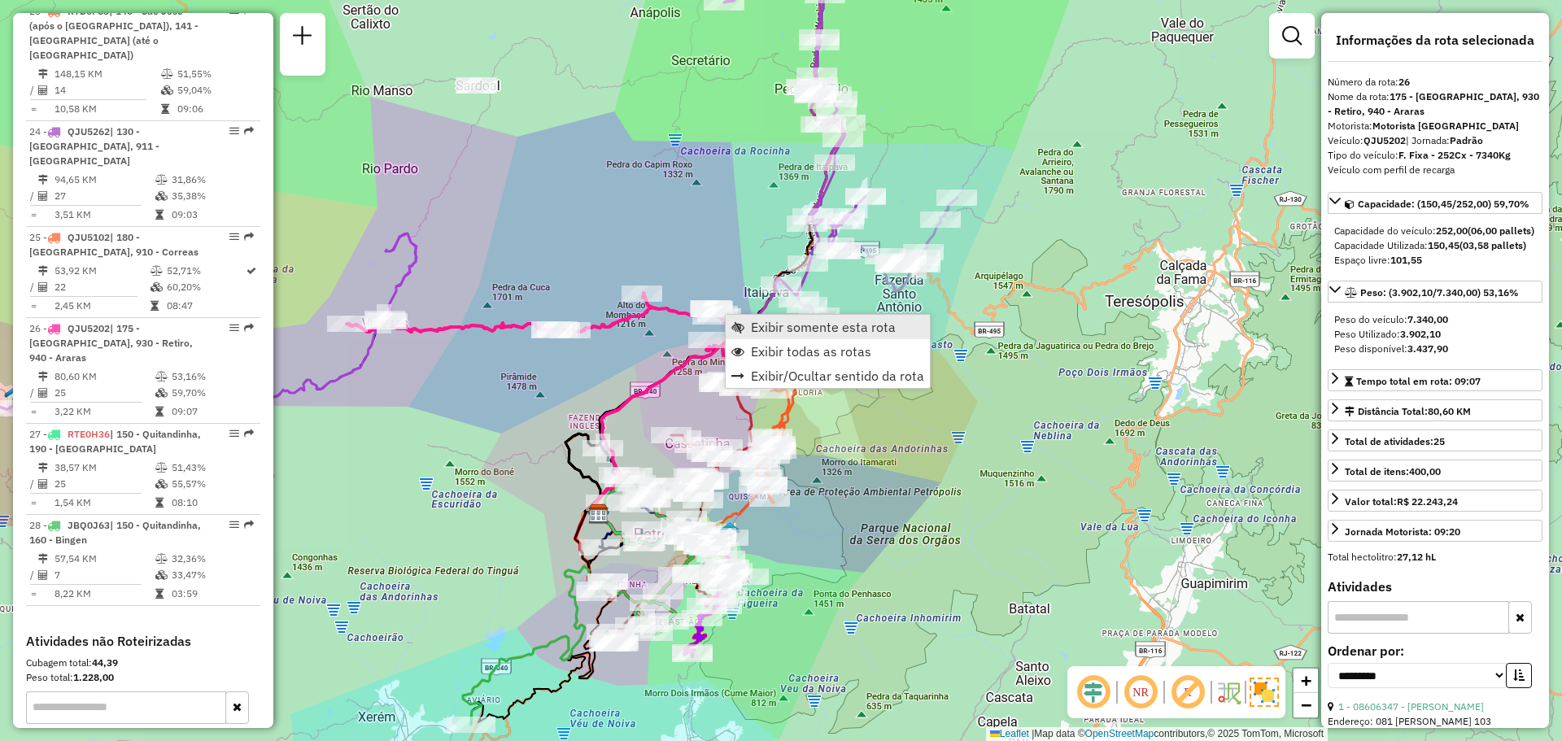
click at [732, 321] on span "Exibir somente esta rota" at bounding box center [737, 327] width 13 height 13
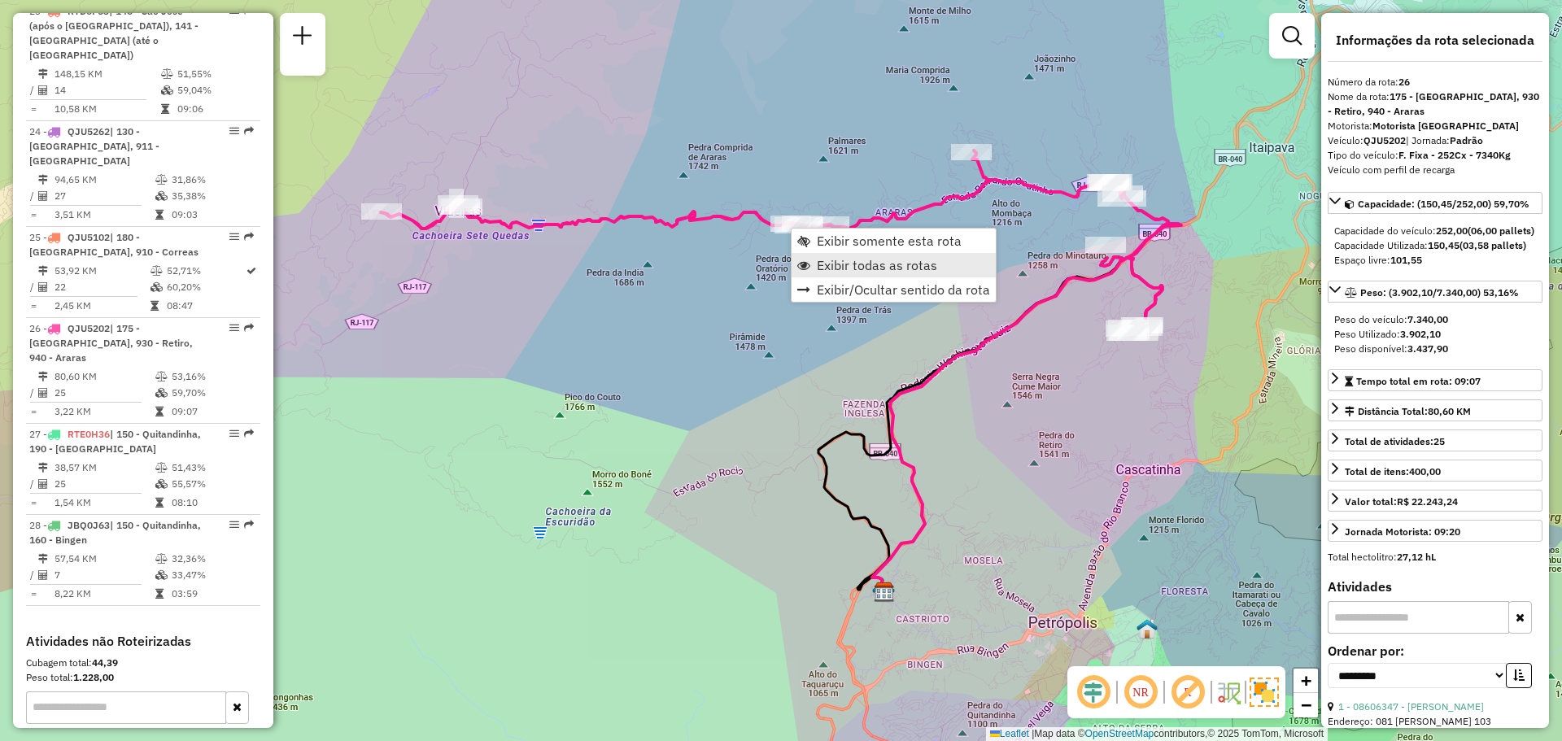
click at [839, 268] on span "Exibir todas as rotas" at bounding box center [877, 265] width 120 height 13
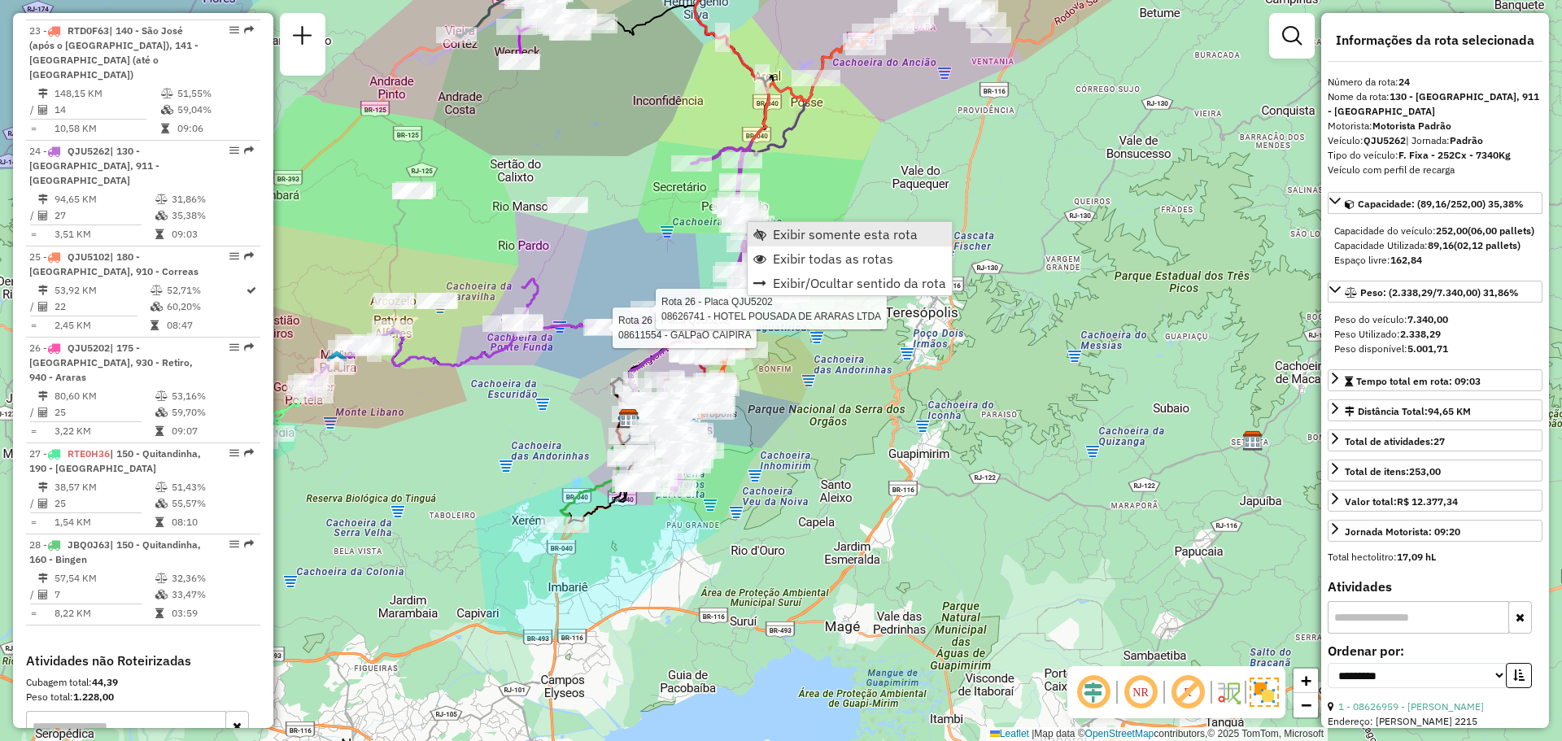
scroll to position [2666, 0]
click at [774, 229] on span "Exibir somente esta rota" at bounding box center [845, 234] width 145 height 13
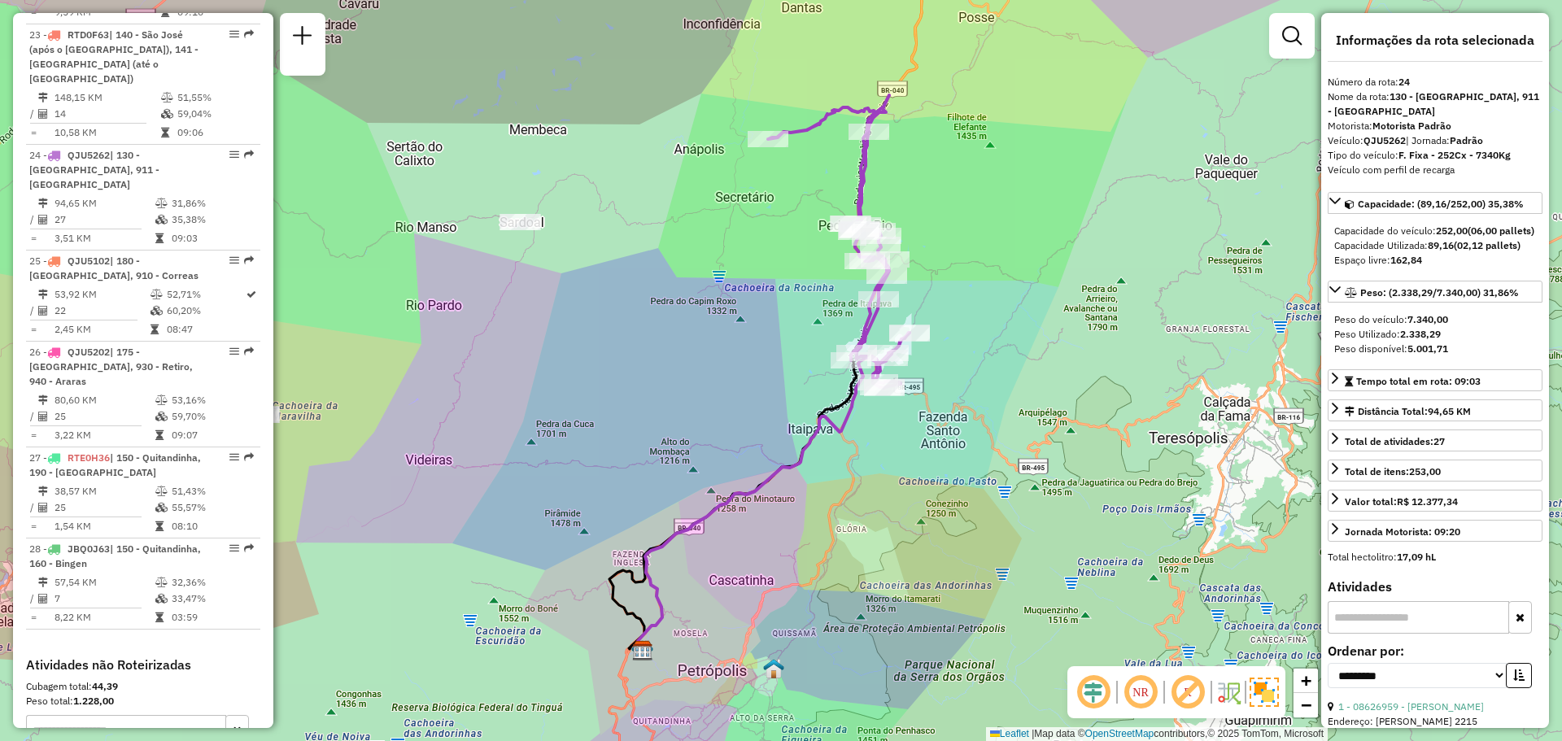
drag, startPoint x: 787, startPoint y: 285, endPoint x: 725, endPoint y: 286, distance: 62.6
click at [725, 286] on div "Janela de atendimento Grade de atendimento Capacidade Transportadoras Veículos …" at bounding box center [781, 370] width 1562 height 741
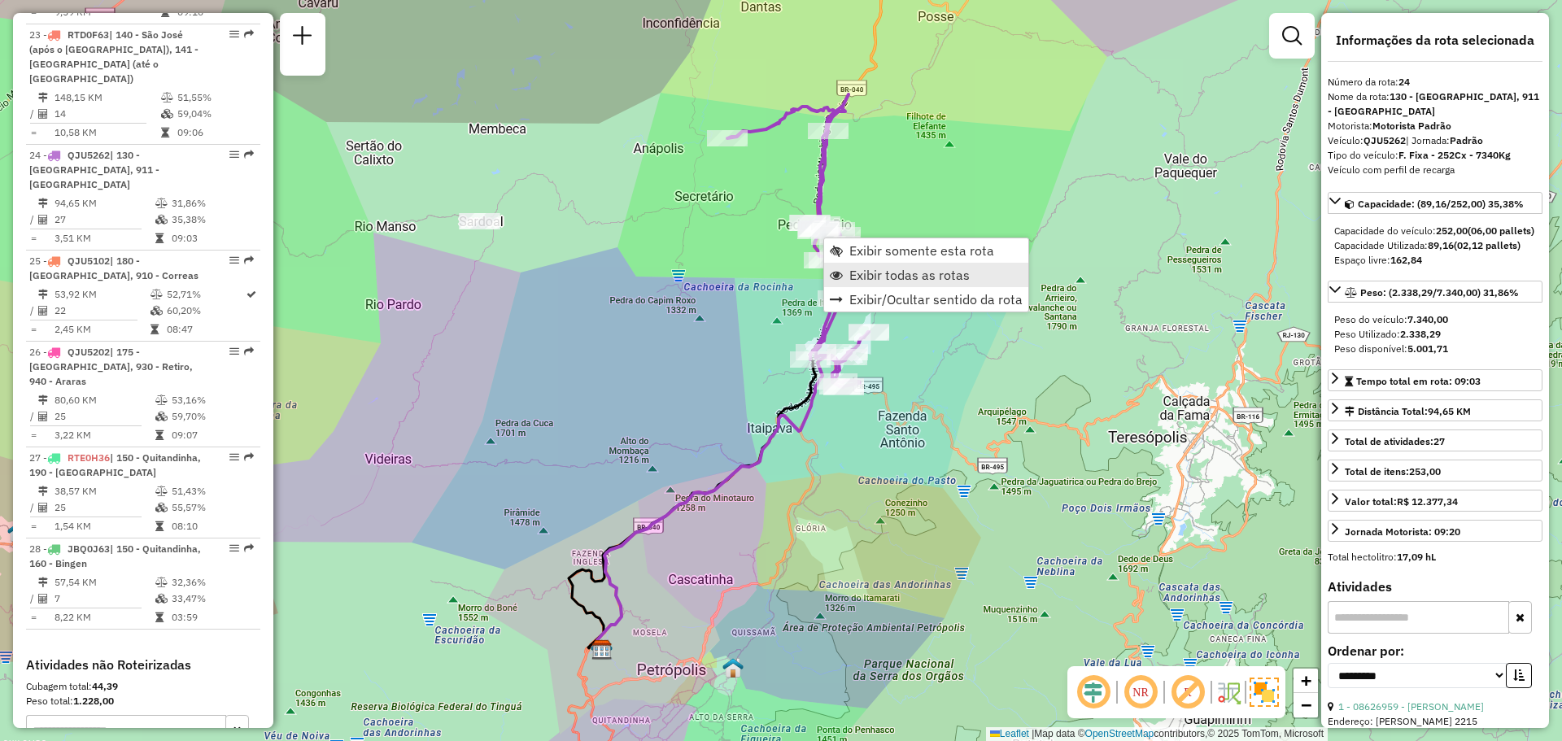
click at [862, 269] on span "Exibir todas as rotas" at bounding box center [909, 274] width 120 height 13
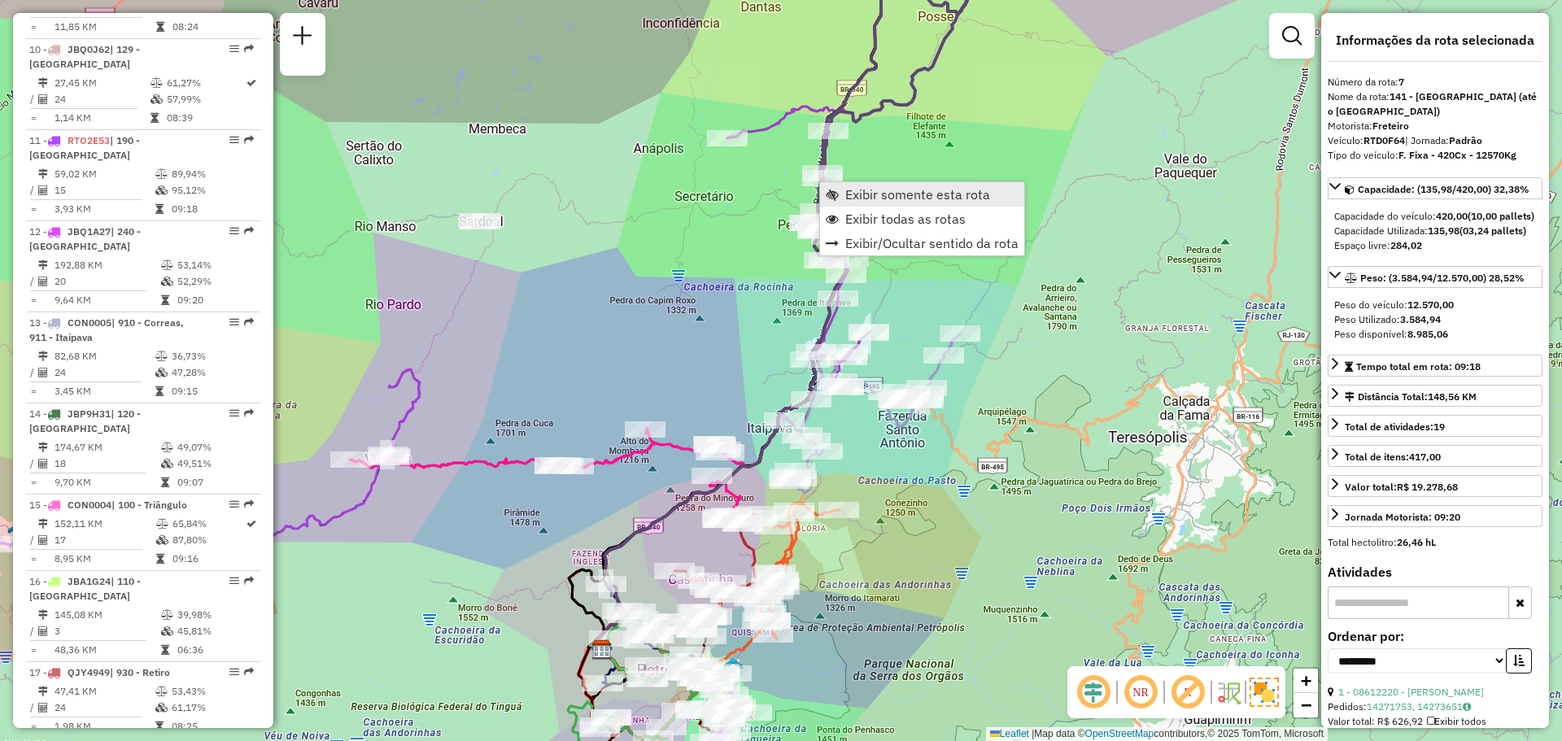
scroll to position [1205, 0]
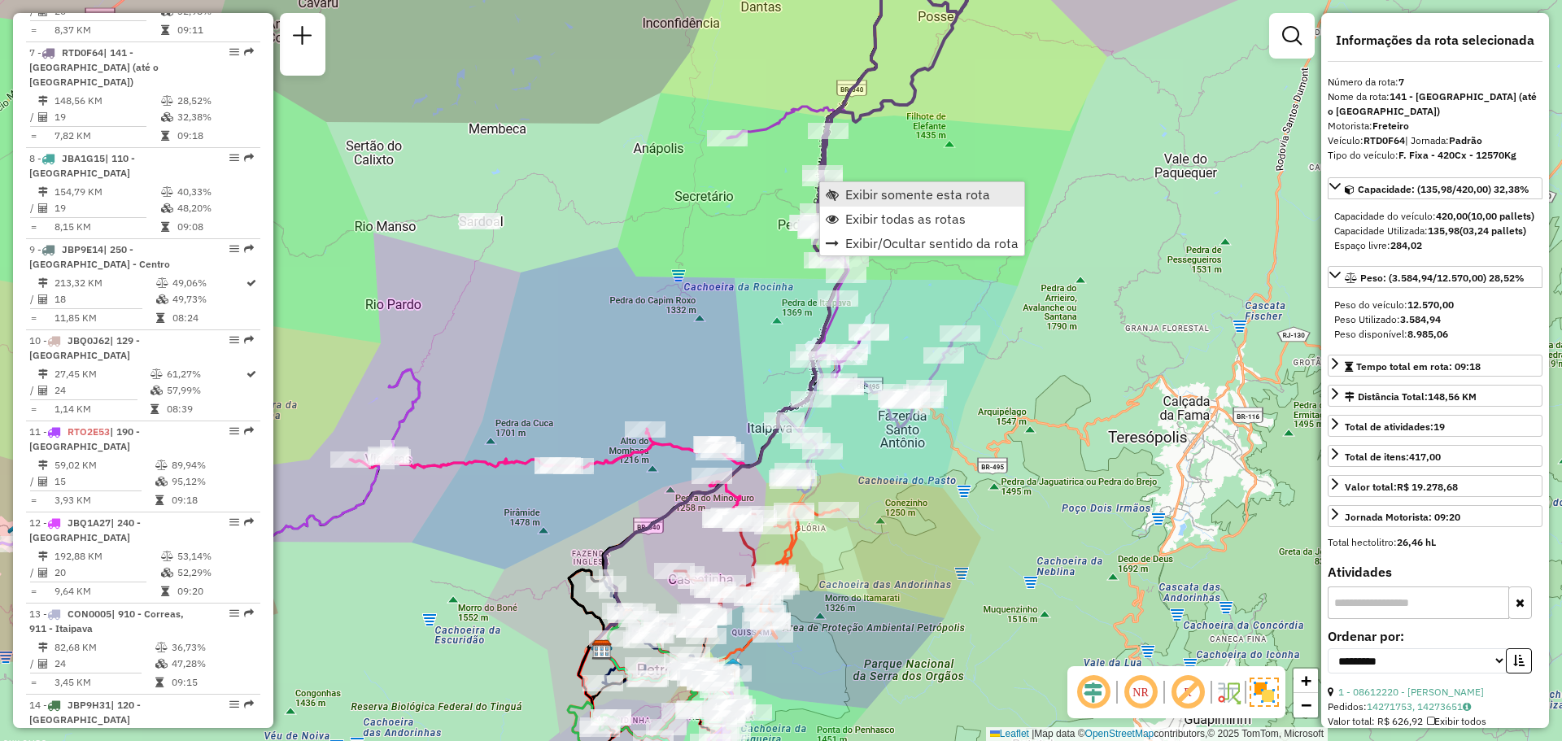
click at [845, 194] on span "Exibir somente esta rota" at bounding box center [917, 194] width 145 height 13
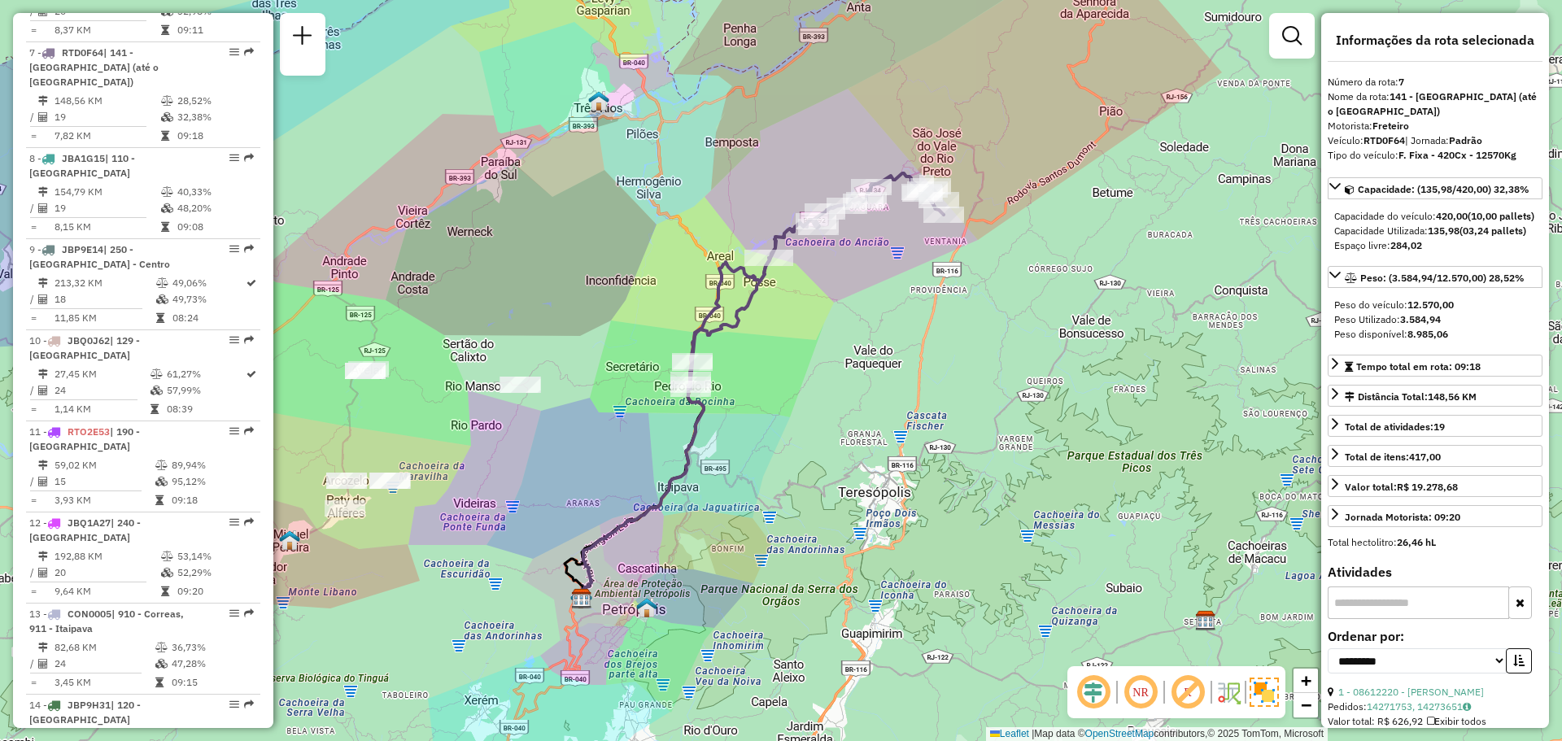
drag, startPoint x: 1019, startPoint y: 293, endPoint x: 934, endPoint y: 308, distance: 86.8
click at [934, 308] on div "Janela de atendimento Grade de atendimento Capacidade Transportadoras Veículos …" at bounding box center [781, 370] width 1562 height 741
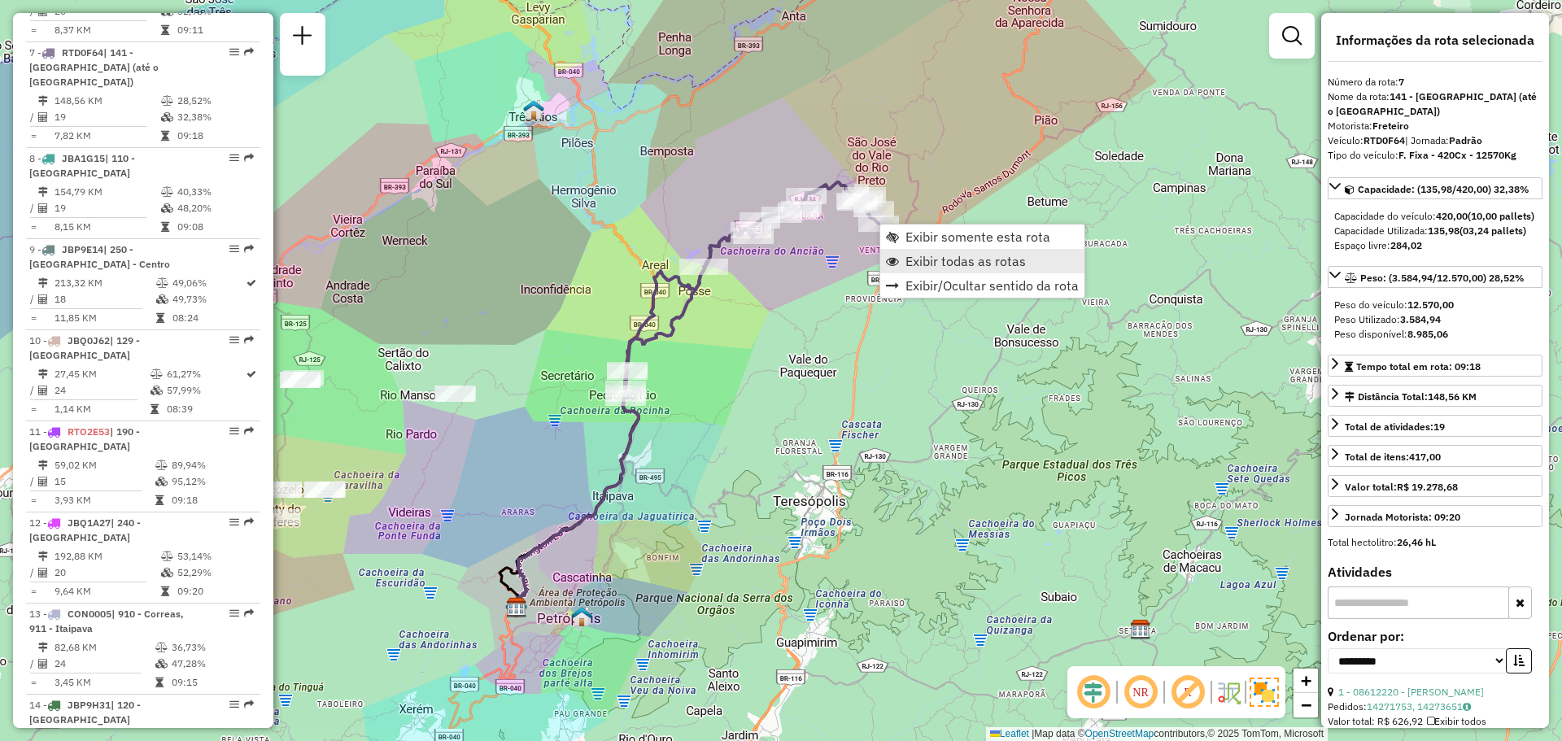
click at [919, 256] on span "Exibir todas as rotas" at bounding box center [965, 261] width 120 height 13
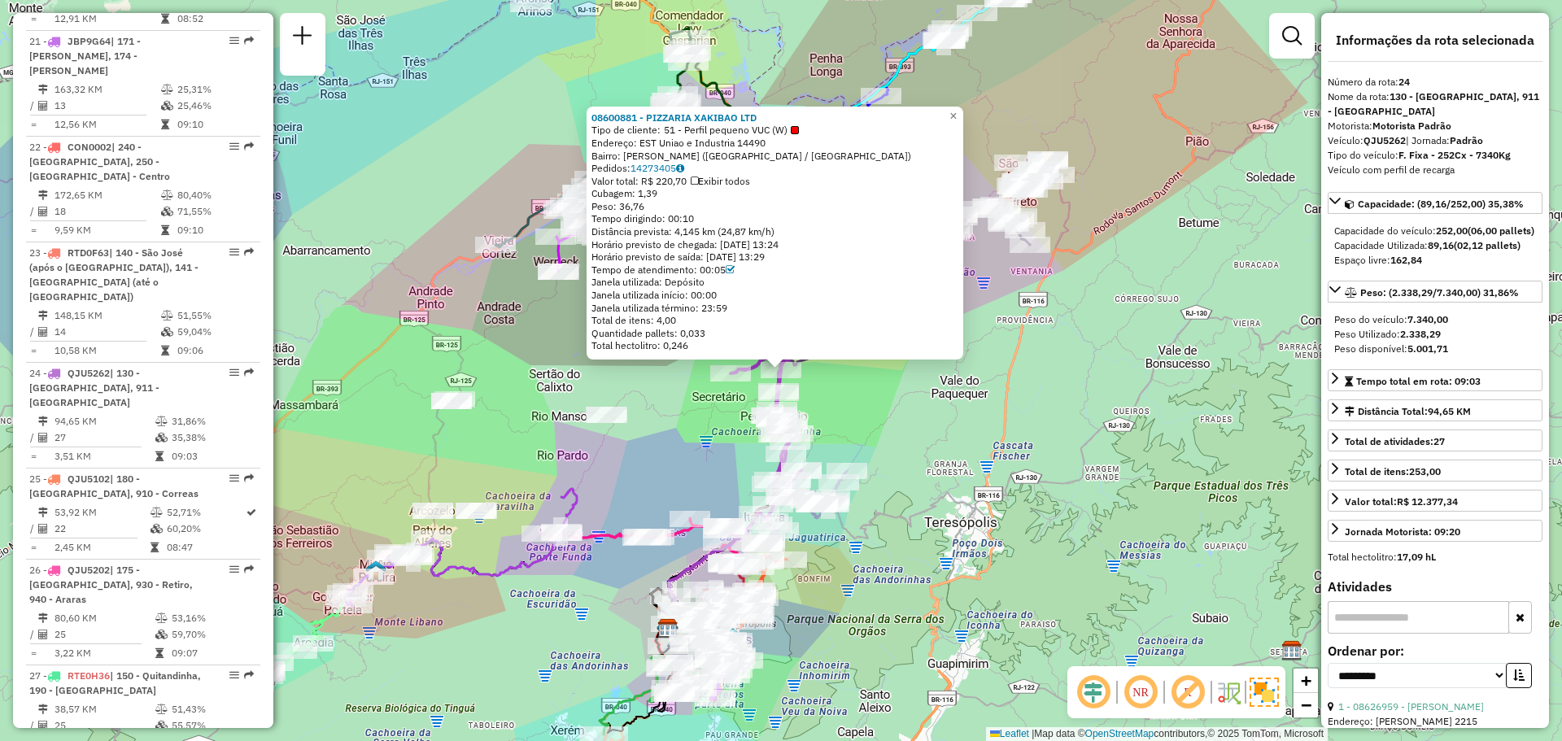
scroll to position [2666, 0]
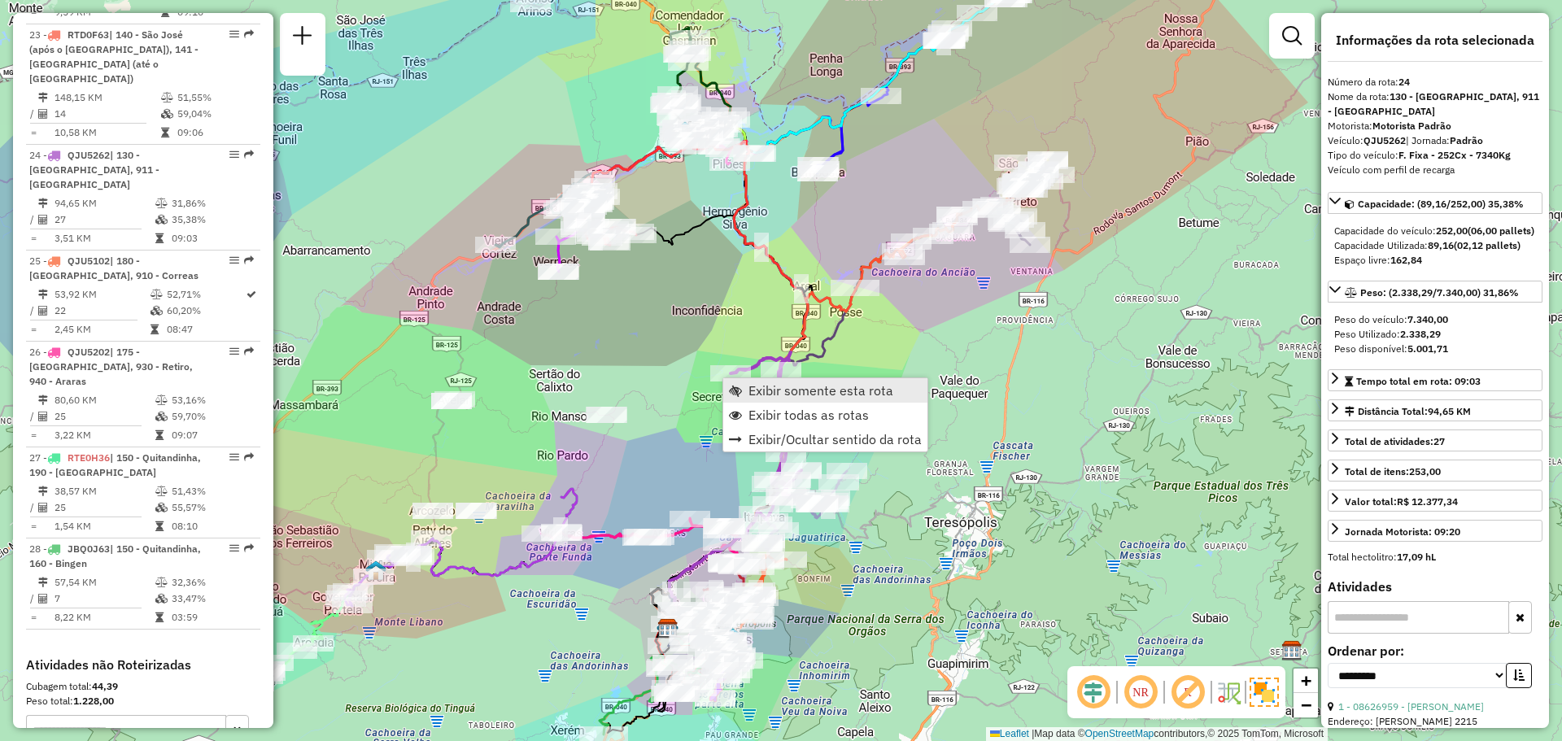
click at [757, 384] on span "Exibir somente esta rota" at bounding box center [820, 390] width 145 height 13
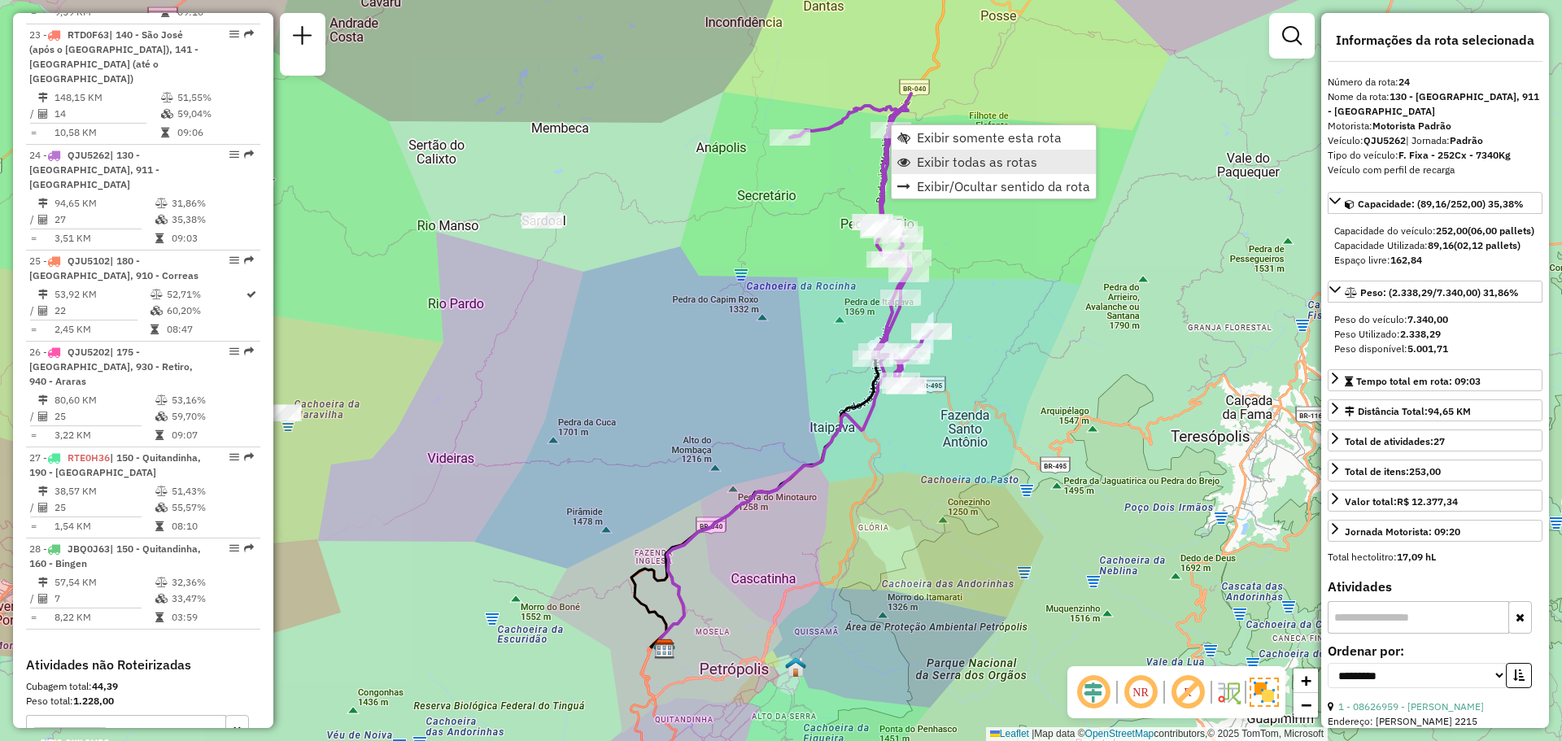
click at [920, 158] on span "Exibir todas as rotas" at bounding box center [977, 161] width 120 height 13
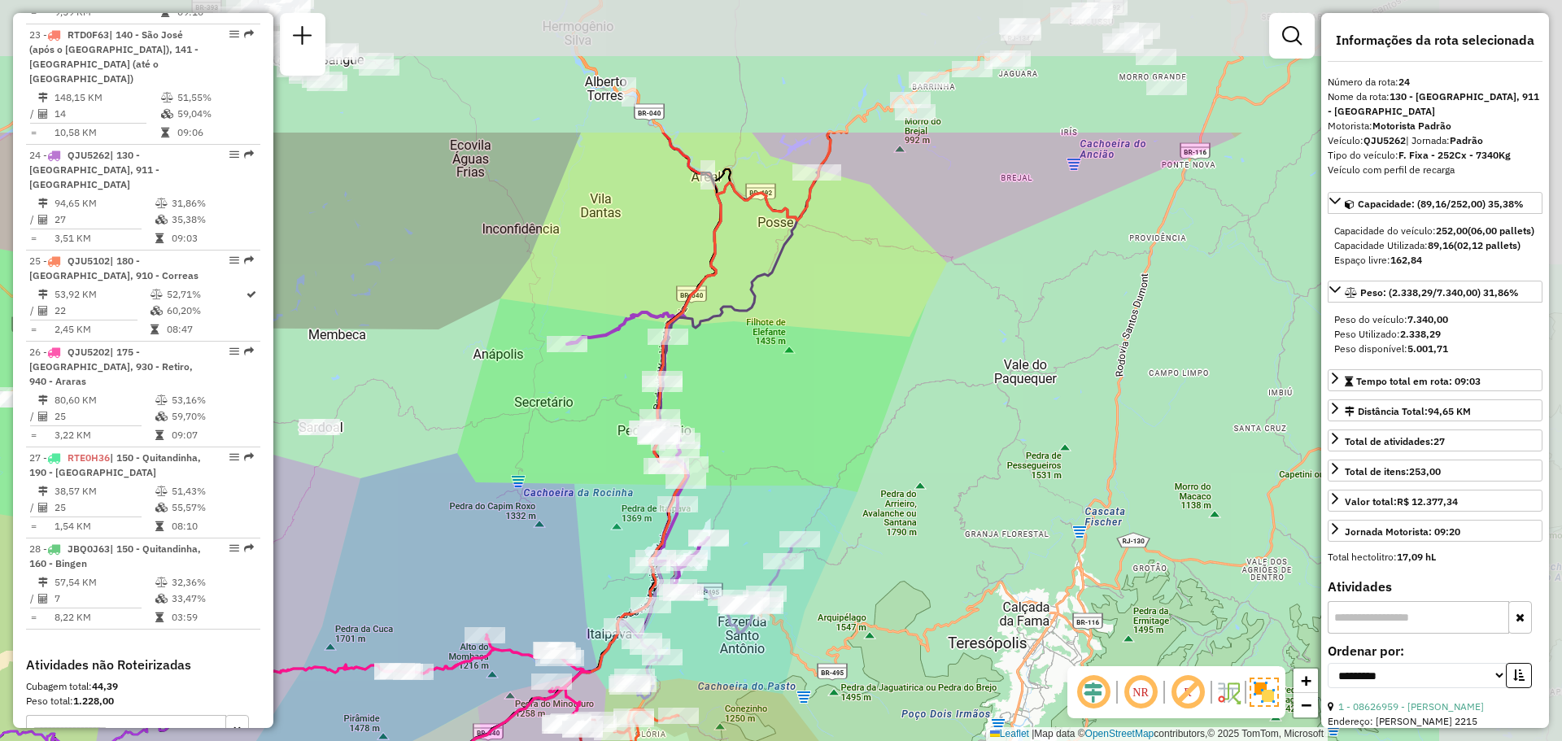
drag, startPoint x: 1082, startPoint y: 131, endPoint x: 844, endPoint y: 216, distance: 252.4
click at [865, 316] on div "Janela de atendimento Grade de atendimento Capacidade Transportadoras Veículos …" at bounding box center [781, 370] width 1562 height 741
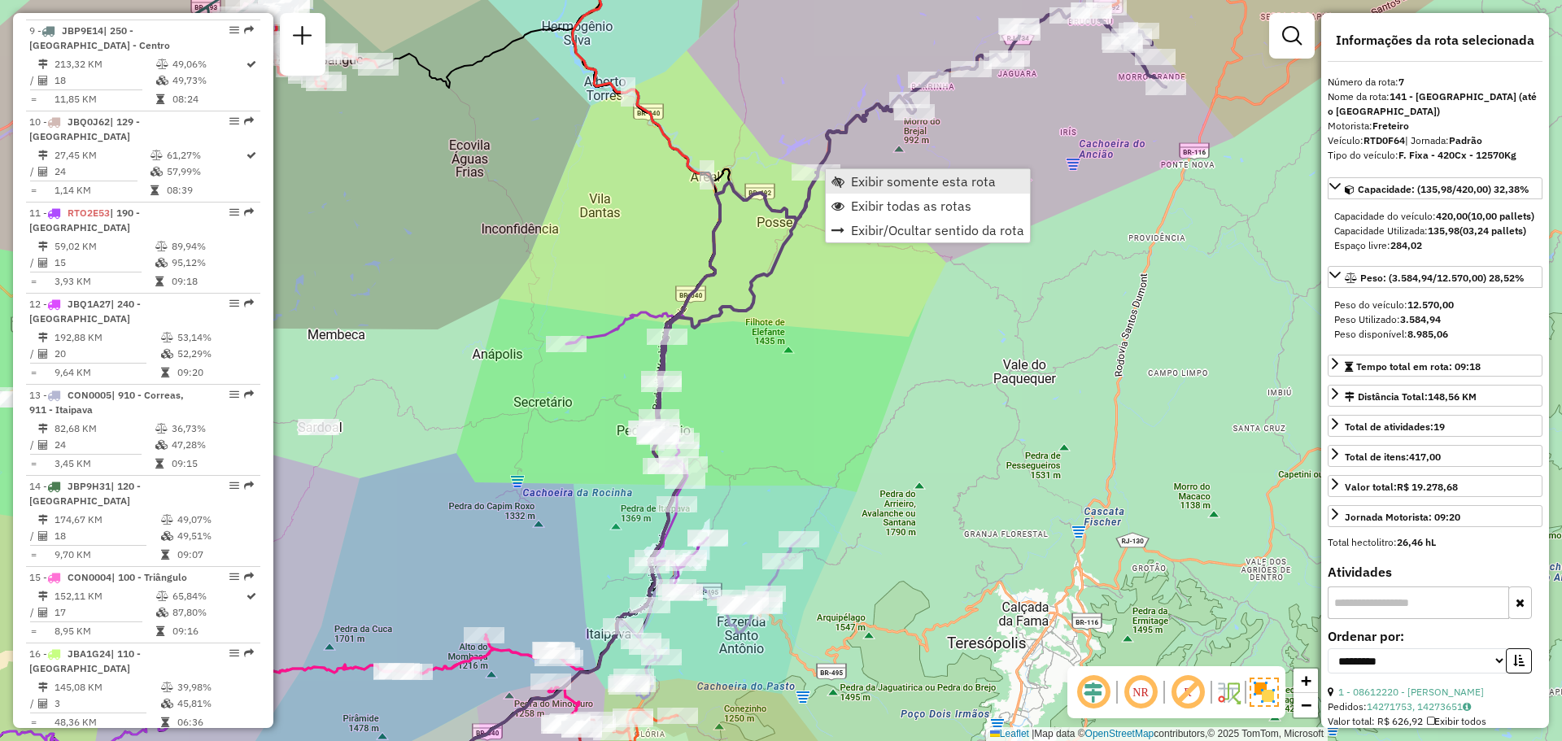
scroll to position [1205, 0]
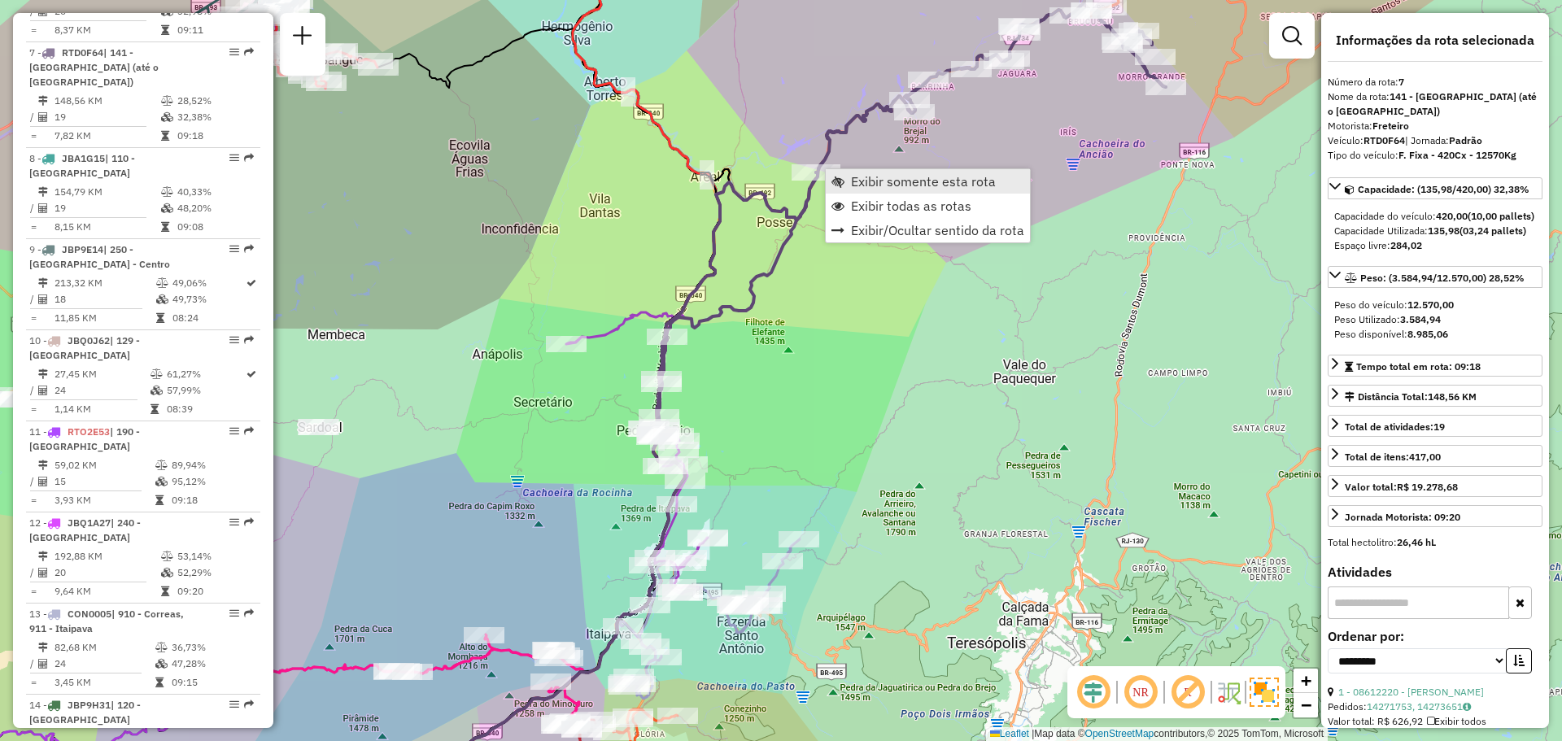
click at [857, 185] on span "Exibir somente esta rota" at bounding box center [923, 181] width 145 height 13
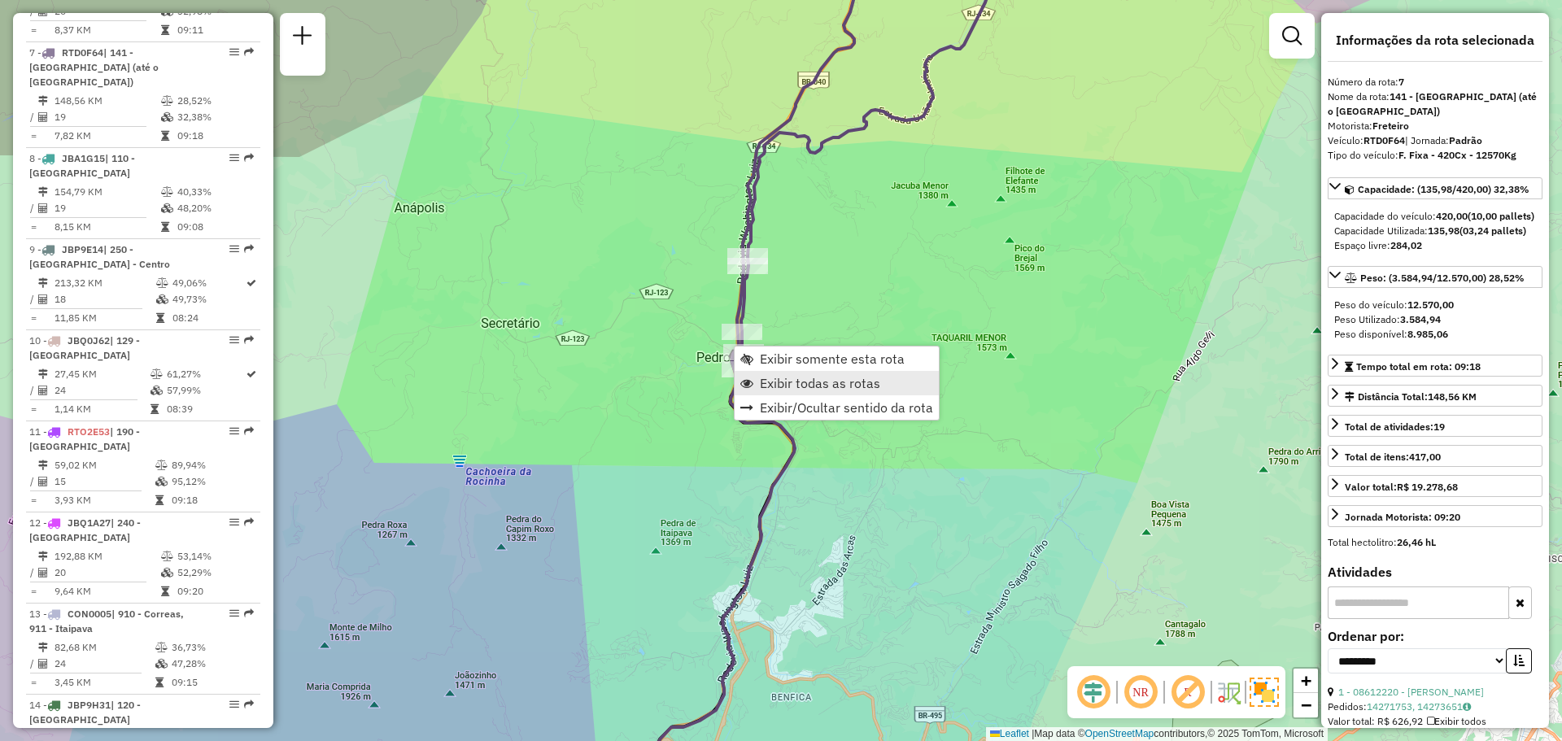
click at [780, 382] on span "Exibir todas as rotas" at bounding box center [820, 383] width 120 height 13
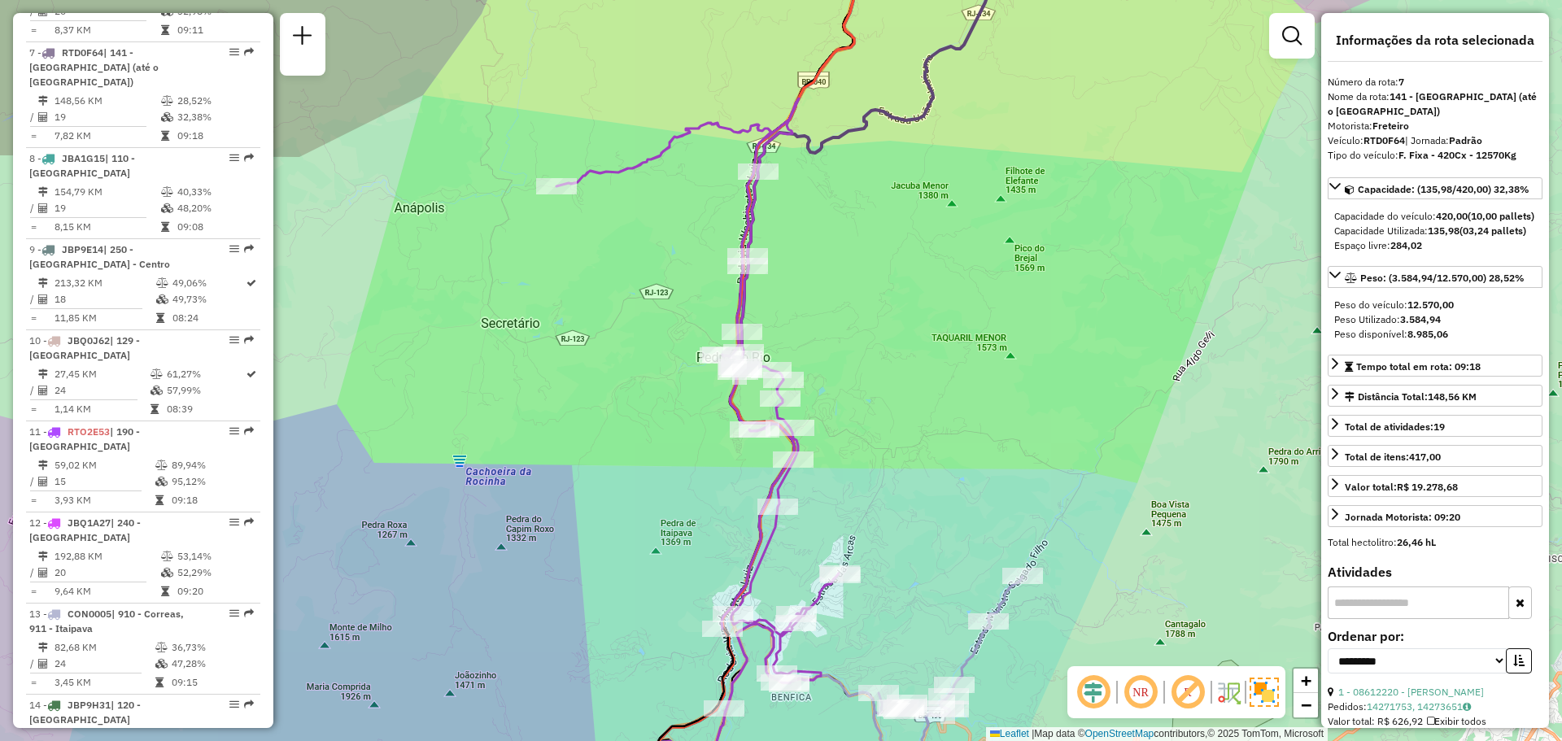
drag, startPoint x: 1053, startPoint y: 223, endPoint x: 845, endPoint y: 361, distance: 250.0
click at [1002, 267] on div "Janela de atendimento Grade de atendimento Capacidade Transportadoras Veículos …" at bounding box center [781, 370] width 1562 height 741
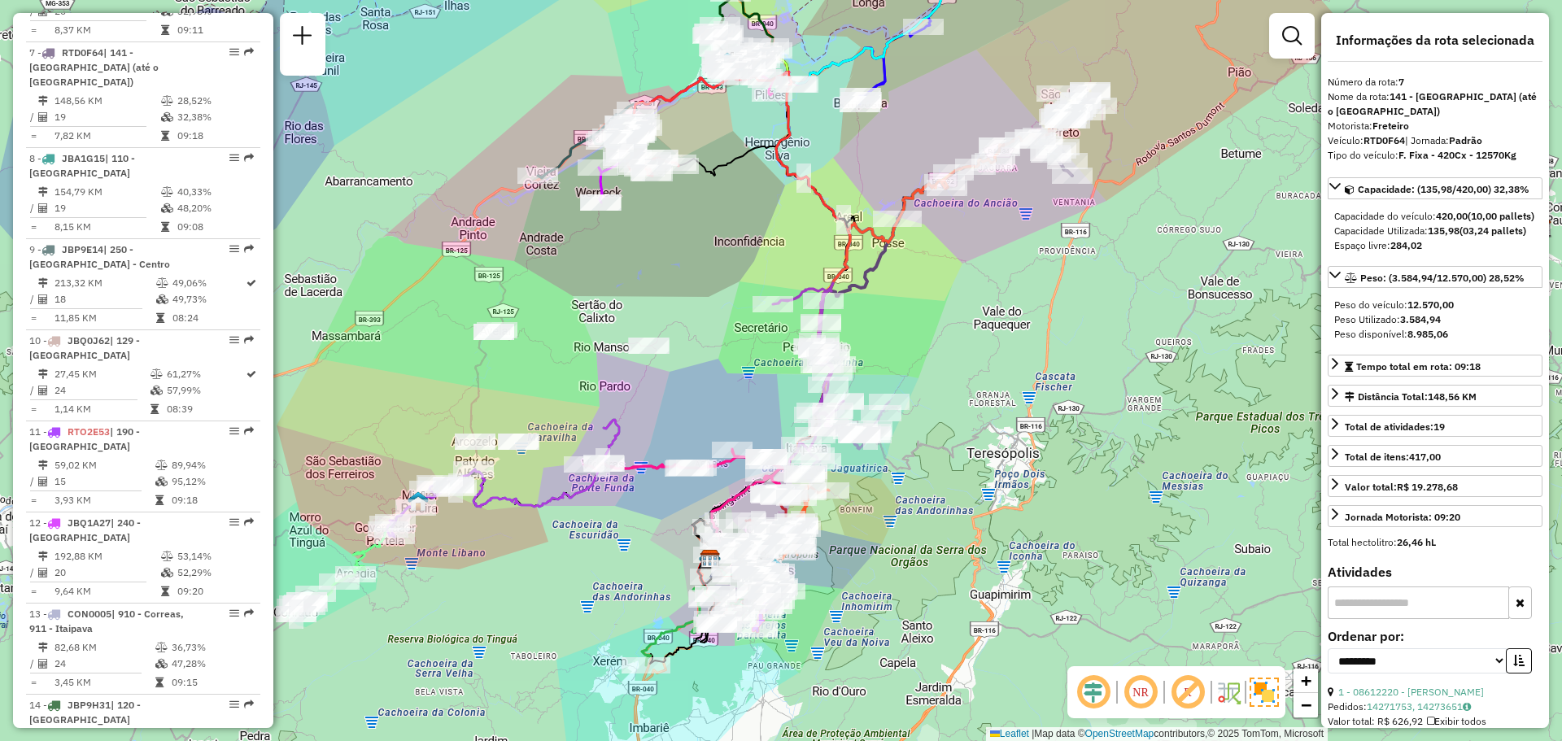
drag, startPoint x: 1029, startPoint y: 259, endPoint x: 819, endPoint y: 409, distance: 258.3
click at [818, 415] on div "Janela de atendimento Grade de atendimento Capacidade Transportadoras Veículos …" at bounding box center [781, 370] width 1562 height 741
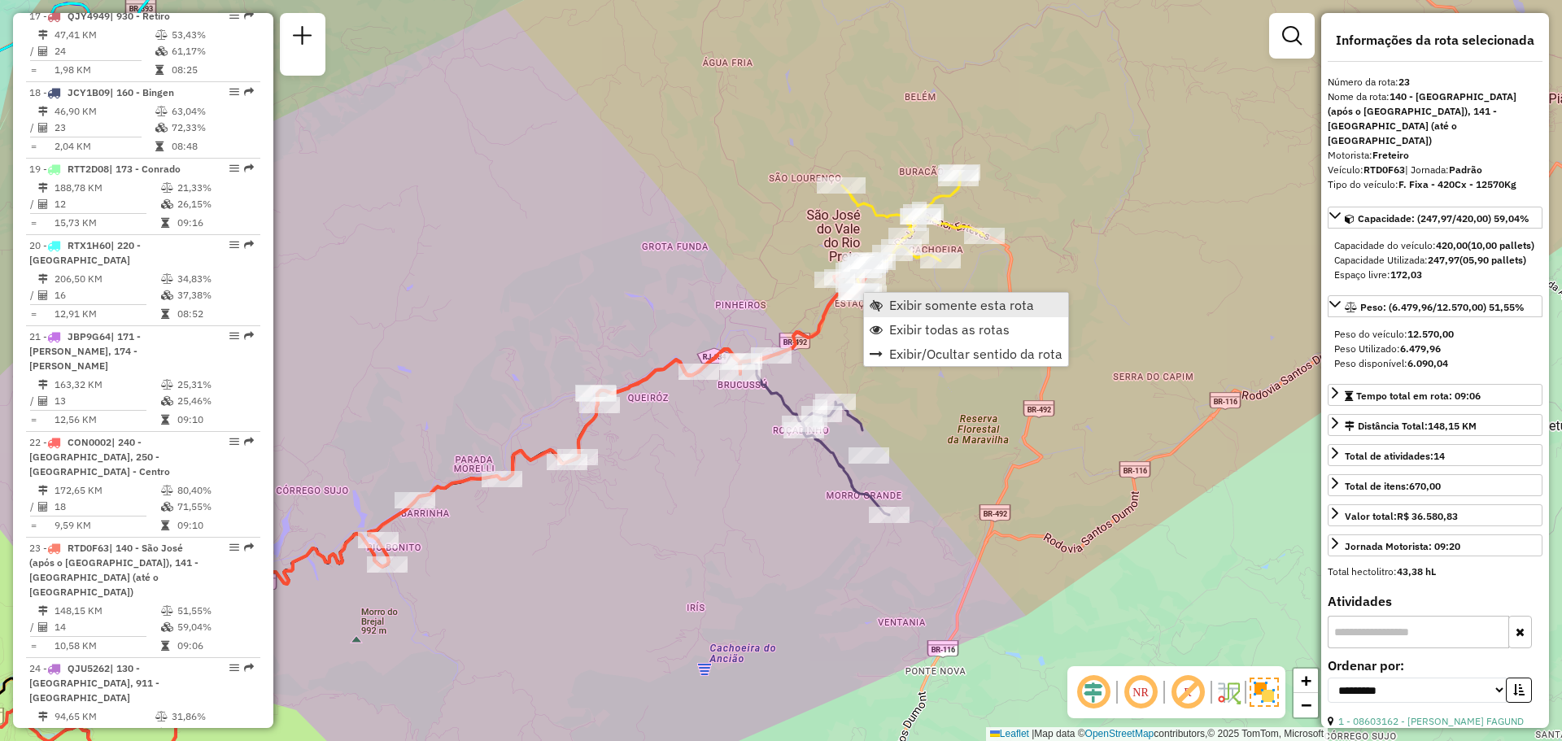
scroll to position [2560, 0]
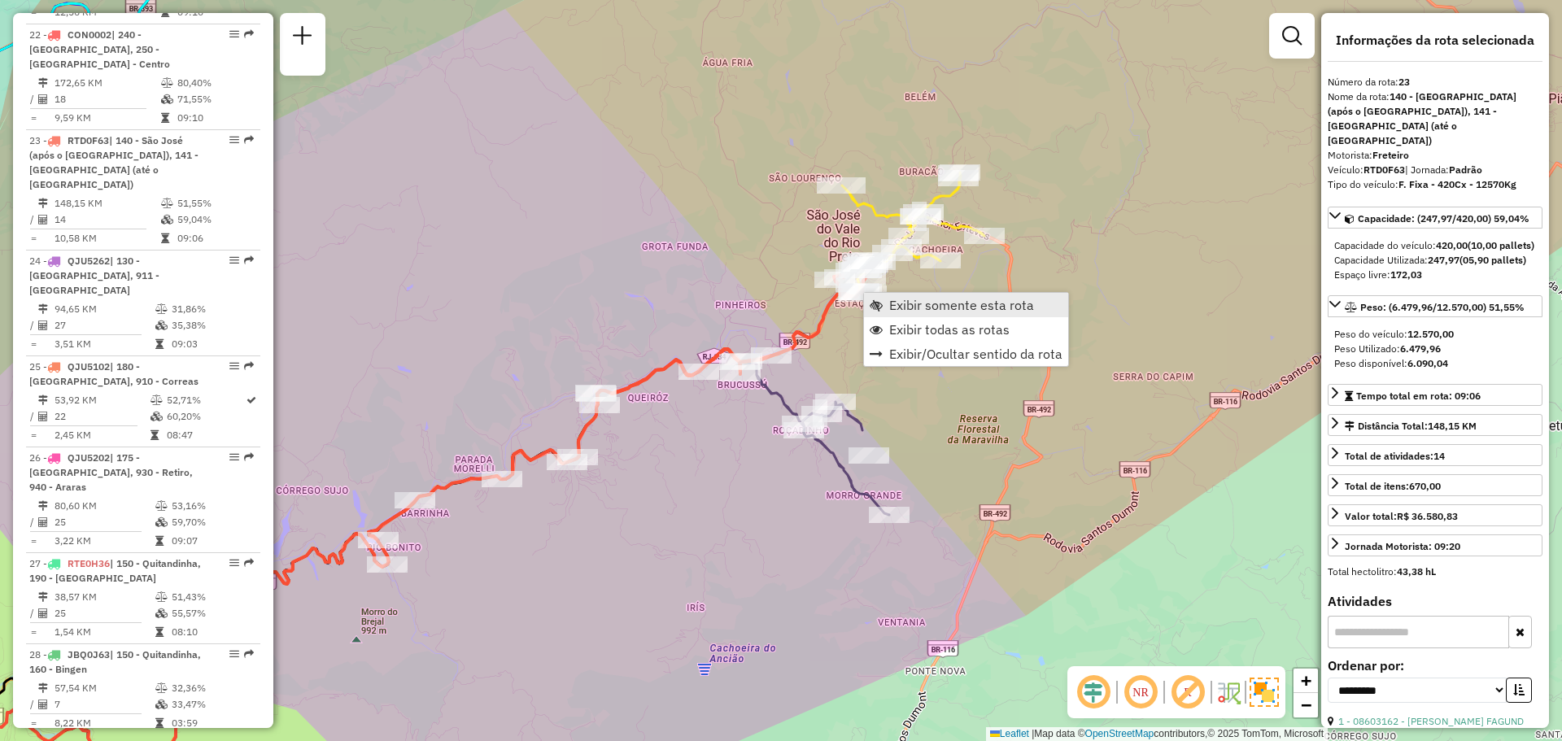
click at [894, 311] on span "Exibir somente esta rota" at bounding box center [961, 305] width 145 height 13
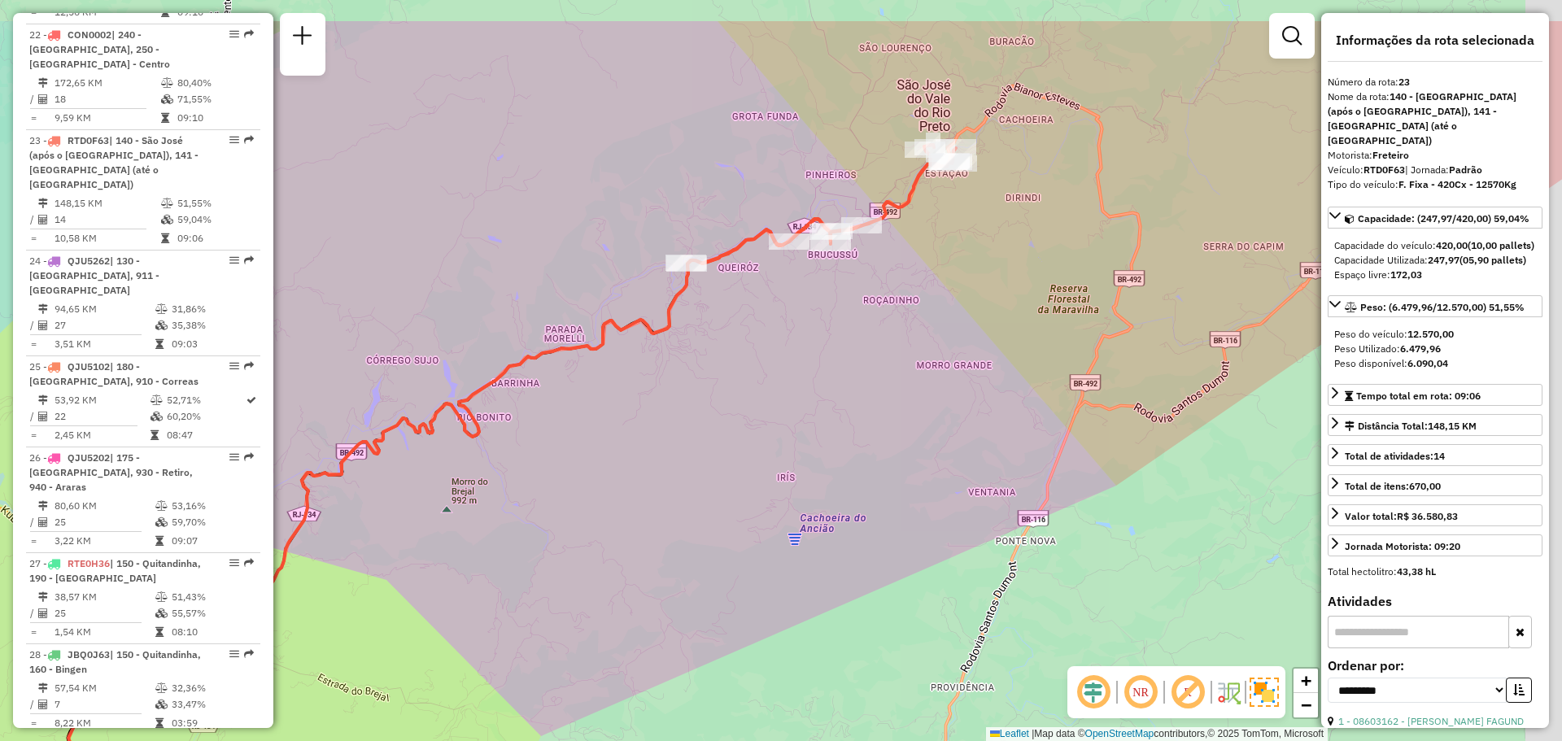
drag, startPoint x: 830, startPoint y: 397, endPoint x: 778, endPoint y: 431, distance: 62.3
click at [778, 431] on div "Janela de atendimento Grade de atendimento Capacidade Transportadoras Veículos …" at bounding box center [781, 370] width 1562 height 741
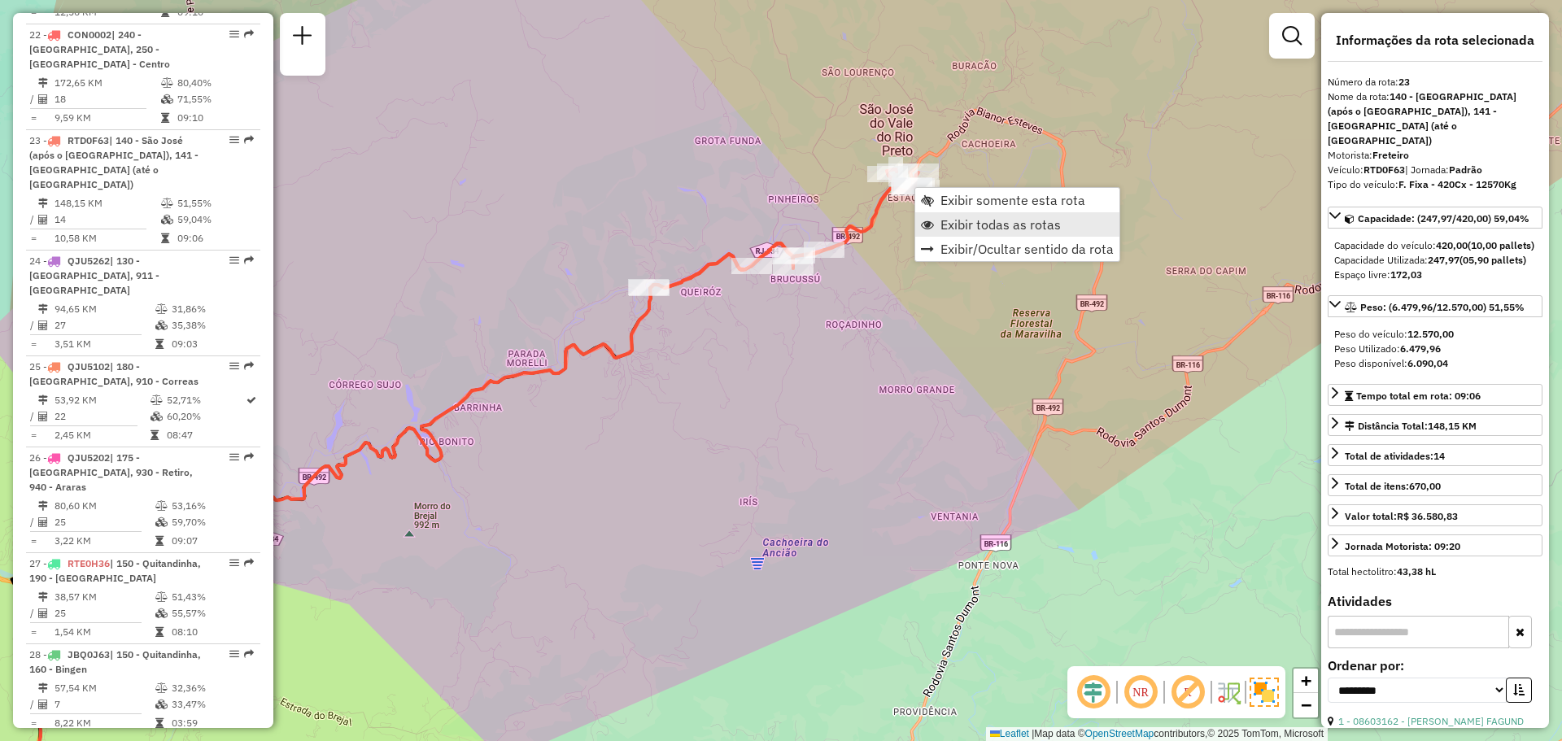
click at [946, 221] on span "Exibir todas as rotas" at bounding box center [1000, 224] width 120 height 13
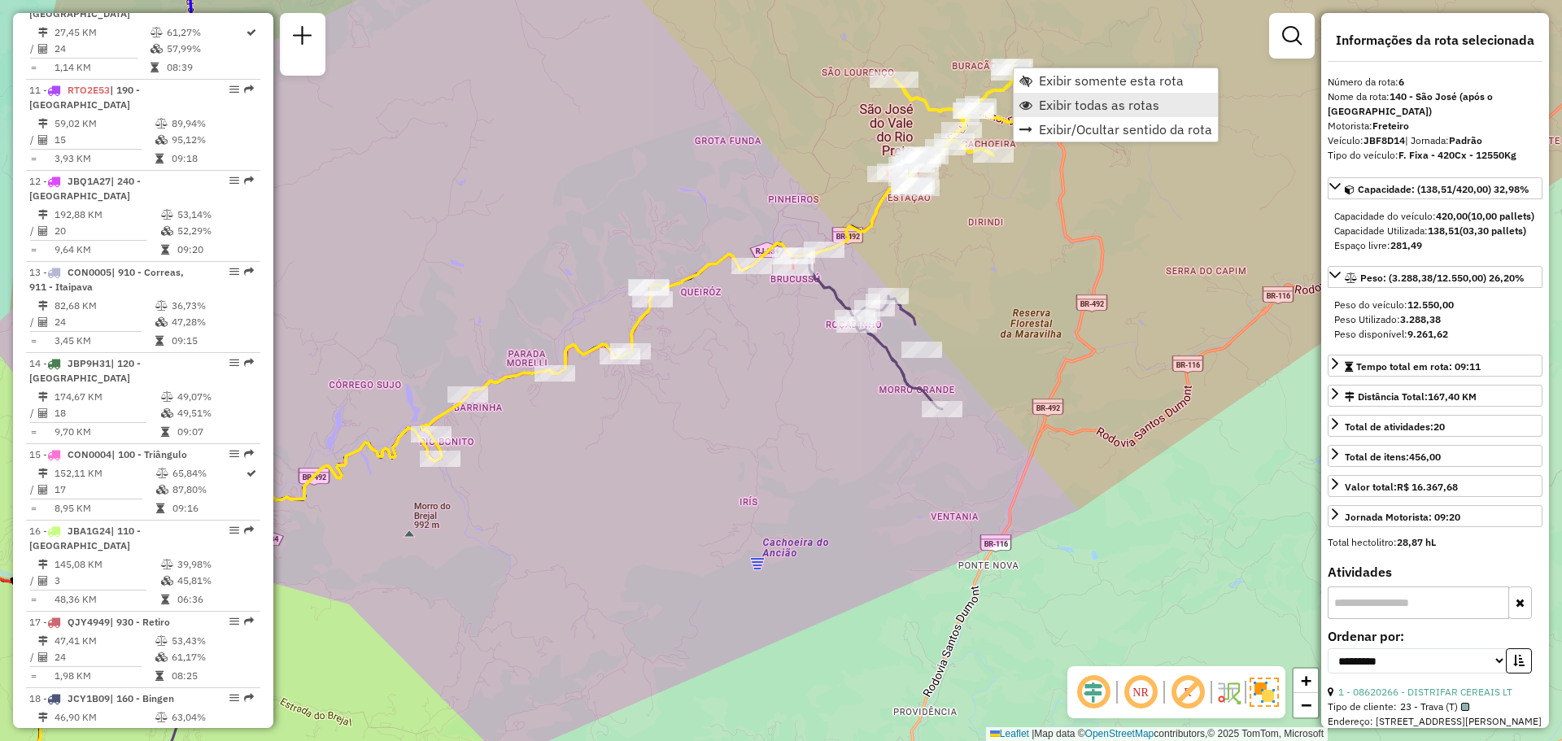
scroll to position [1114, 0]
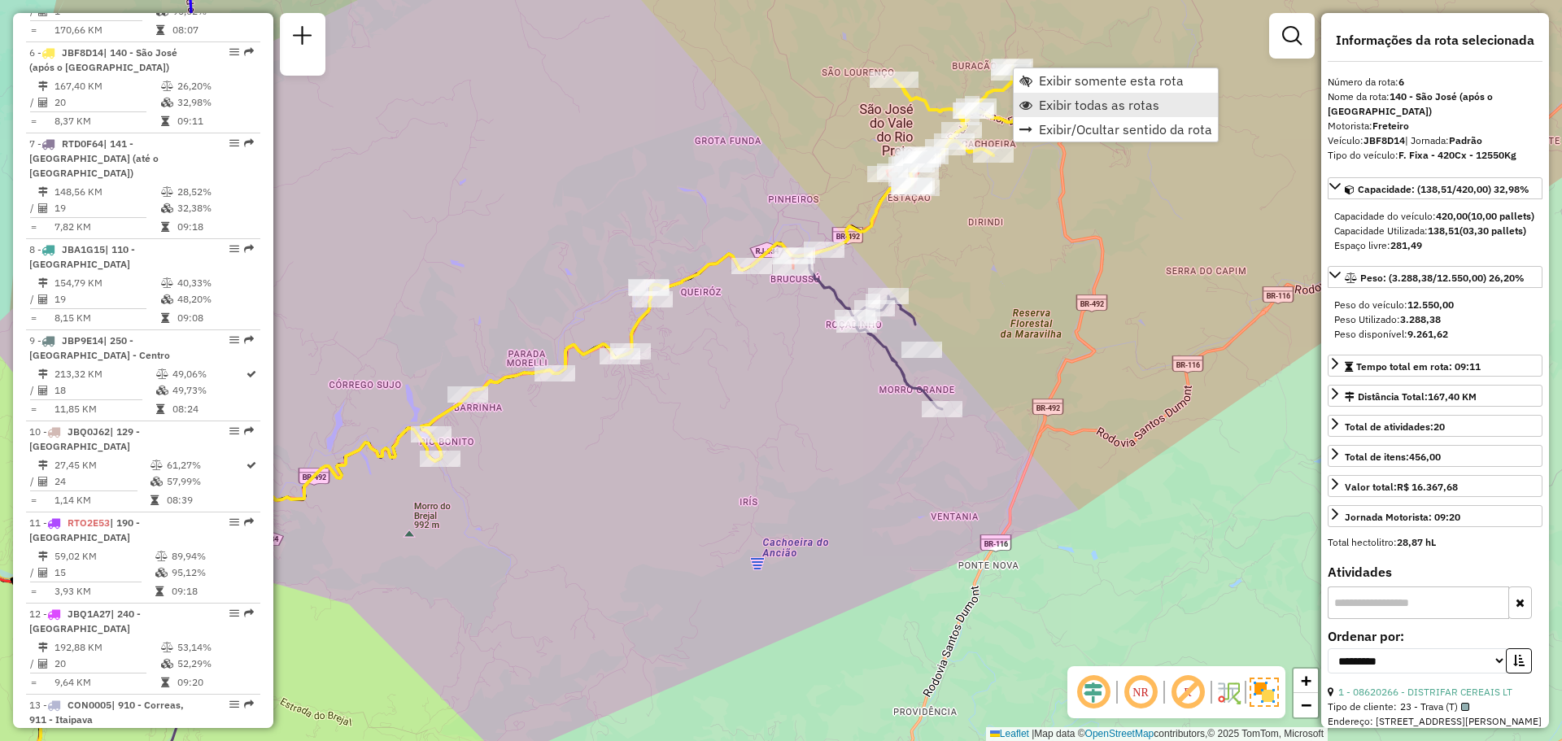
click at [1030, 102] on span "Exibir todas as rotas" at bounding box center [1025, 104] width 13 height 13
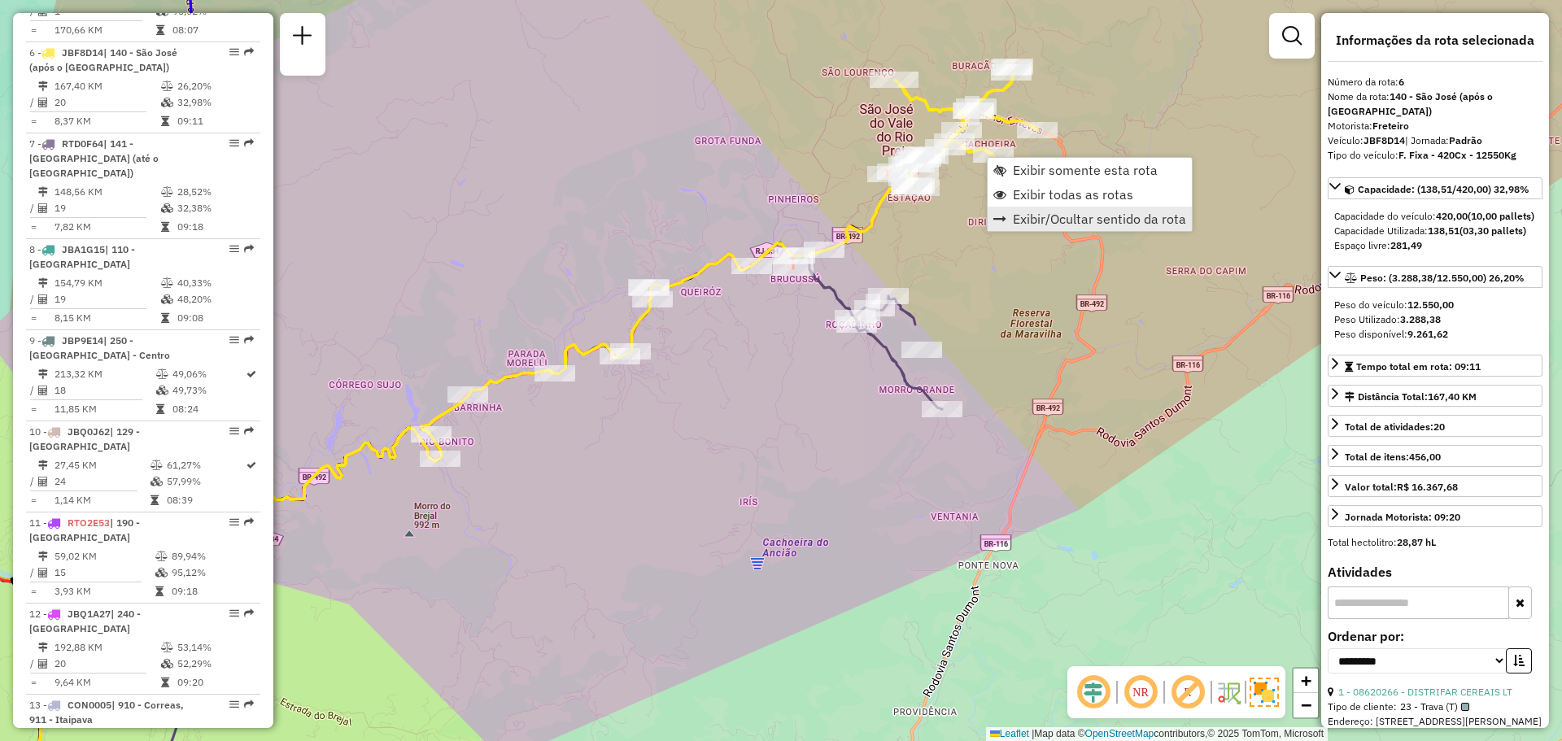
click at [1001, 226] on link "Exibir/Ocultar sentido da rota" at bounding box center [1090, 219] width 204 height 24
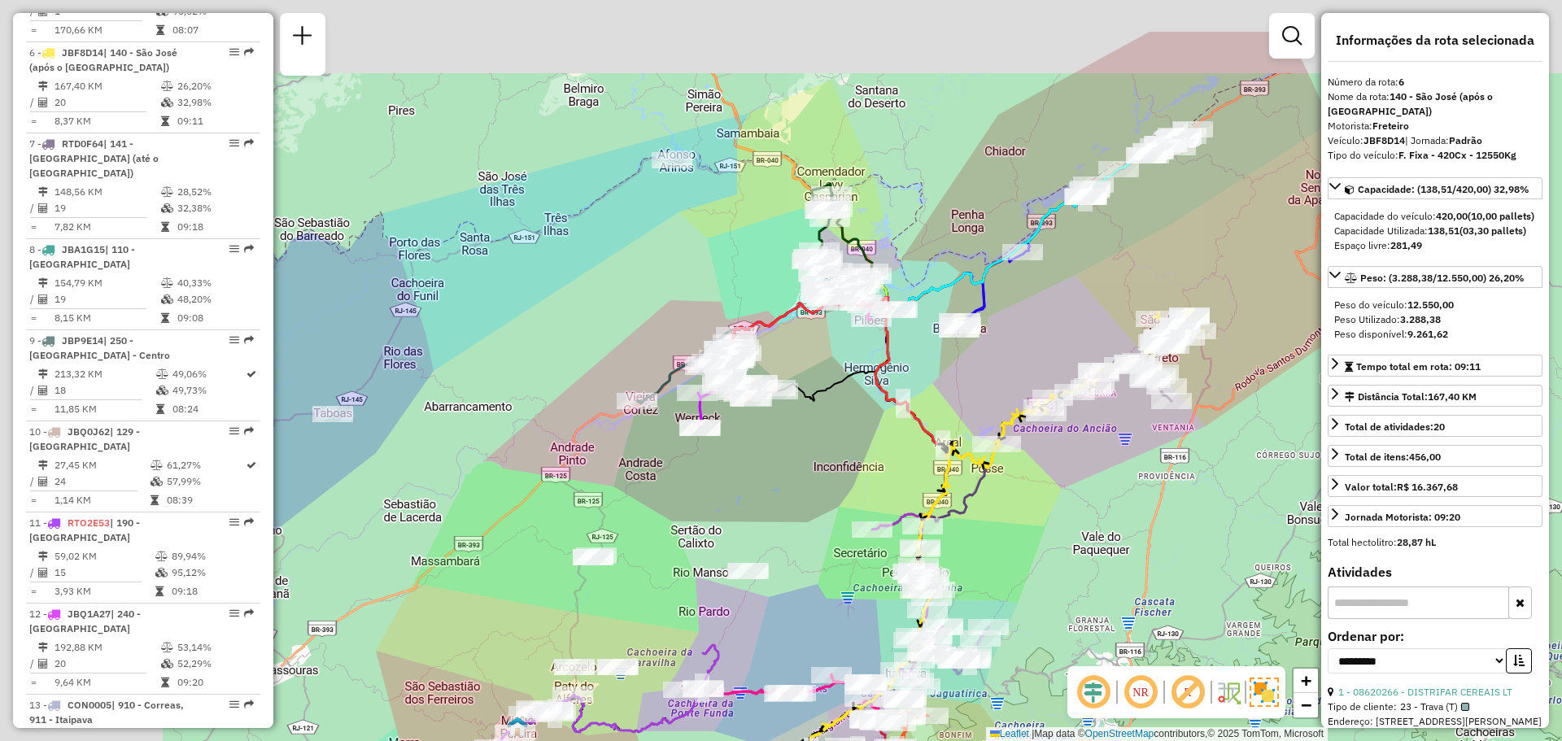
drag, startPoint x: 872, startPoint y: 235, endPoint x: 1102, endPoint y: 363, distance: 263.3
click at [1102, 363] on div "Janela de atendimento Grade de atendimento Capacidade Transportadoras Veículos …" at bounding box center [781, 370] width 1562 height 741
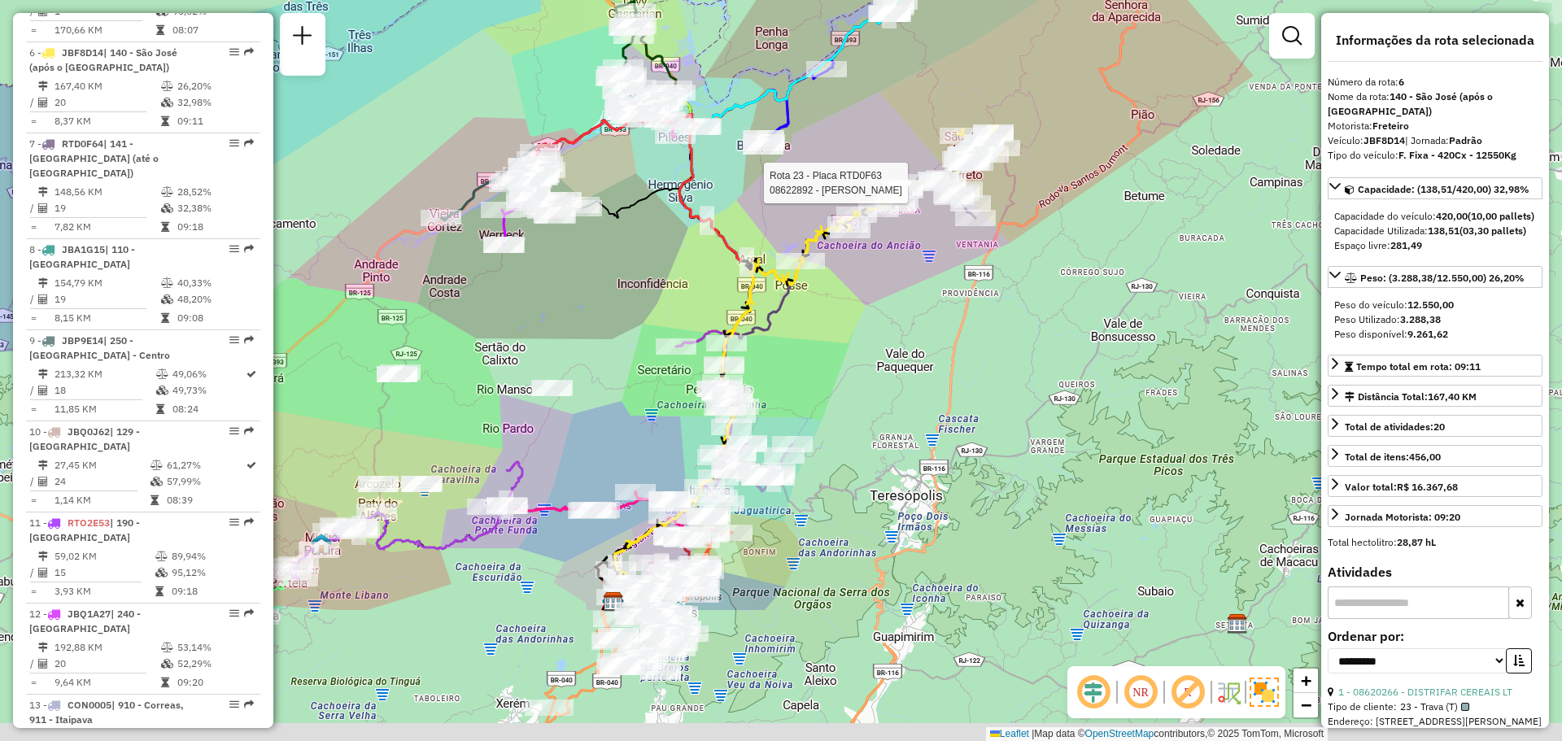
drag, startPoint x: 712, startPoint y: 298, endPoint x: 498, endPoint y: 92, distance: 296.9
click at [499, 92] on div "Rota 23 - Placa RTD0F63 08622892 - CELMA MACACCHERO Janela de atendimento Grade…" at bounding box center [781, 370] width 1562 height 741
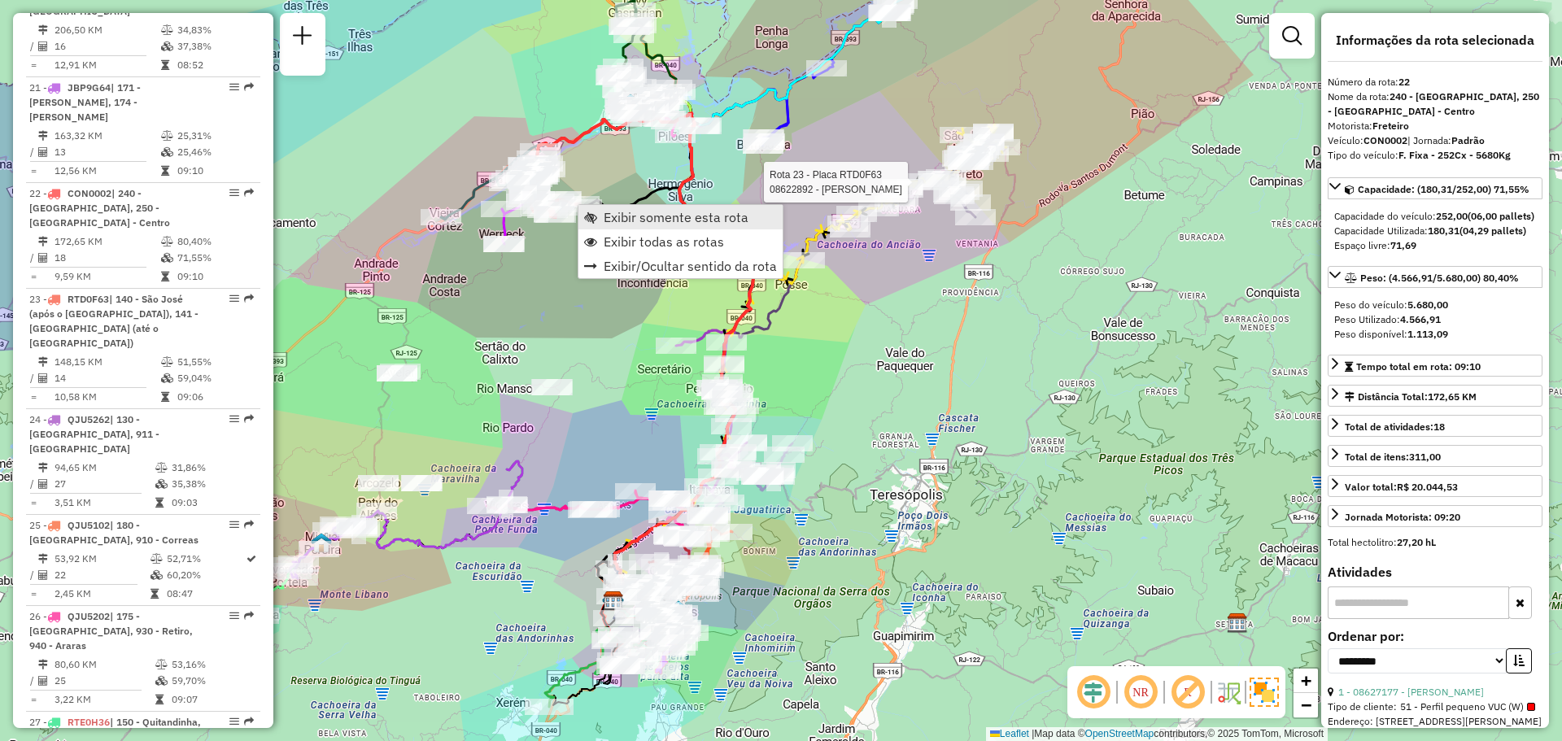
scroll to position [2469, 0]
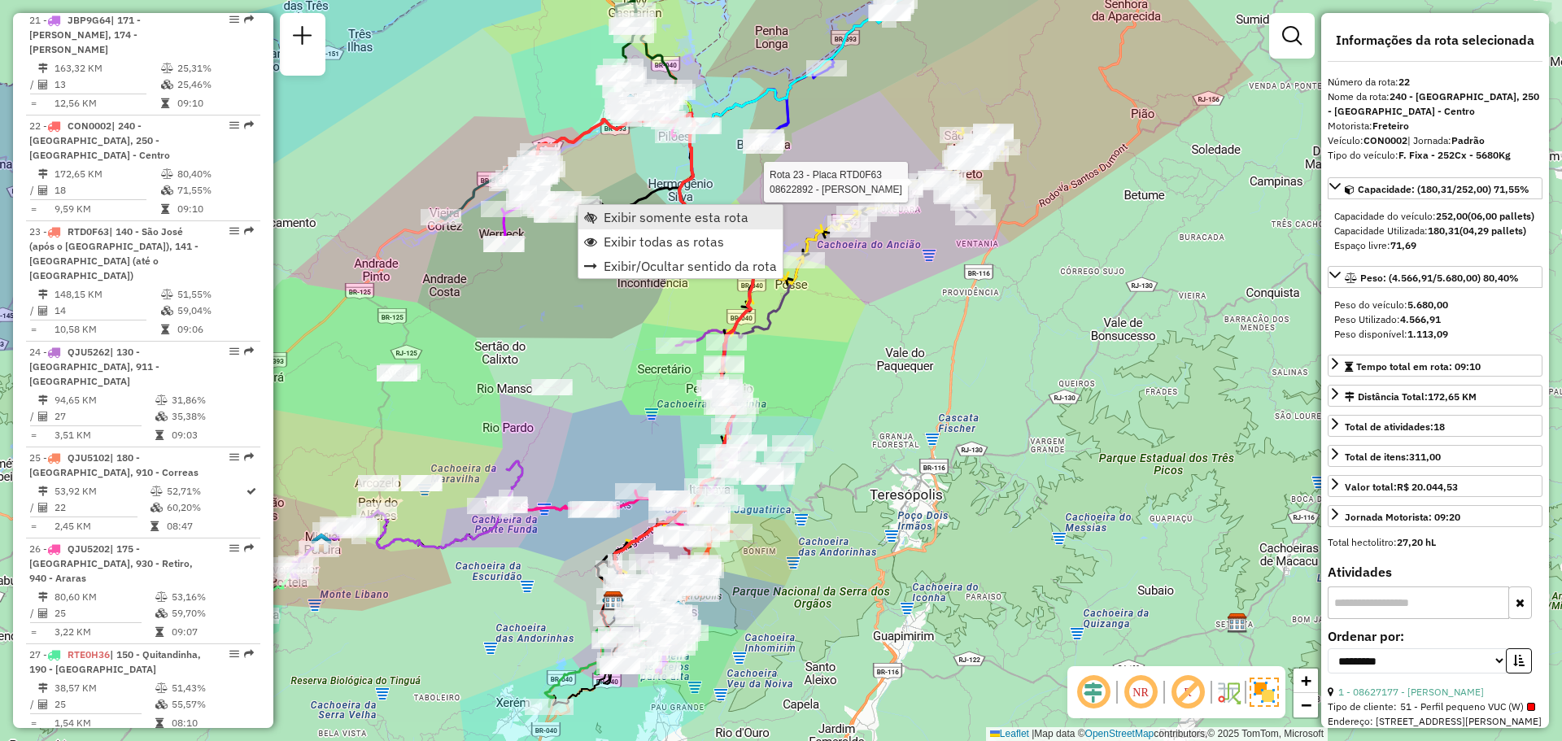
click at [604, 212] on span "Exibir somente esta rota" at bounding box center [676, 217] width 145 height 13
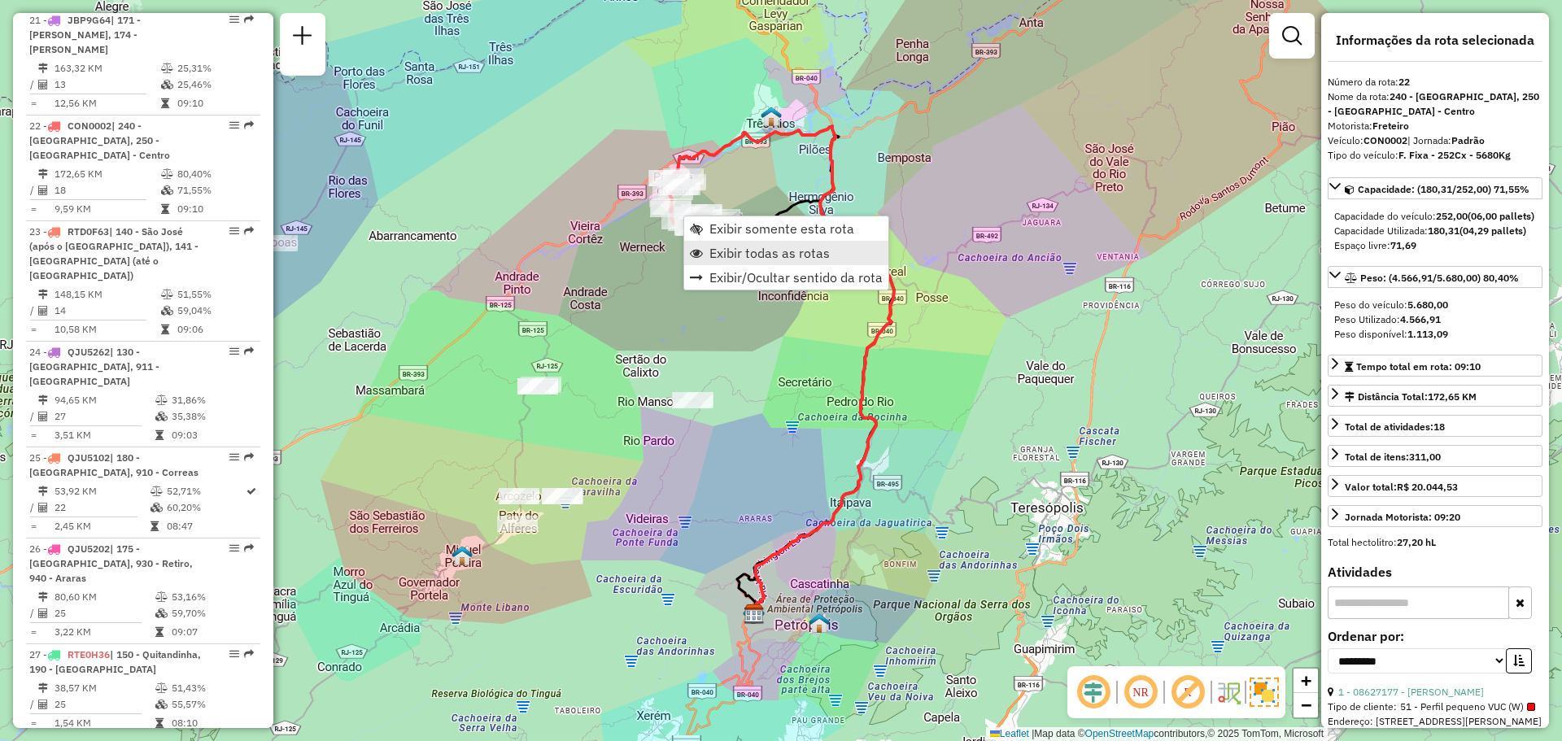
click at [728, 252] on span "Exibir todas as rotas" at bounding box center [769, 252] width 120 height 13
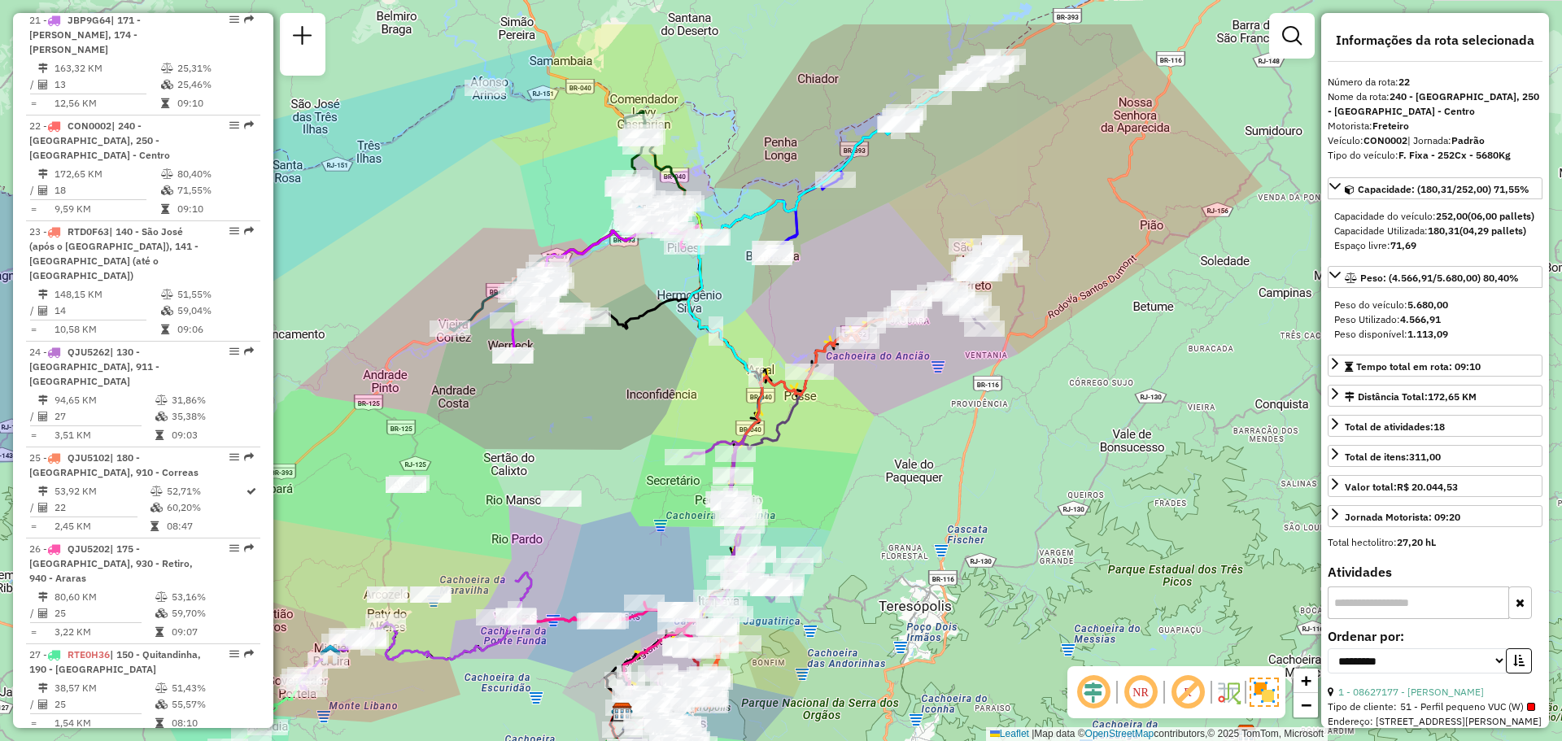
drag, startPoint x: 672, startPoint y: 369, endPoint x: 626, endPoint y: 394, distance: 52.8
click at [628, 394] on div "Janela de atendimento Grade de atendimento Capacidade Transportadoras Veículos …" at bounding box center [781, 370] width 1562 height 741
